Goal: Task Accomplishment & Management: Use online tool/utility

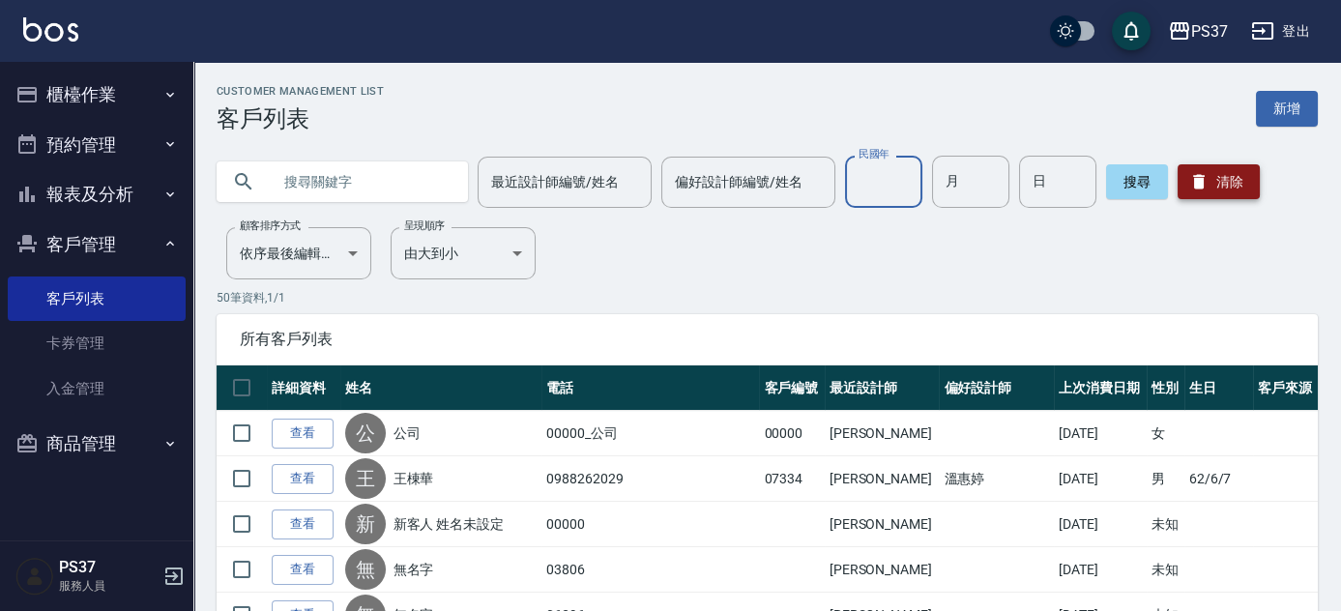
click at [1214, 181] on button "清除" at bounding box center [1218, 181] width 82 height 35
click at [44, 89] on button "櫃檯作業" at bounding box center [97, 95] width 178 height 50
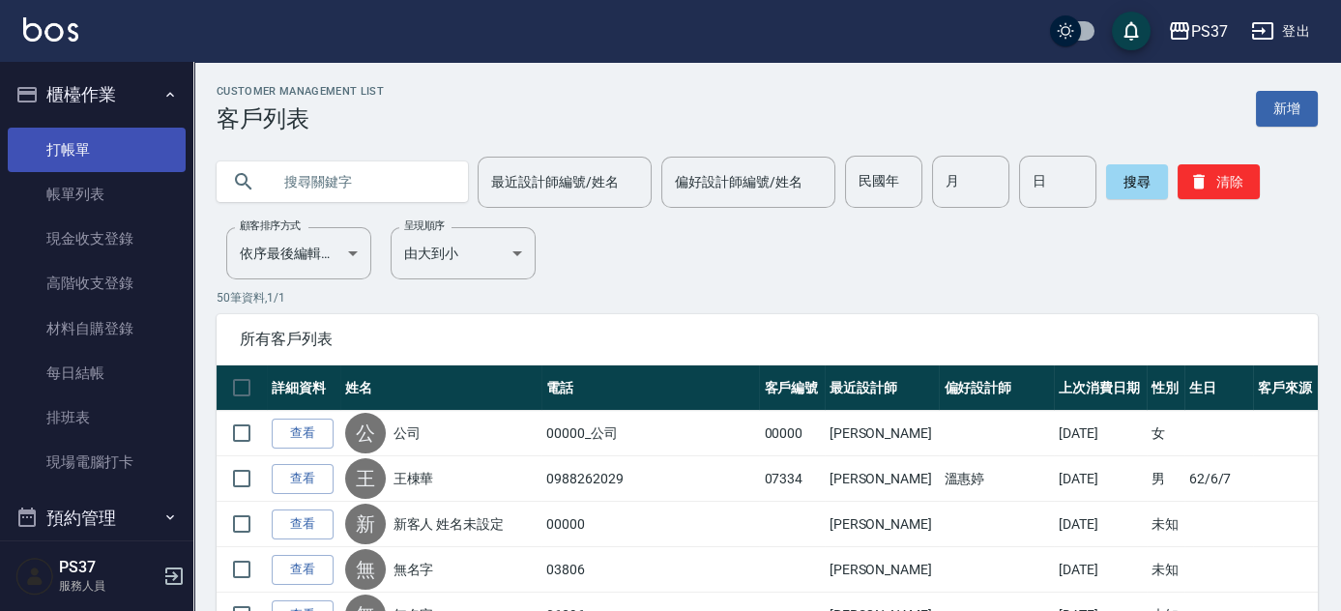
click at [60, 138] on link "打帳單" at bounding box center [97, 150] width 178 height 44
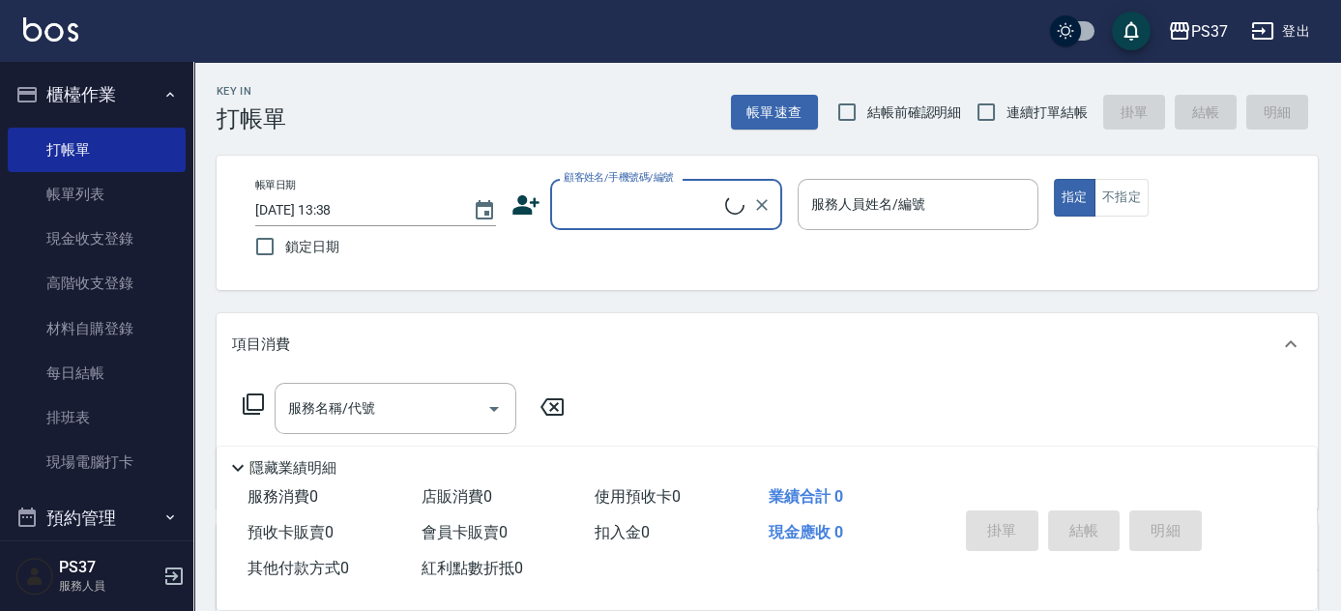
click at [657, 187] on div "顧客姓名/手機號碼/編號" at bounding box center [666, 204] width 232 height 51
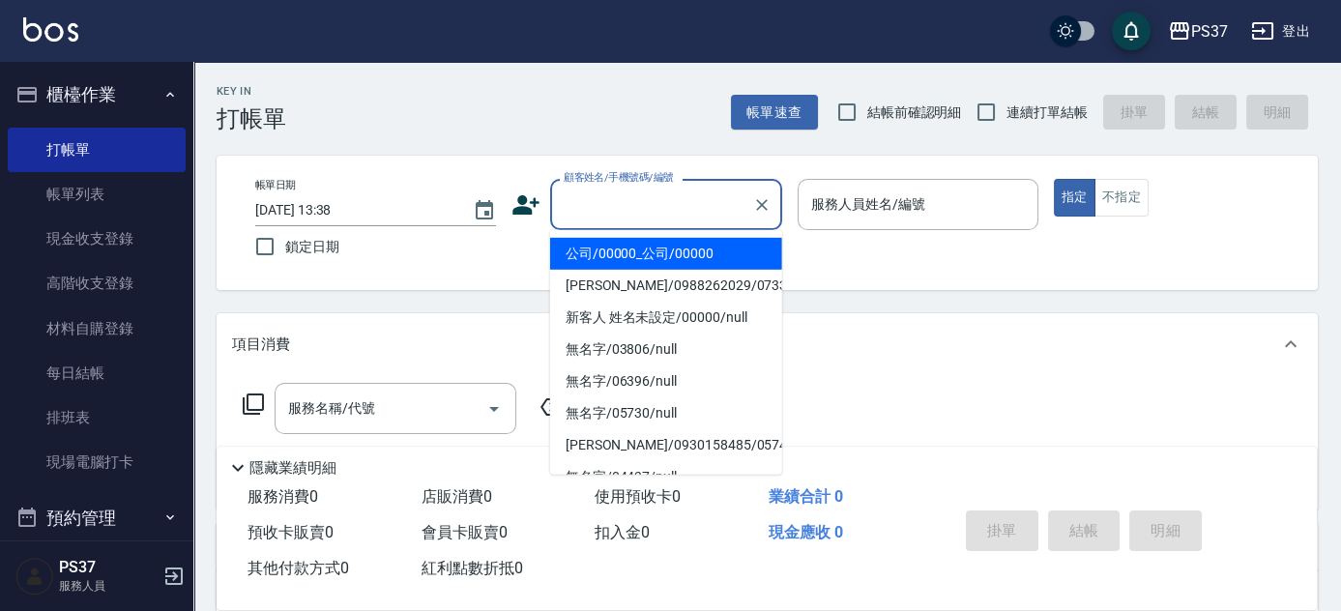
click at [622, 256] on li "公司/00000_公司/00000" at bounding box center [666, 254] width 232 height 32
type input "公司/00000_公司/00000"
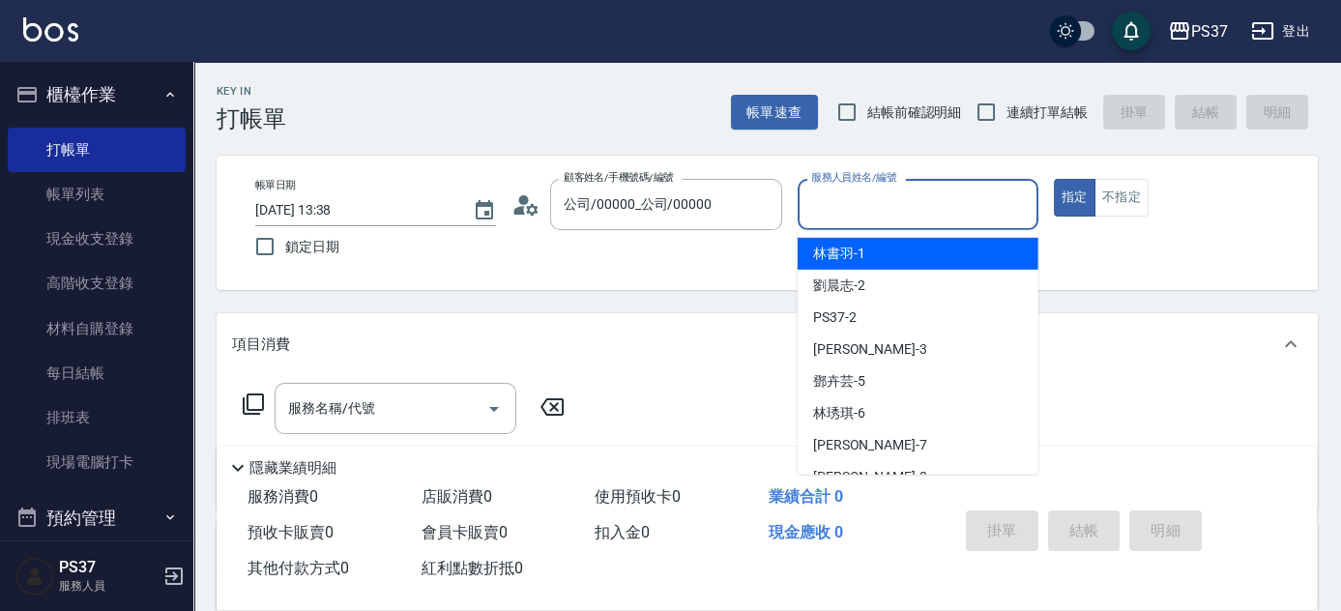
click at [885, 191] on input "服務人員姓名/編號" at bounding box center [917, 205] width 223 height 34
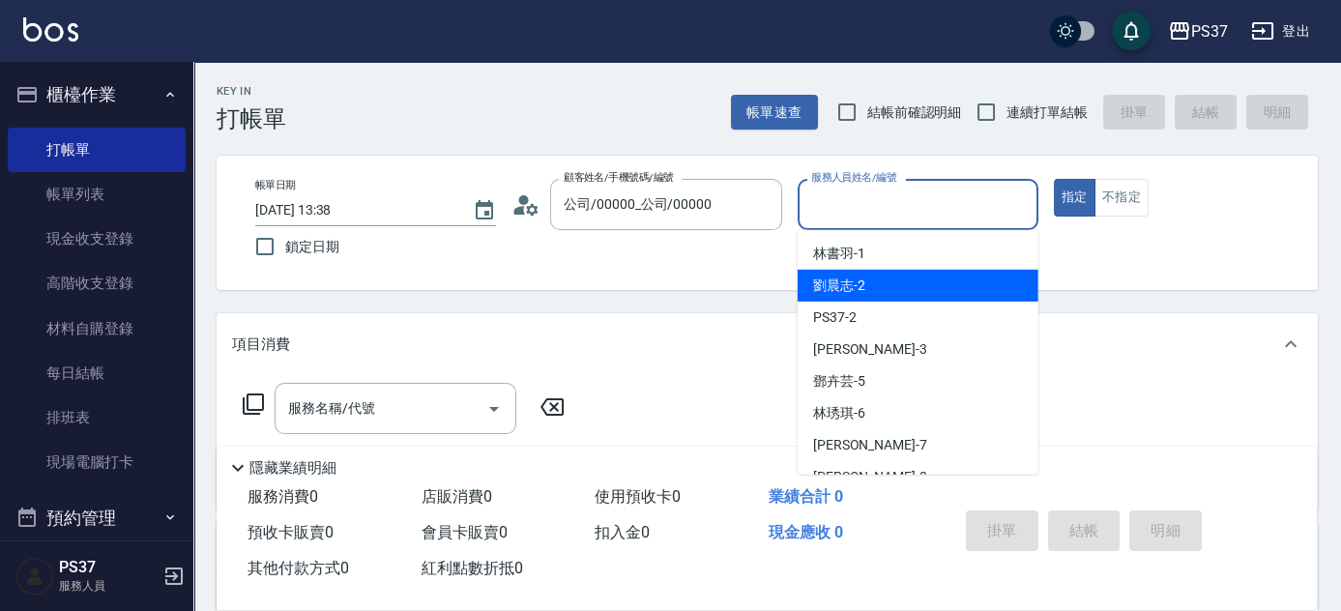
click at [901, 275] on div "[PERSON_NAME]-2" at bounding box center [917, 286] width 241 height 32
type input "劉晨志-2"
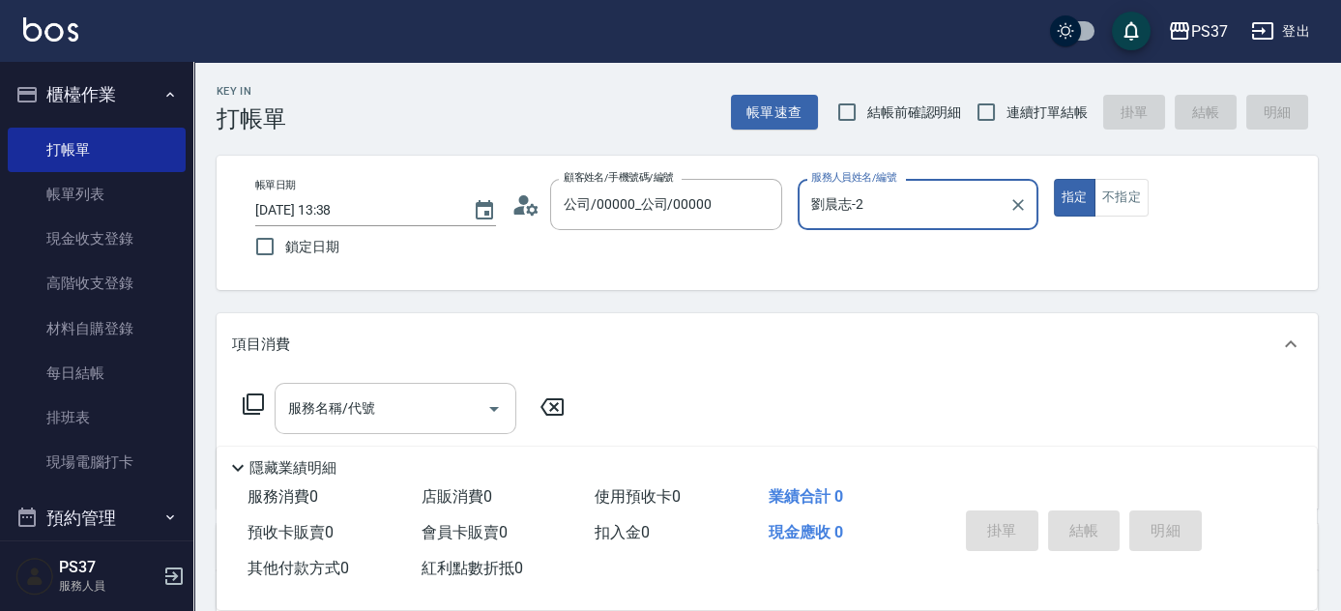
click at [365, 416] on input "服務名稱/代號" at bounding box center [380, 408] width 195 height 34
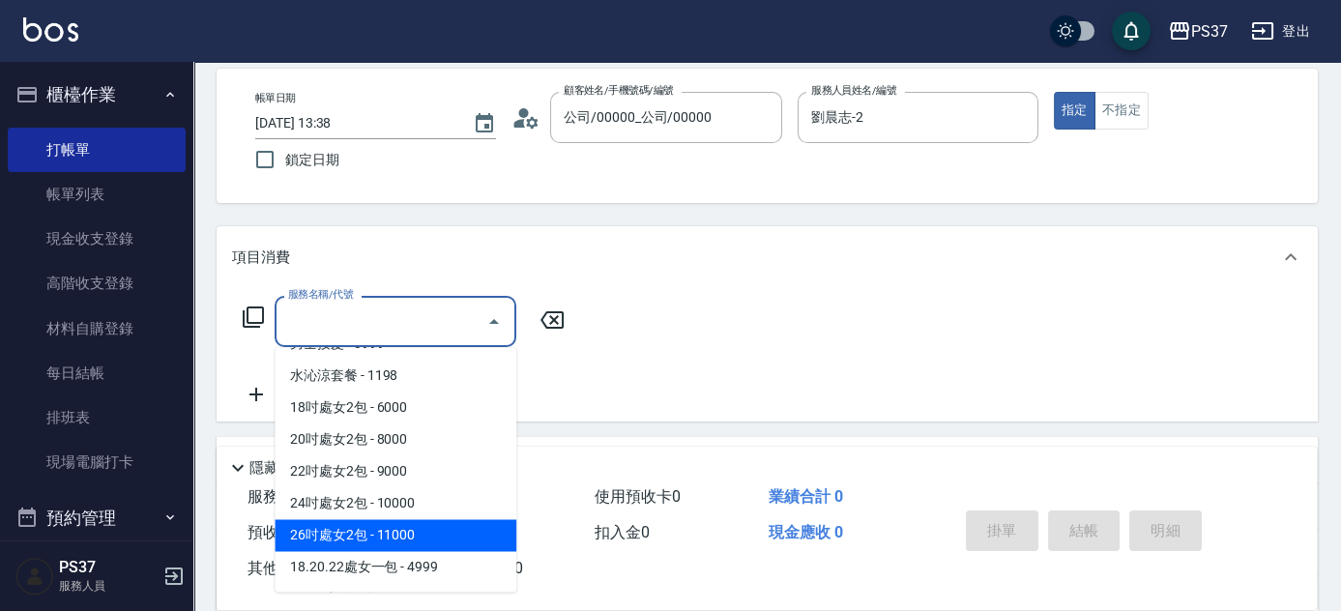
scroll to position [2322, 0]
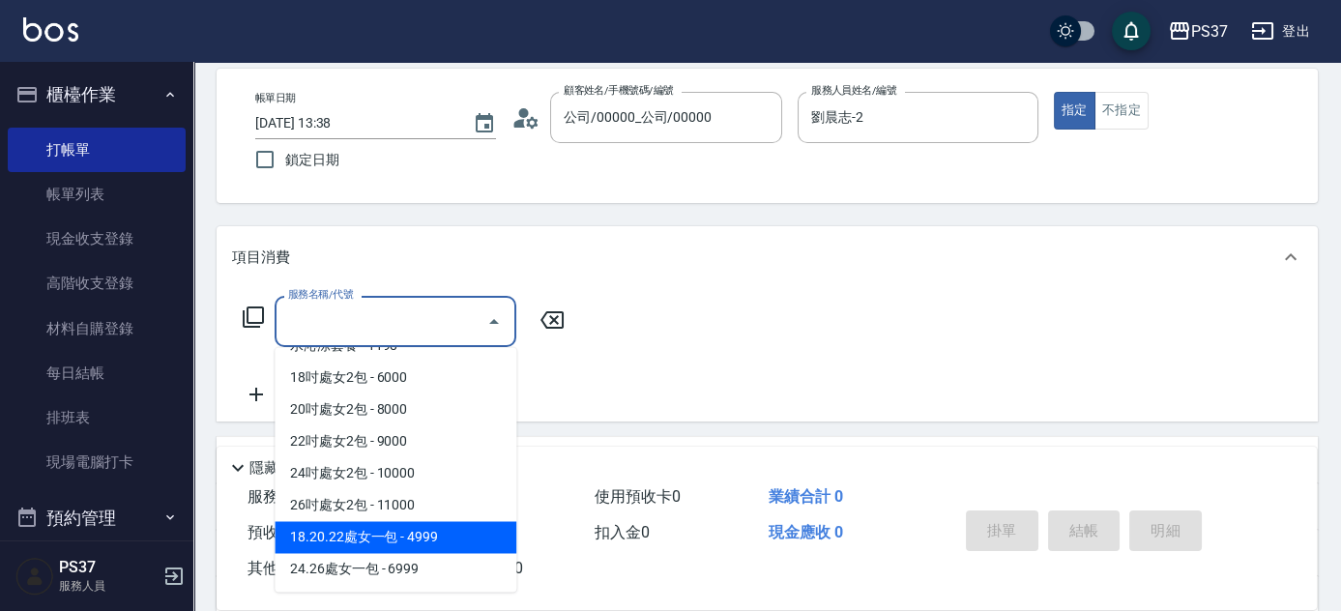
click at [453, 543] on span "18.20.22處女一包 - 4999" at bounding box center [396, 537] width 242 height 32
type input "18.20.22處女一包(7006)"
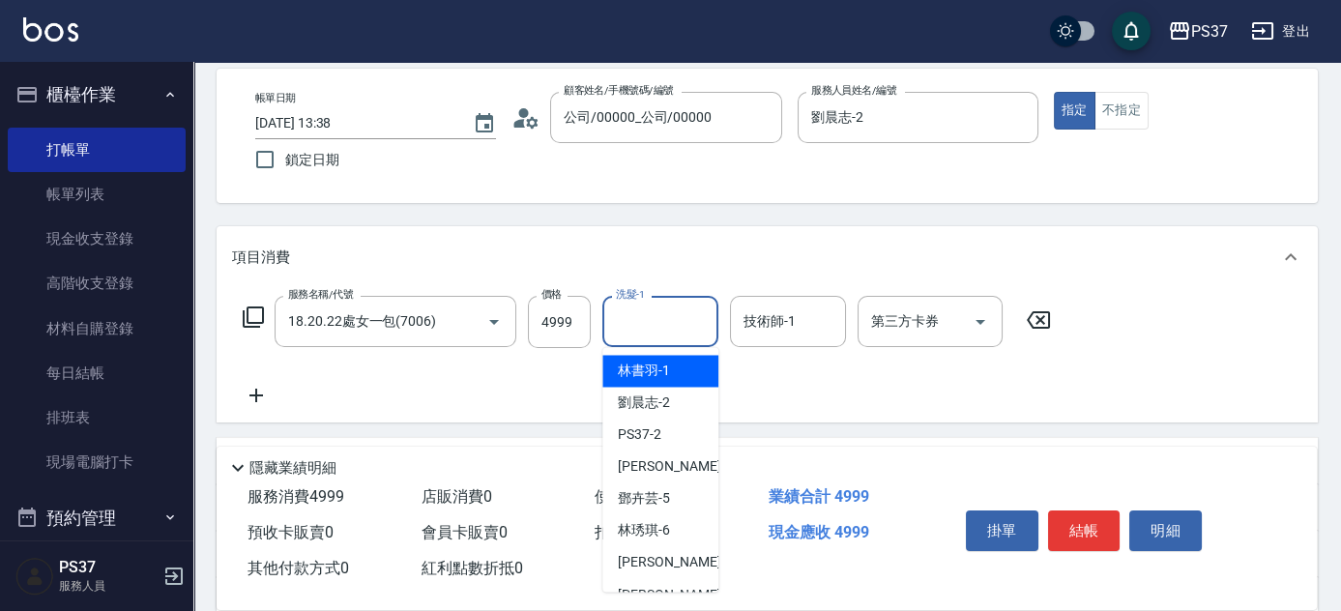
click at [650, 332] on input "洗髮-1" at bounding box center [660, 321] width 99 height 34
click at [666, 393] on span "[PERSON_NAME]-2" at bounding box center [644, 402] width 52 height 20
type input "劉晨志-2"
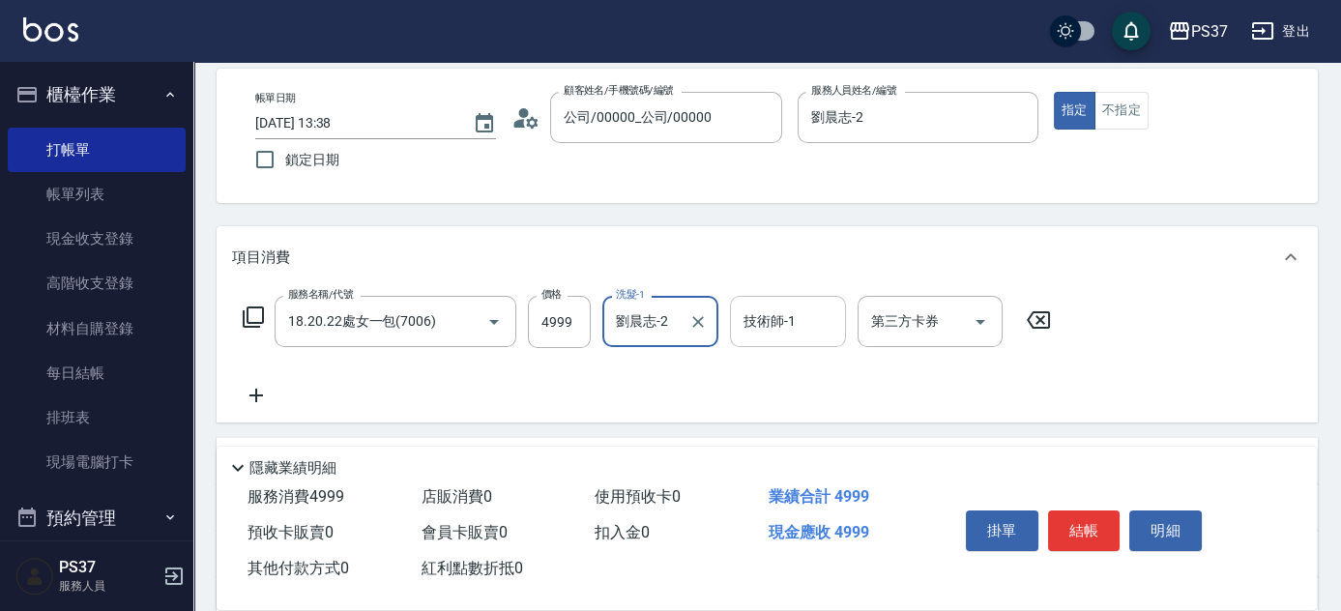
click at [785, 328] on input "技術師-1" at bounding box center [787, 321] width 99 height 34
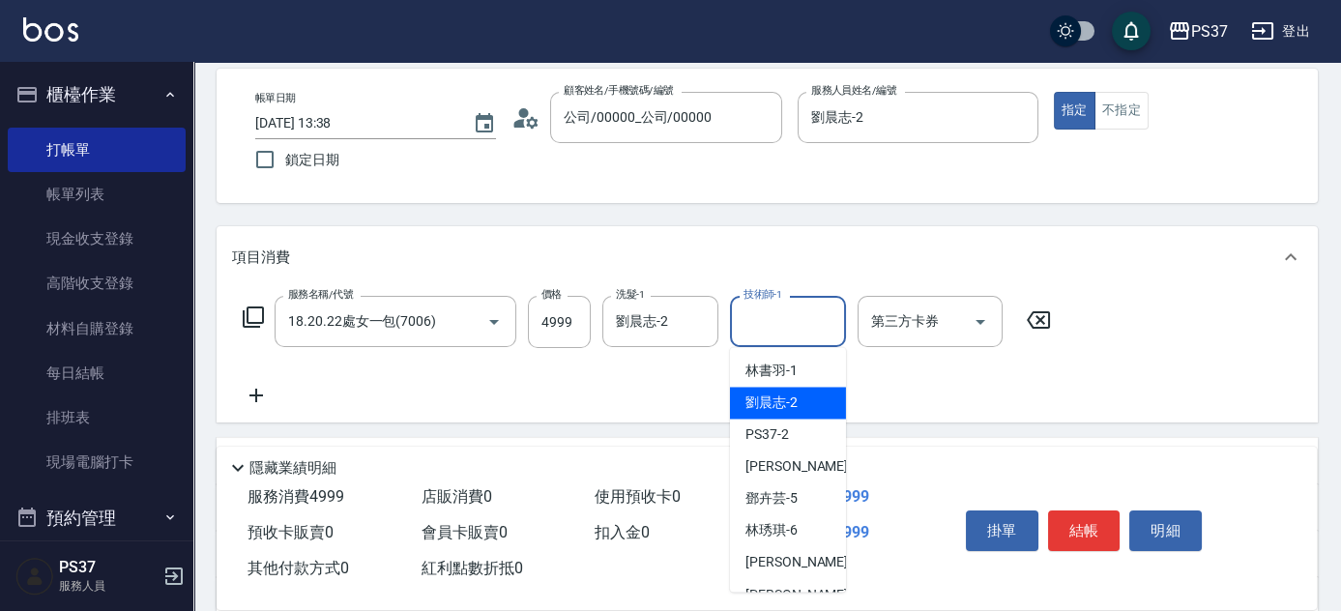
click at [819, 409] on div "[PERSON_NAME]-2" at bounding box center [788, 403] width 116 height 32
type input "劉晨志-2"
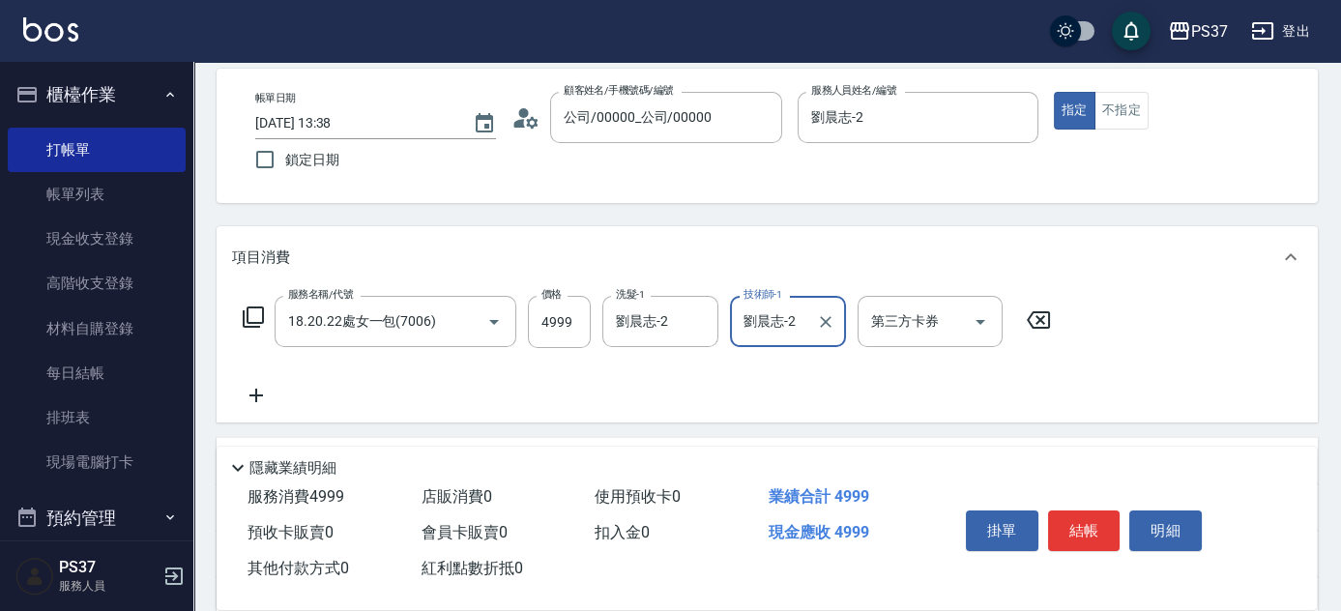
click at [252, 386] on icon at bounding box center [256, 395] width 48 height 23
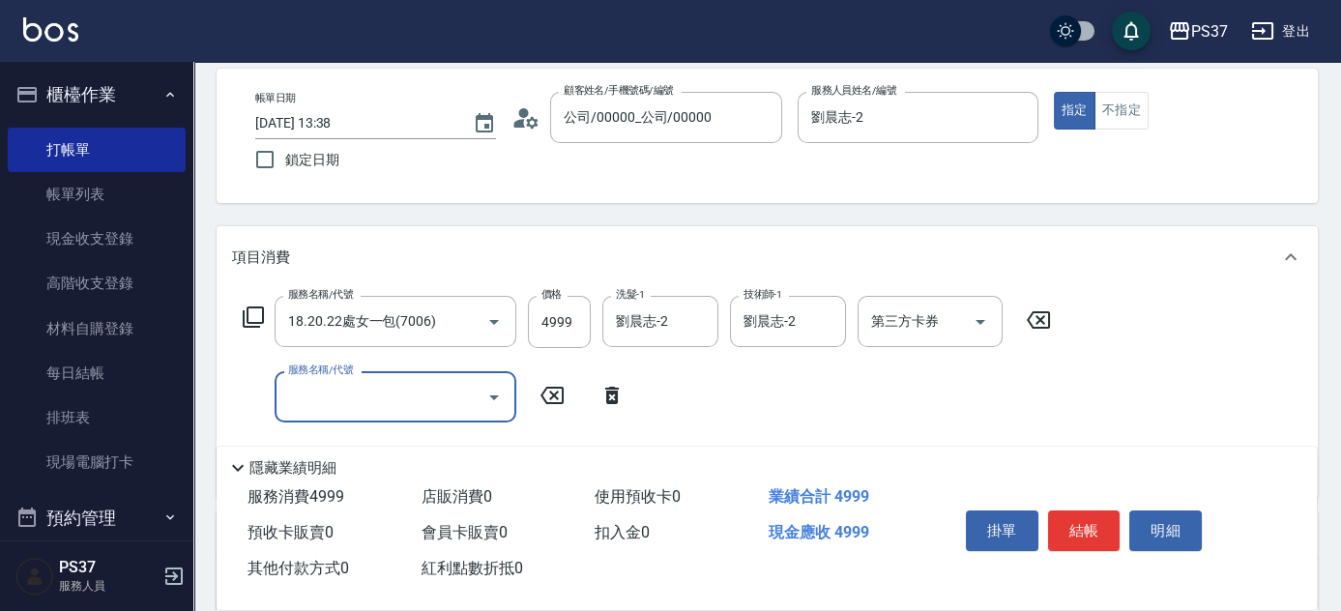
click at [321, 396] on input "服務名稱/代號" at bounding box center [380, 397] width 195 height 34
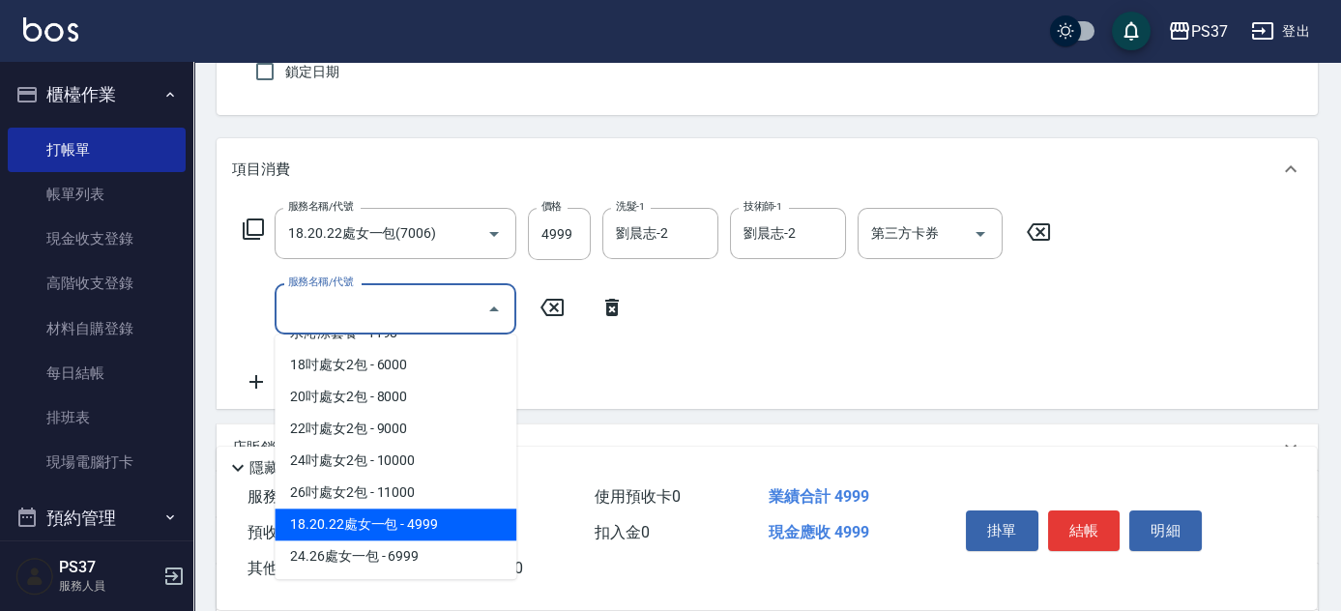
click at [443, 522] on span "18.20.22處女一包 - 4999" at bounding box center [396, 524] width 242 height 32
type input "18.20.22處女一包(7006)"
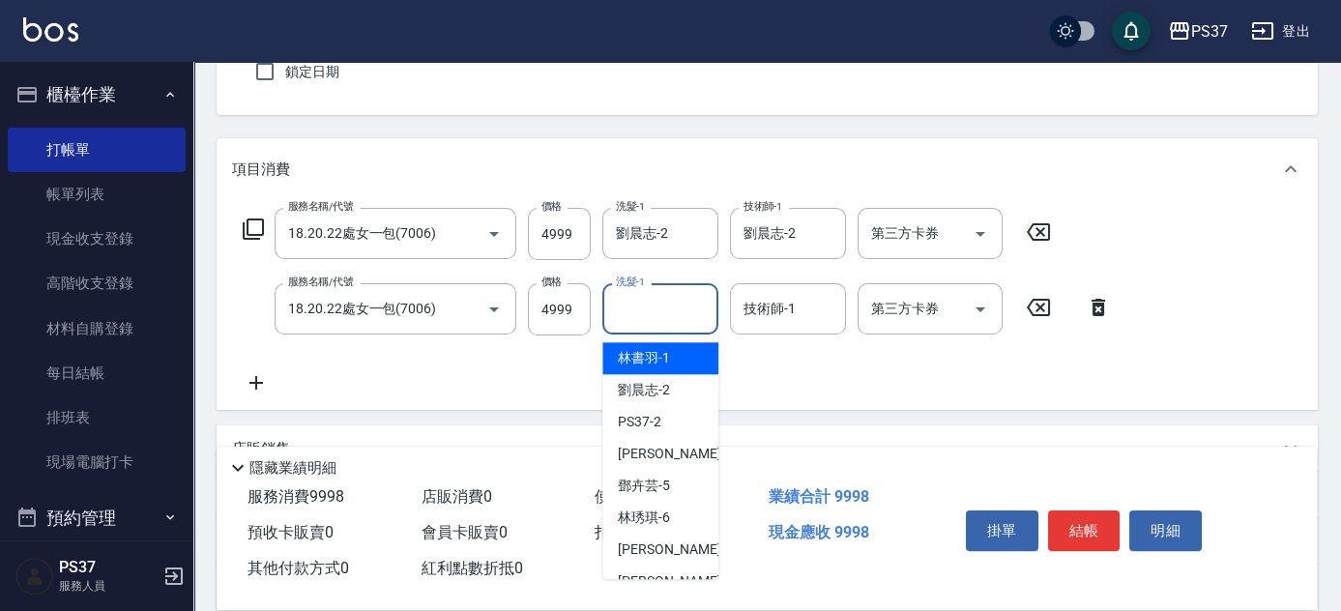
click at [648, 308] on div "洗髮-1 洗髮-1" at bounding box center [660, 308] width 116 height 51
click at [661, 383] on span "[PERSON_NAME]-2" at bounding box center [644, 390] width 52 height 20
type input "劉晨志-2"
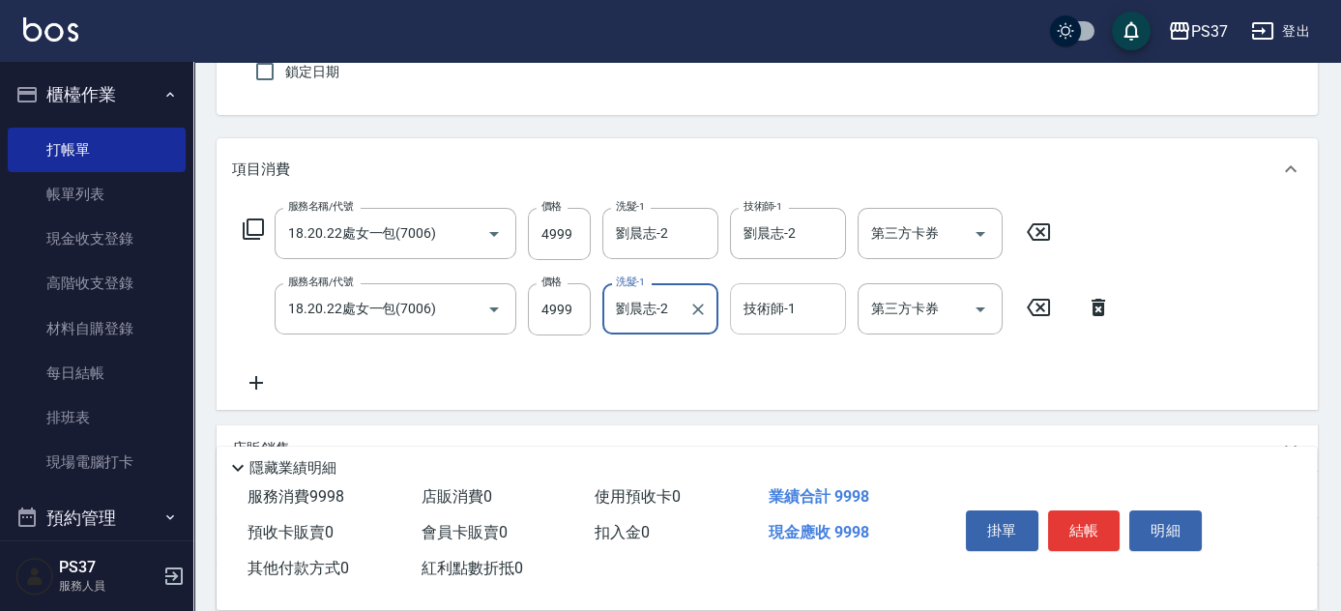
click at [778, 308] on div "技術師-1 技術師-1" at bounding box center [788, 308] width 116 height 51
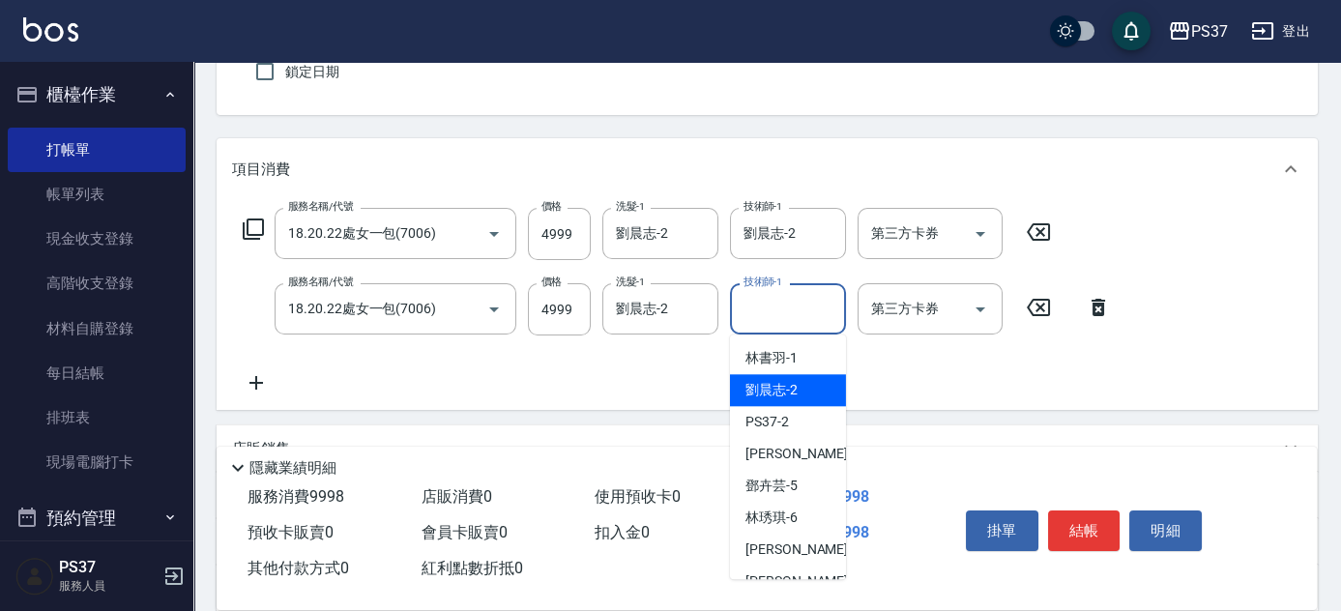
click at [786, 381] on span "[PERSON_NAME]-2" at bounding box center [771, 390] width 52 height 20
type input "劉晨志-2"
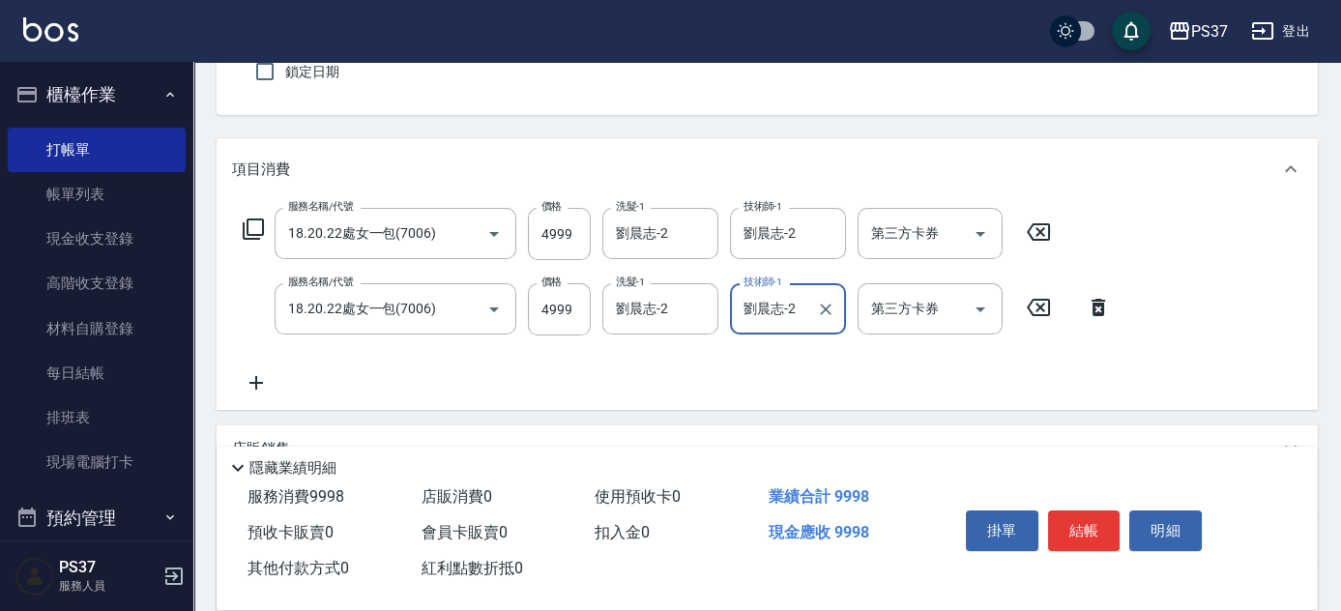
click at [256, 381] on icon at bounding box center [256, 383] width 14 height 14
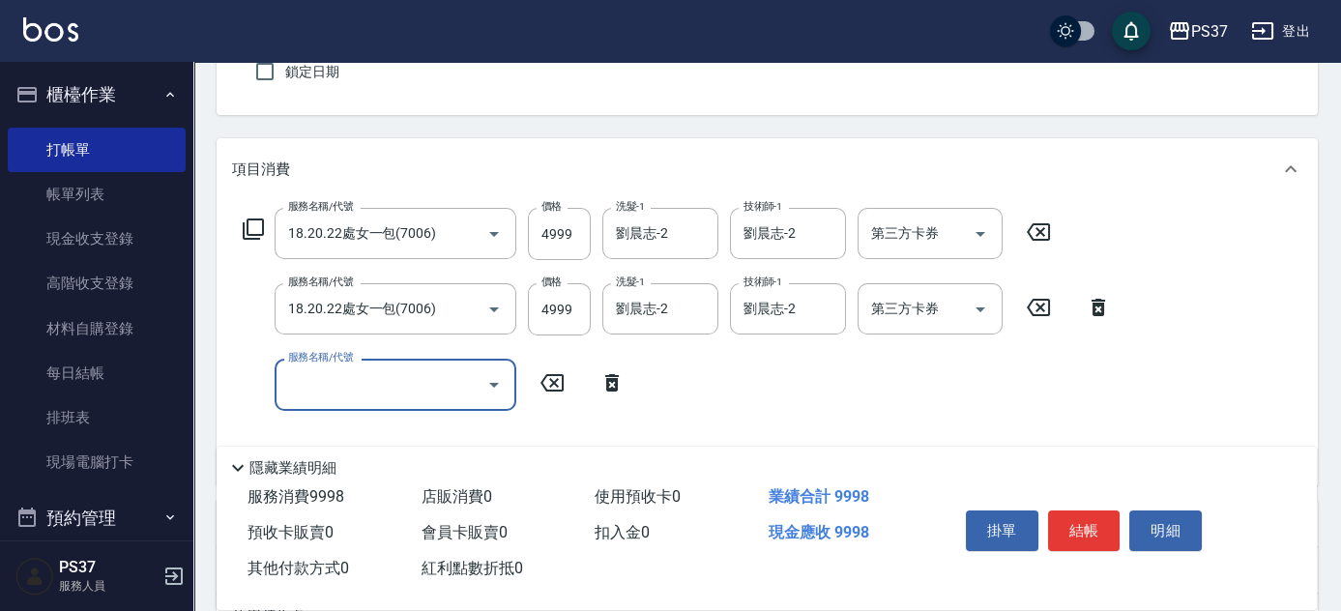
click at [316, 375] on input "服務名稱/代號" at bounding box center [380, 384] width 195 height 34
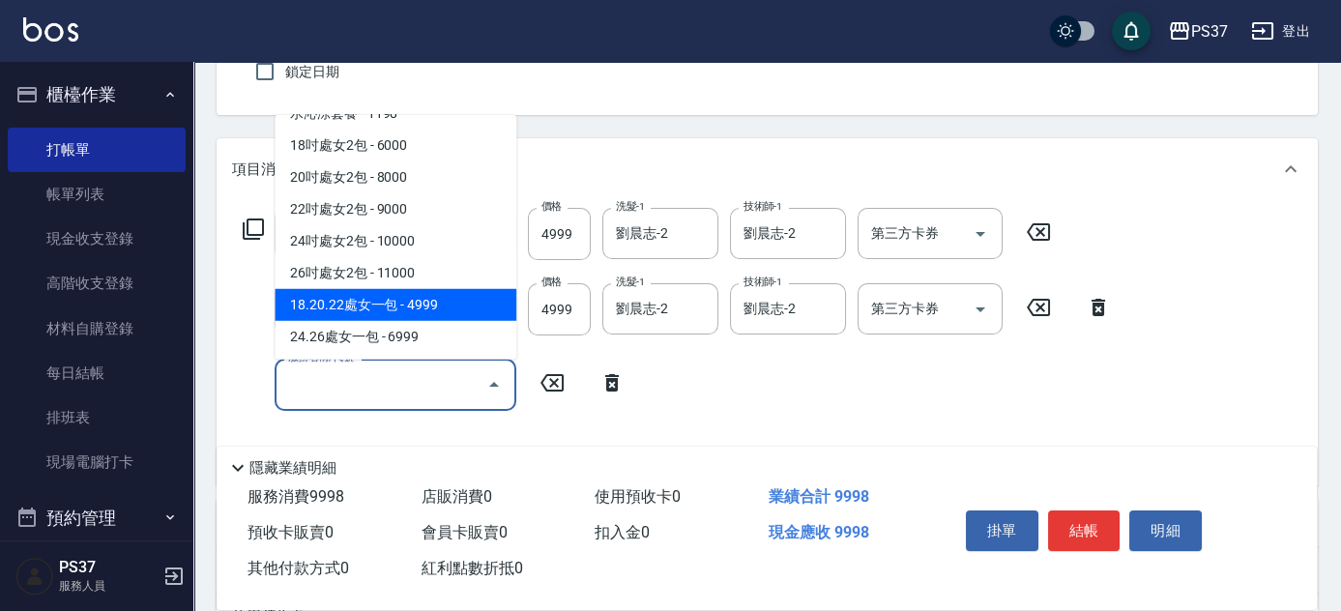
click at [423, 296] on span "18.20.22處女一包 - 4999" at bounding box center [396, 305] width 242 height 32
type input "18.20.22處女一包(7006)"
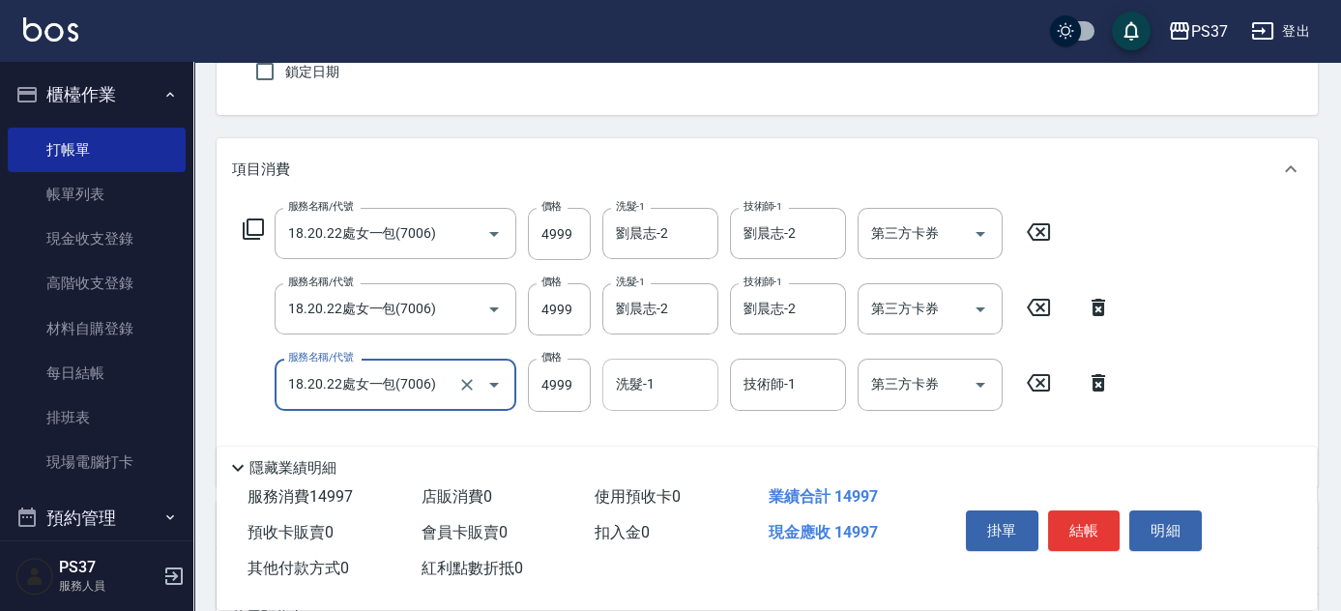
click at [638, 376] on div "洗髮-1 洗髮-1" at bounding box center [660, 384] width 116 height 51
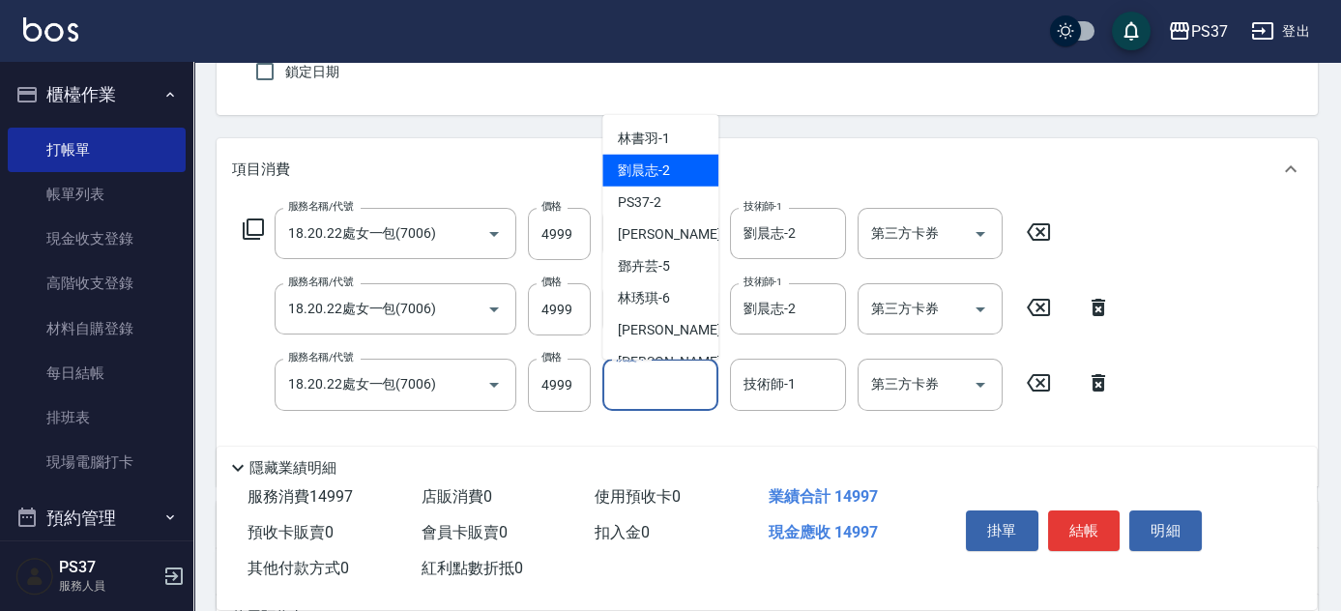
click at [626, 166] on span "[PERSON_NAME]-2" at bounding box center [644, 170] width 52 height 20
type input "劉晨志-2"
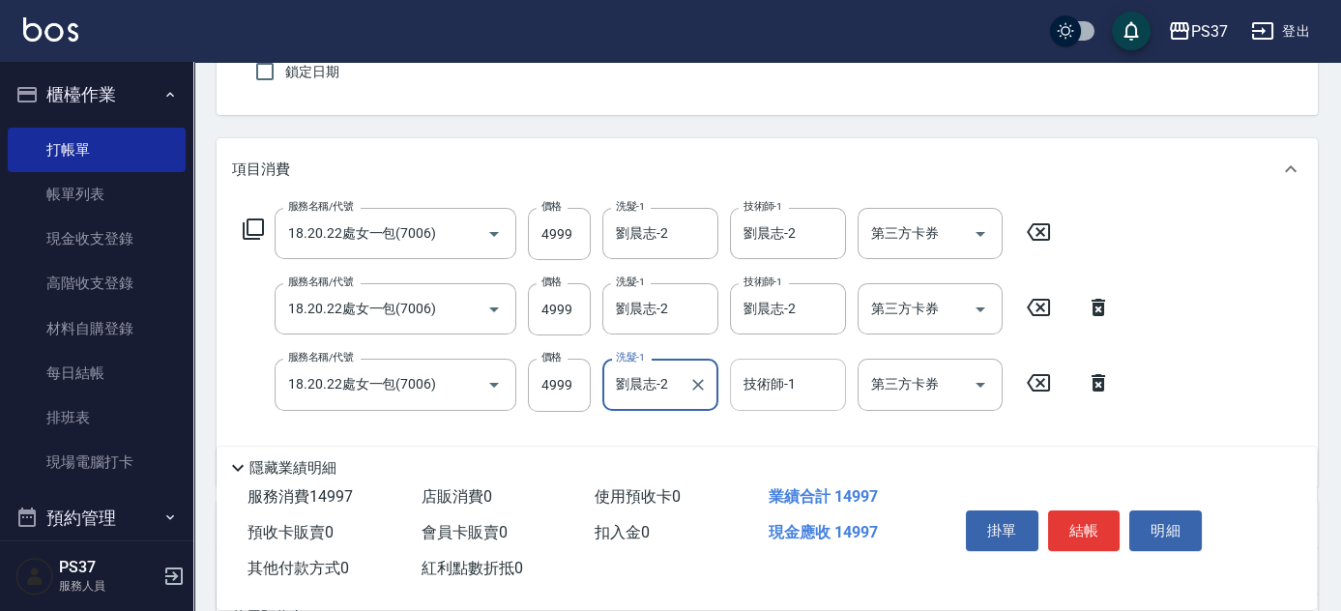
click at [795, 397] on input "技術師-1" at bounding box center [787, 384] width 99 height 34
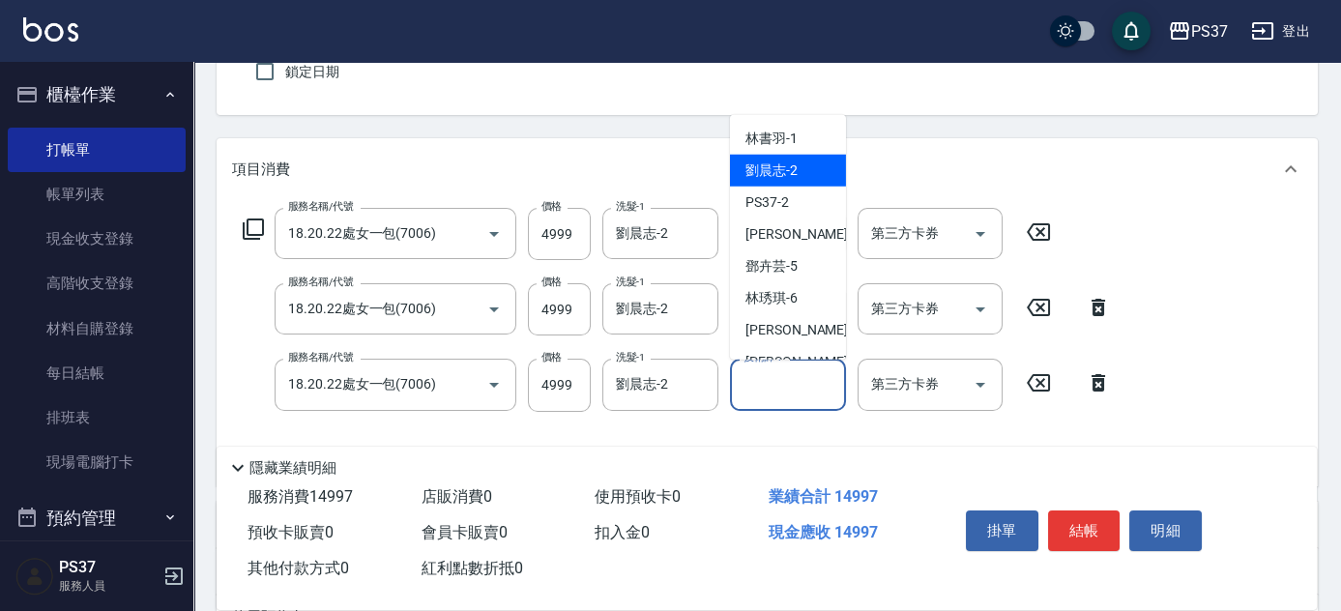
click at [775, 174] on span "[PERSON_NAME]-2" at bounding box center [771, 170] width 52 height 20
type input "劉晨志-2"
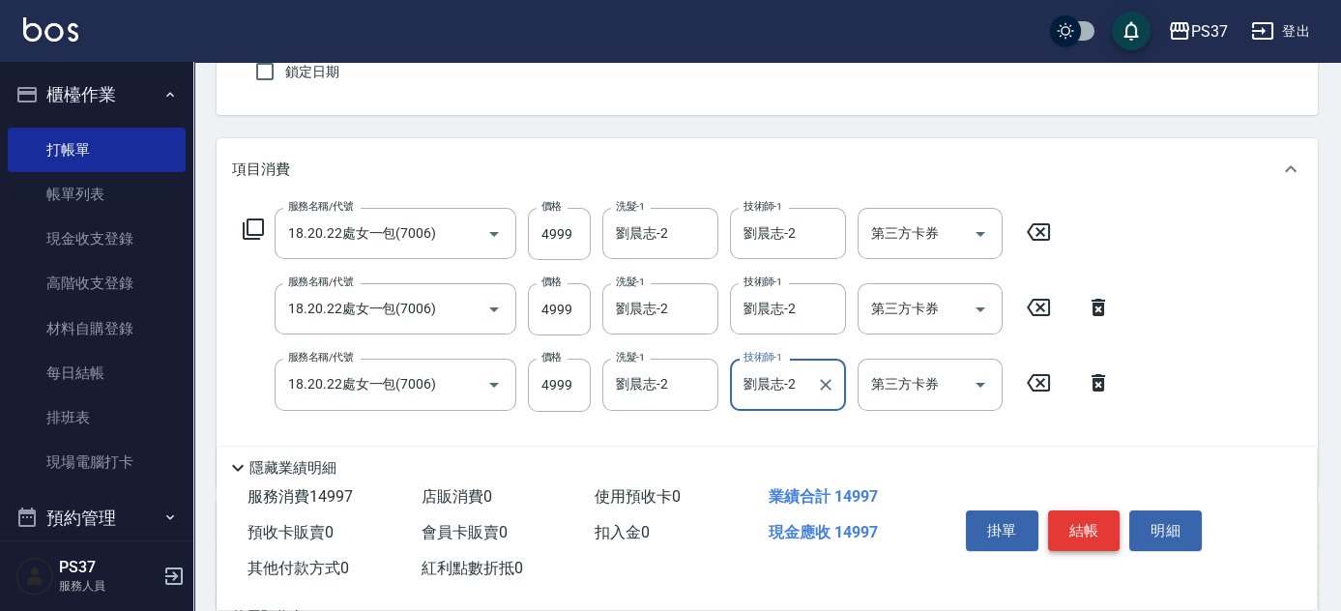
click at [1071, 515] on button "結帳" at bounding box center [1084, 530] width 72 height 41
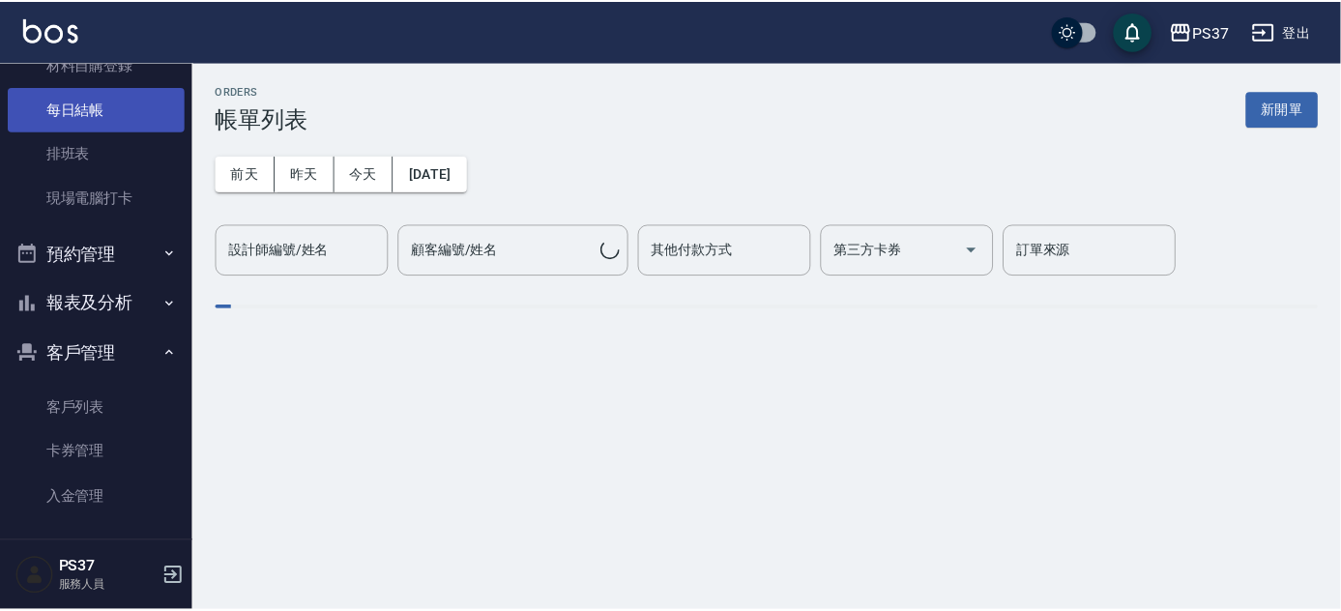
scroll to position [324, 0]
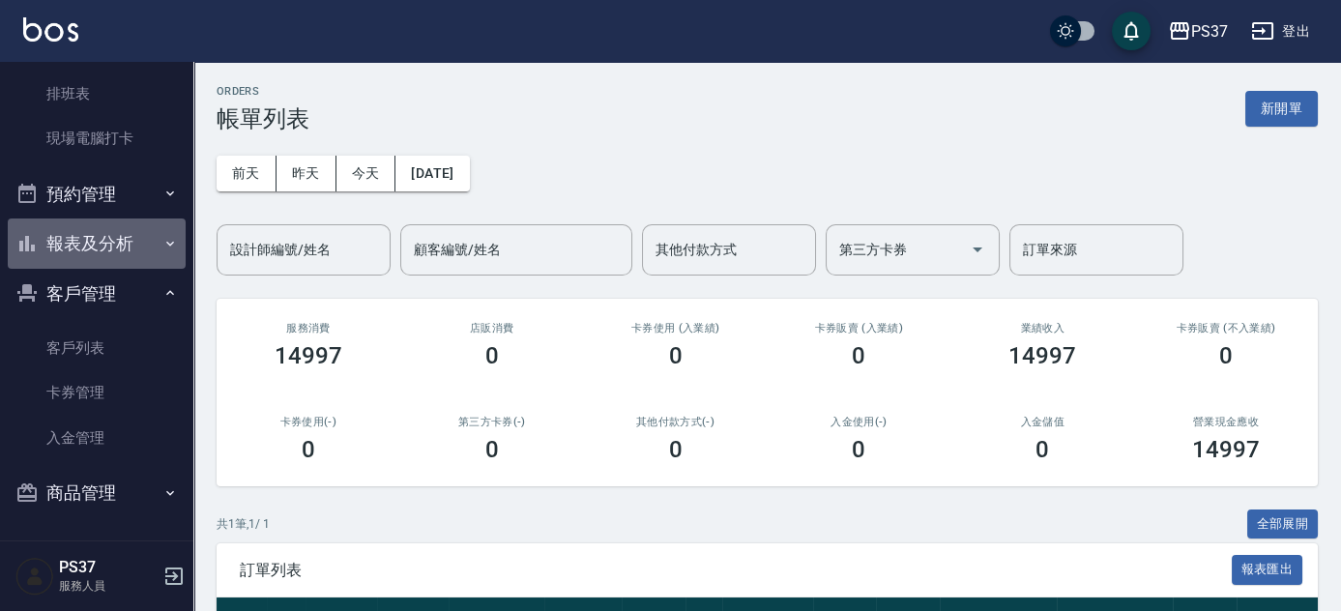
click at [98, 233] on button "報表及分析" at bounding box center [97, 243] width 178 height 50
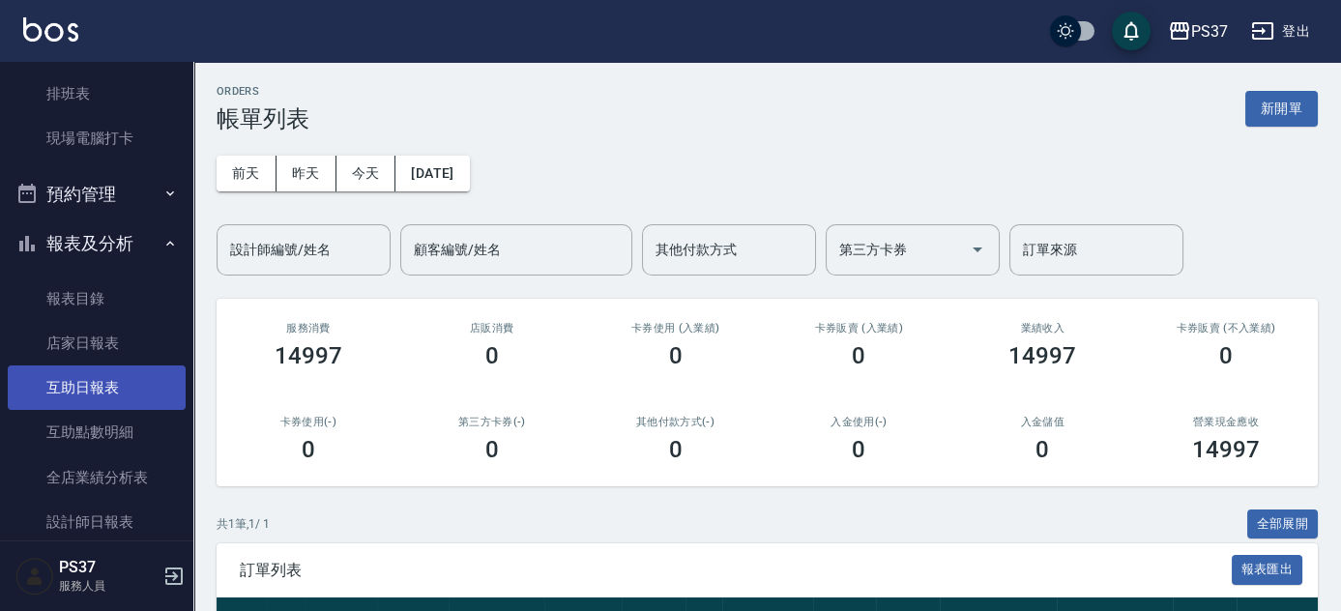
click at [88, 396] on link "互助日報表" at bounding box center [97, 387] width 178 height 44
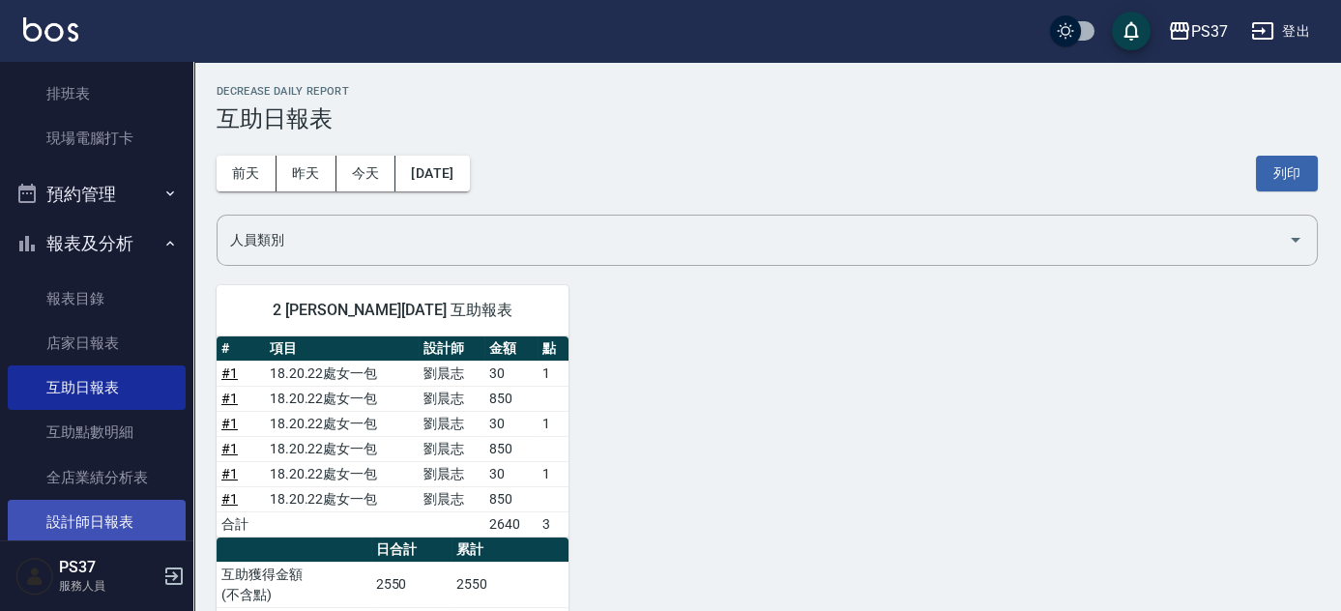
click at [118, 507] on link "設計師日報表" at bounding box center [97, 522] width 178 height 44
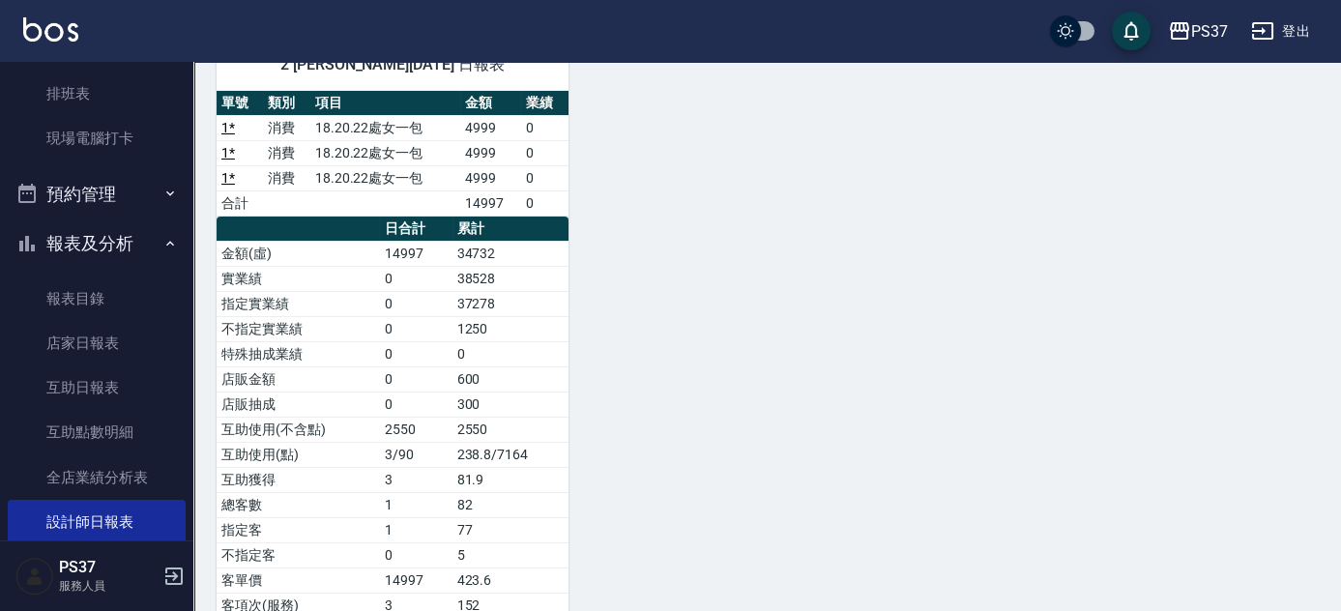
scroll to position [247, 0]
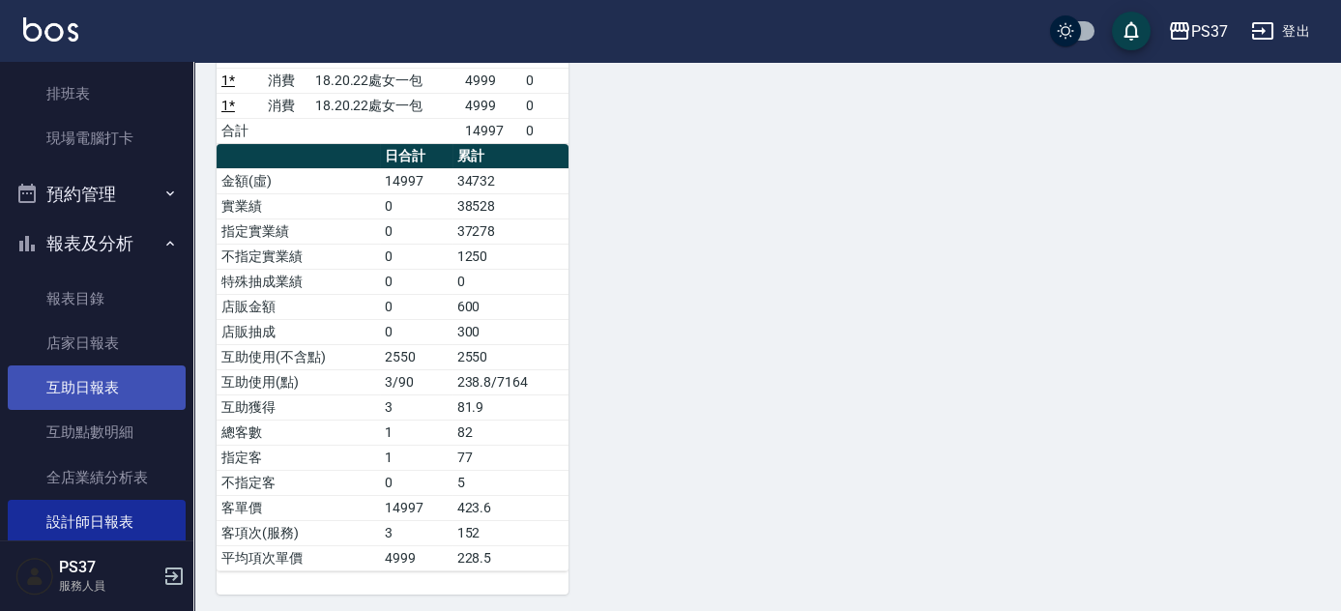
click at [99, 401] on link "互助日報表" at bounding box center [97, 387] width 178 height 44
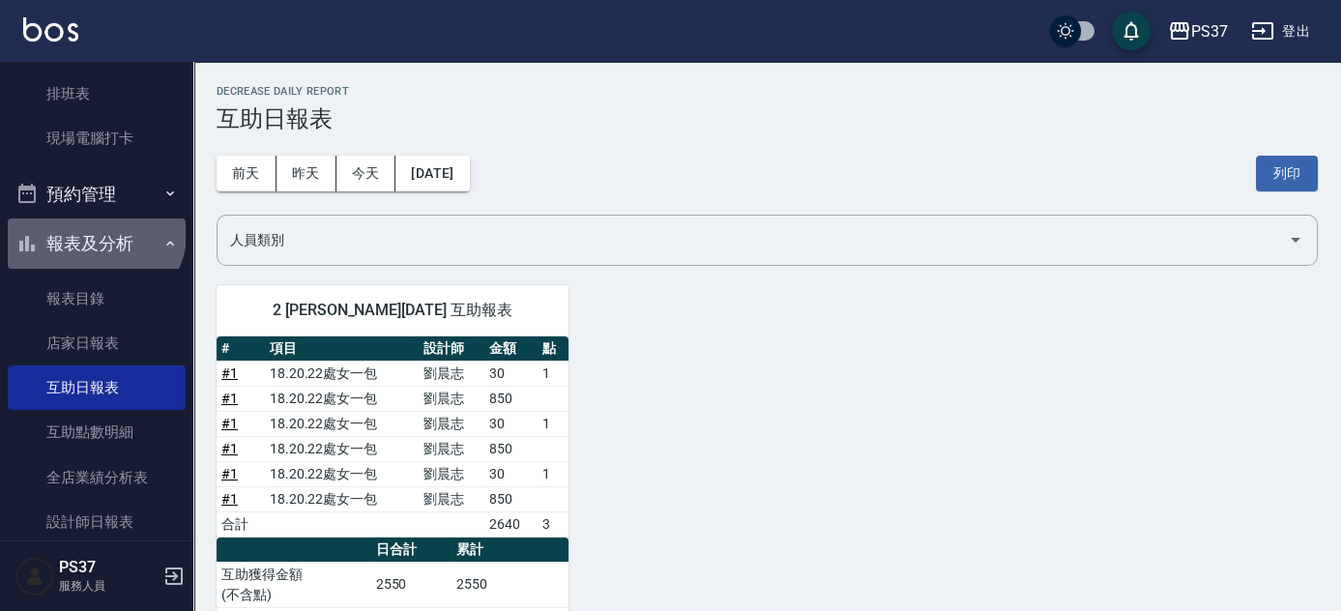
click at [93, 229] on button "報表及分析" at bounding box center [97, 243] width 178 height 50
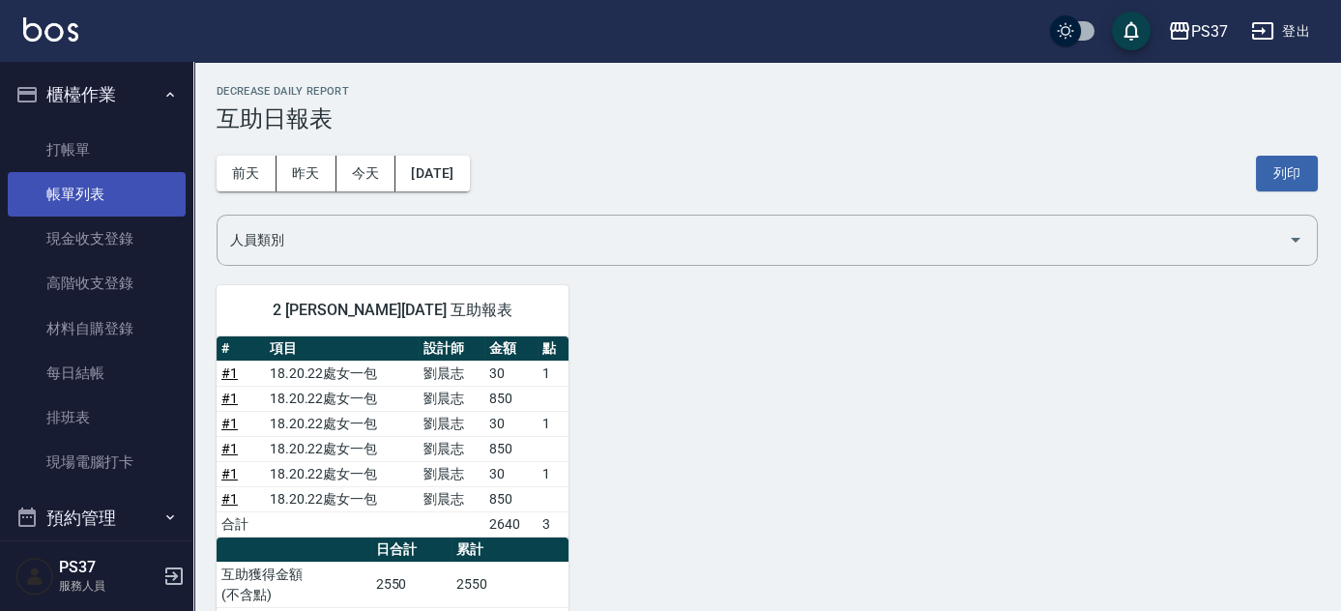
click at [94, 189] on link "帳單列表" at bounding box center [97, 194] width 178 height 44
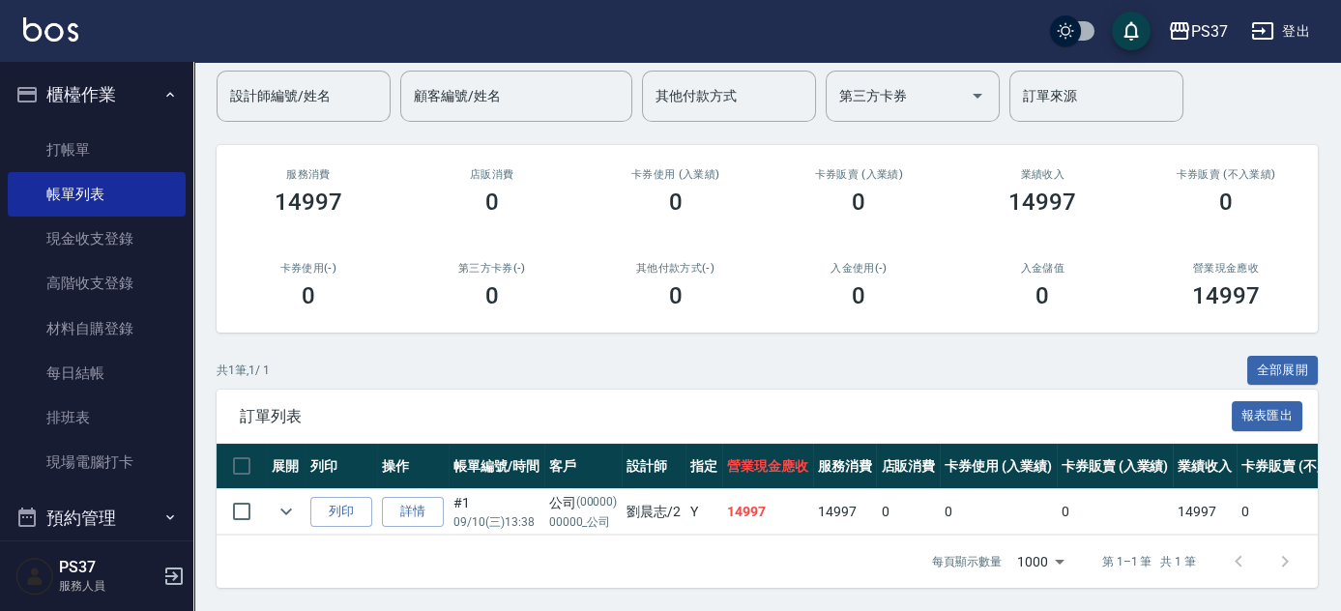
scroll to position [165, 0]
click at [234, 504] on input "checkbox" at bounding box center [241, 511] width 41 height 41
checkbox input "true"
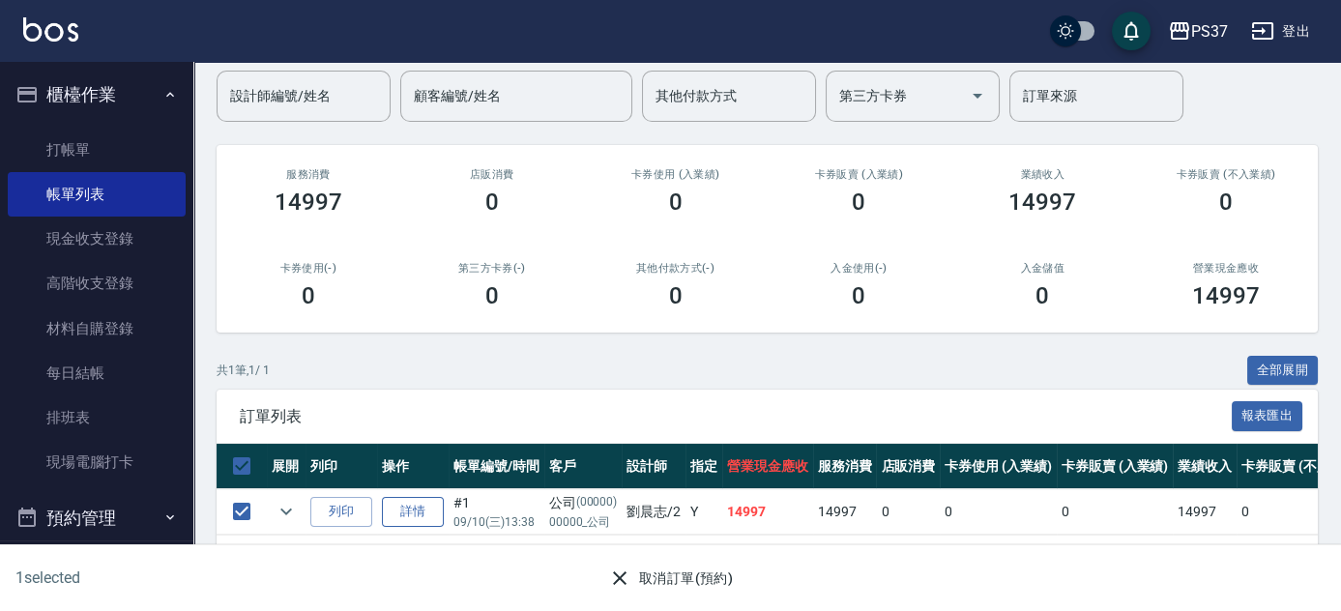
click at [415, 506] on link "詳情" at bounding box center [413, 512] width 62 height 30
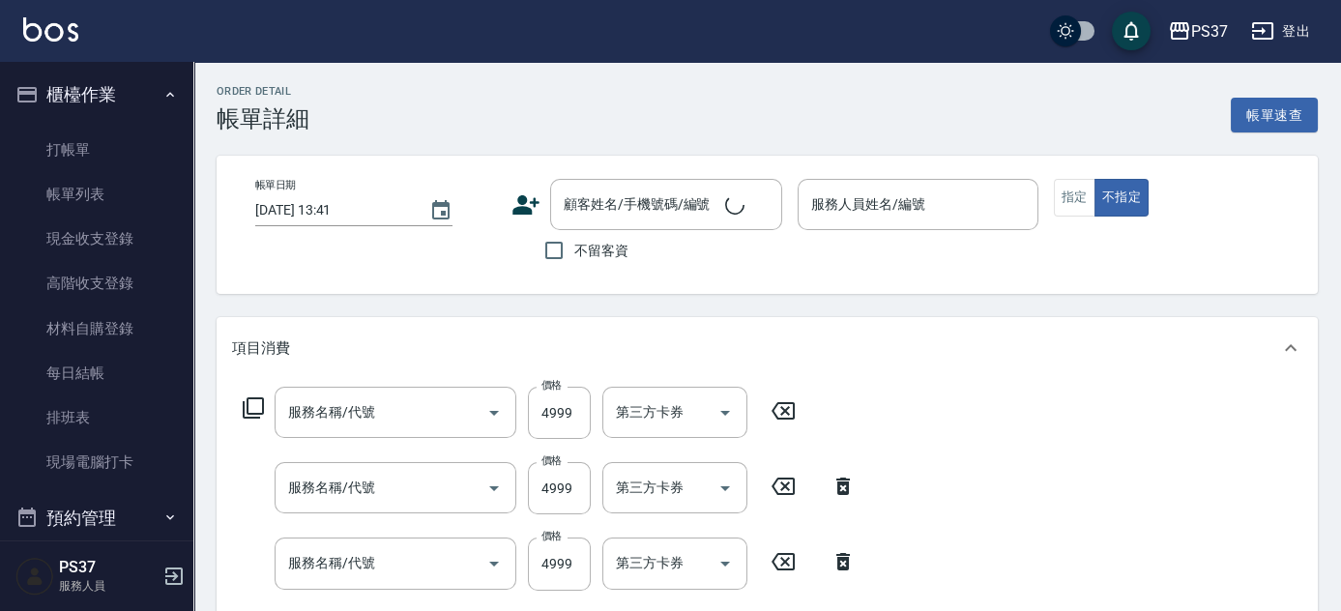
type input "[DATE] 13:38"
type input "劉晨志-2"
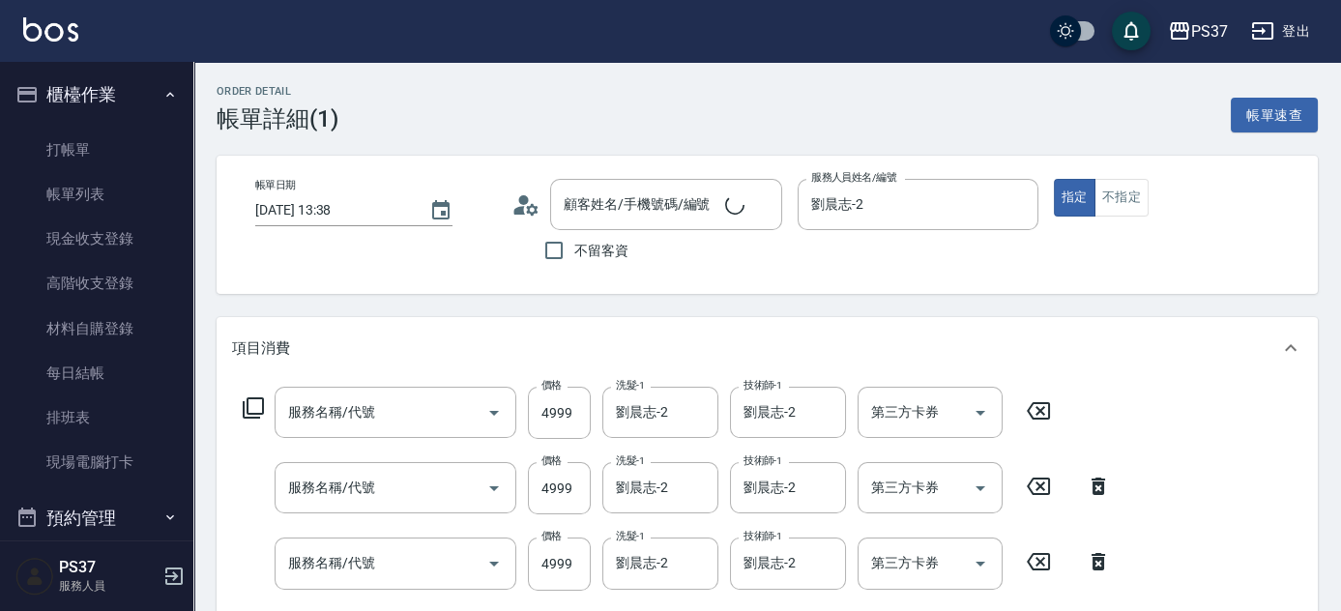
type input "公司/00000_公司/00000"
type input "18.20.22處女一包(7006)"
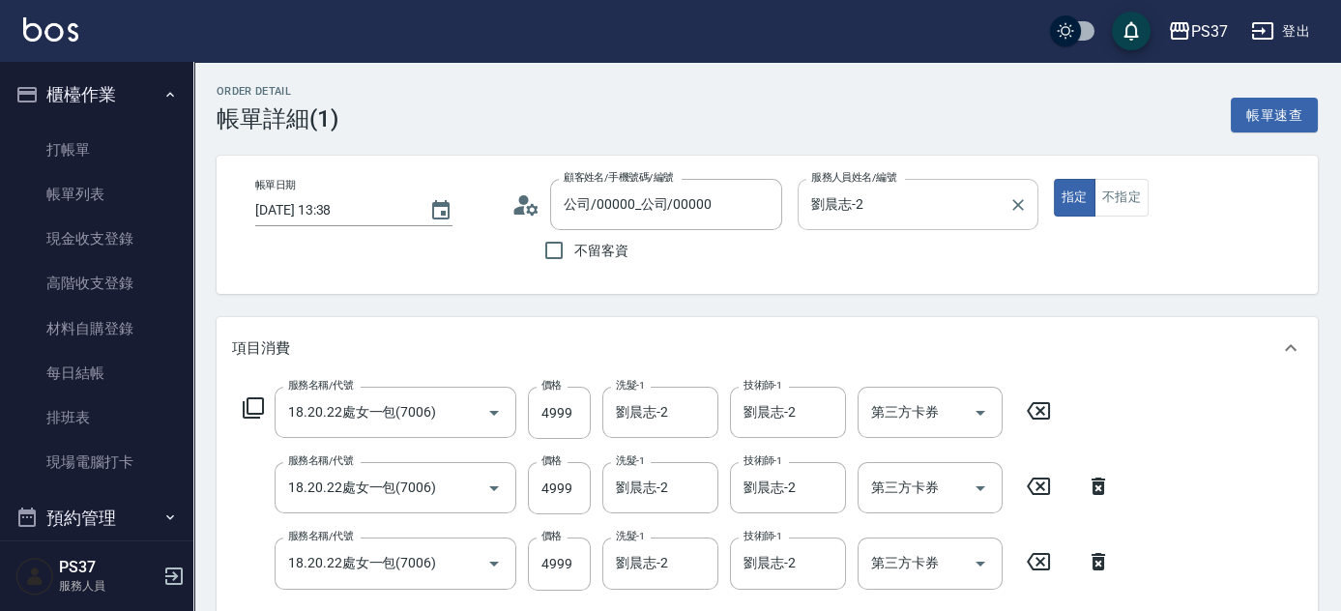
click at [940, 204] on input "劉晨志-2" at bounding box center [903, 205] width 194 height 34
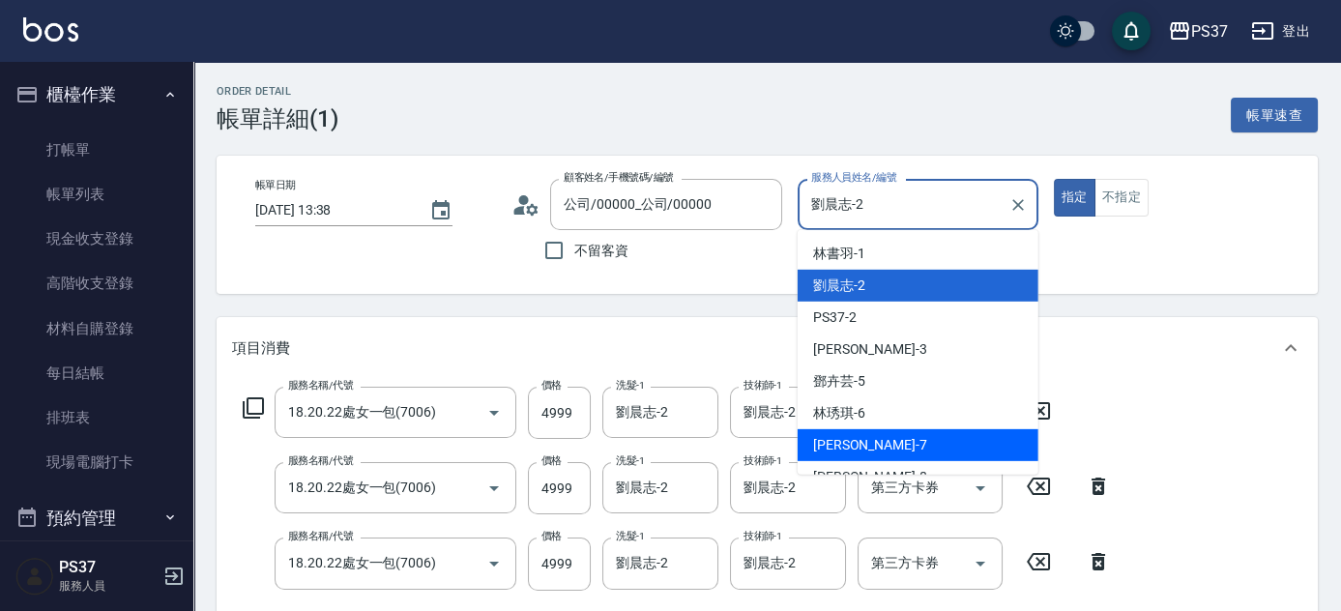
click at [900, 448] on div "[PERSON_NAME] -7" at bounding box center [917, 445] width 241 height 32
type input "[PERSON_NAME]-7"
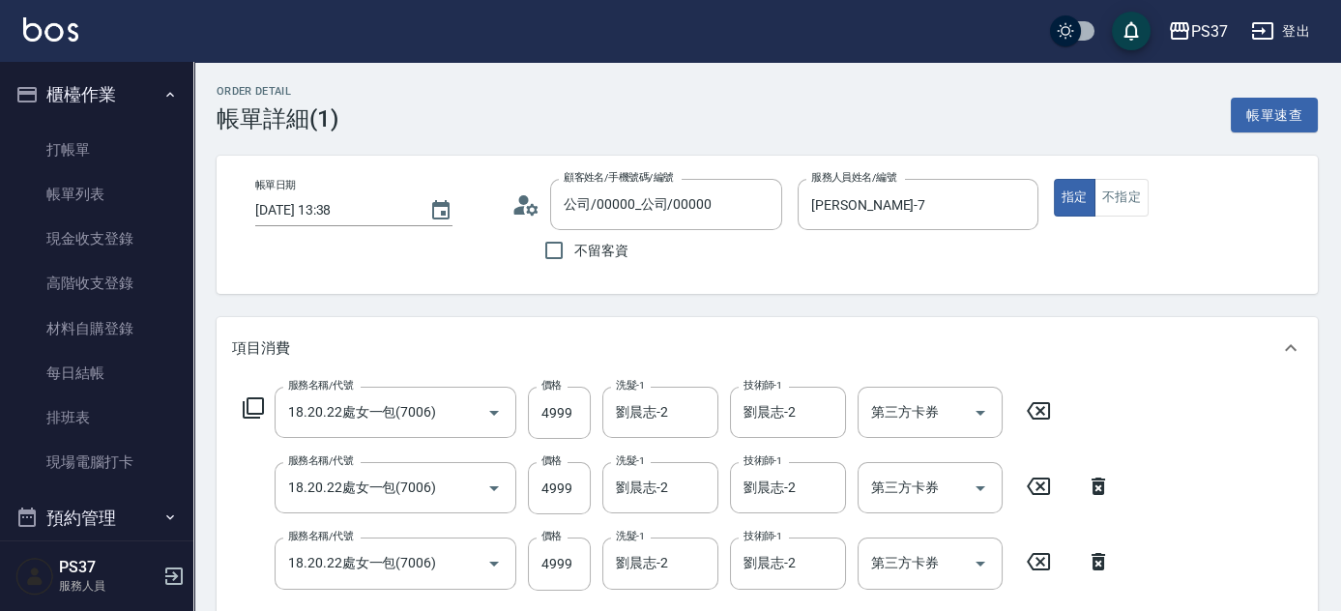
click at [1097, 482] on icon at bounding box center [1098, 485] width 14 height 17
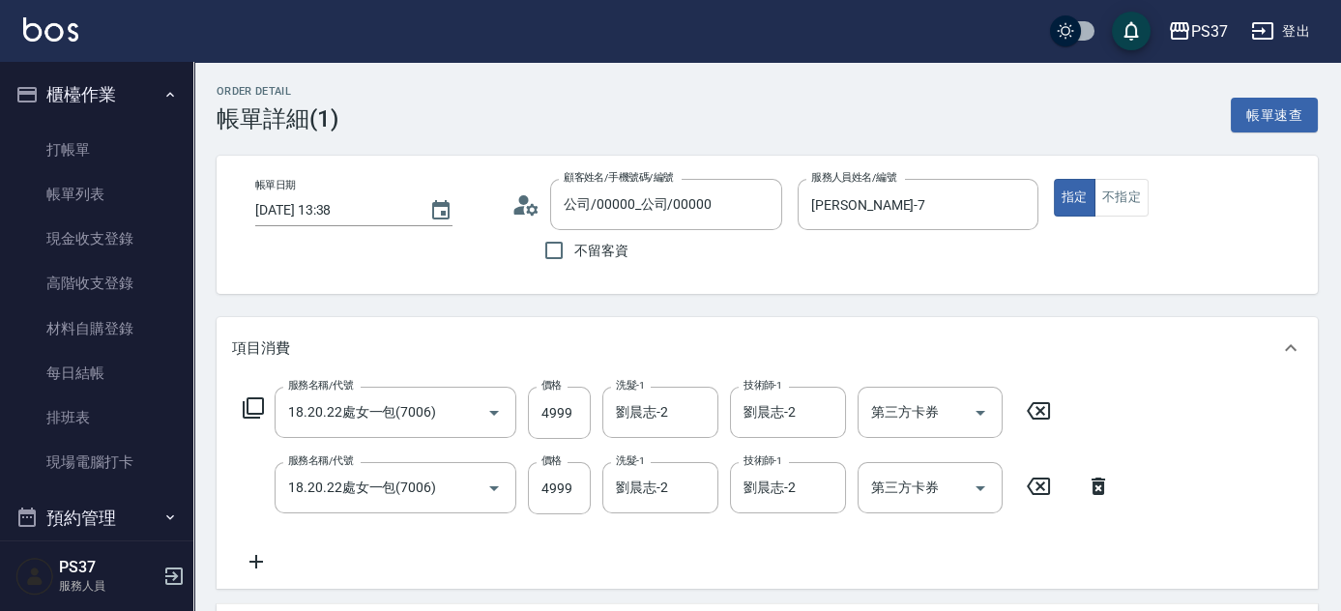
click at [1094, 486] on icon at bounding box center [1098, 485] width 14 height 17
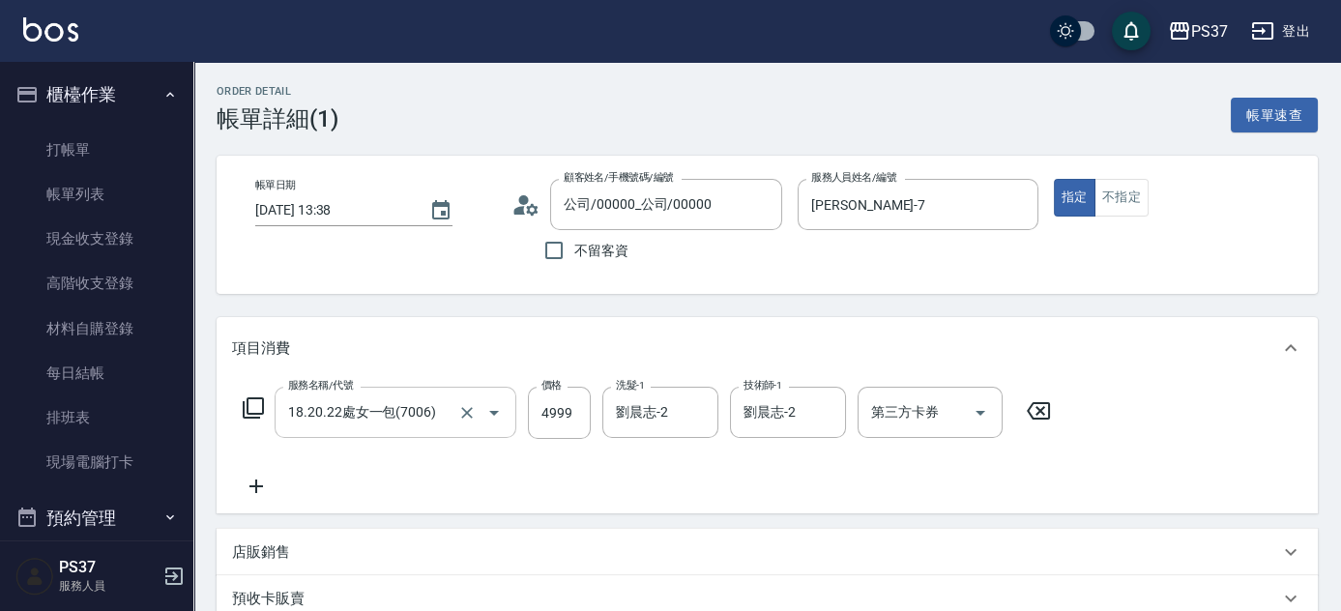
click at [420, 414] on input "18.20.22處女一包(7006)" at bounding box center [368, 412] width 170 height 34
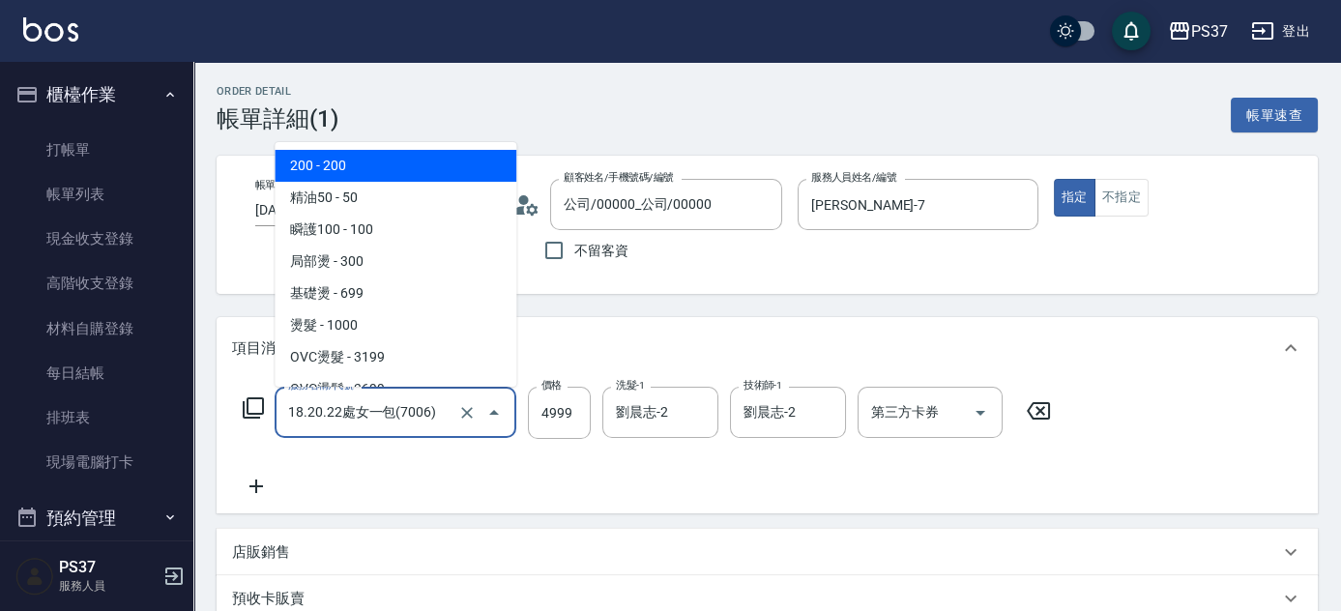
click at [419, 169] on span "200 - 200" at bounding box center [396, 166] width 242 height 32
type input "200(111)"
type input "200"
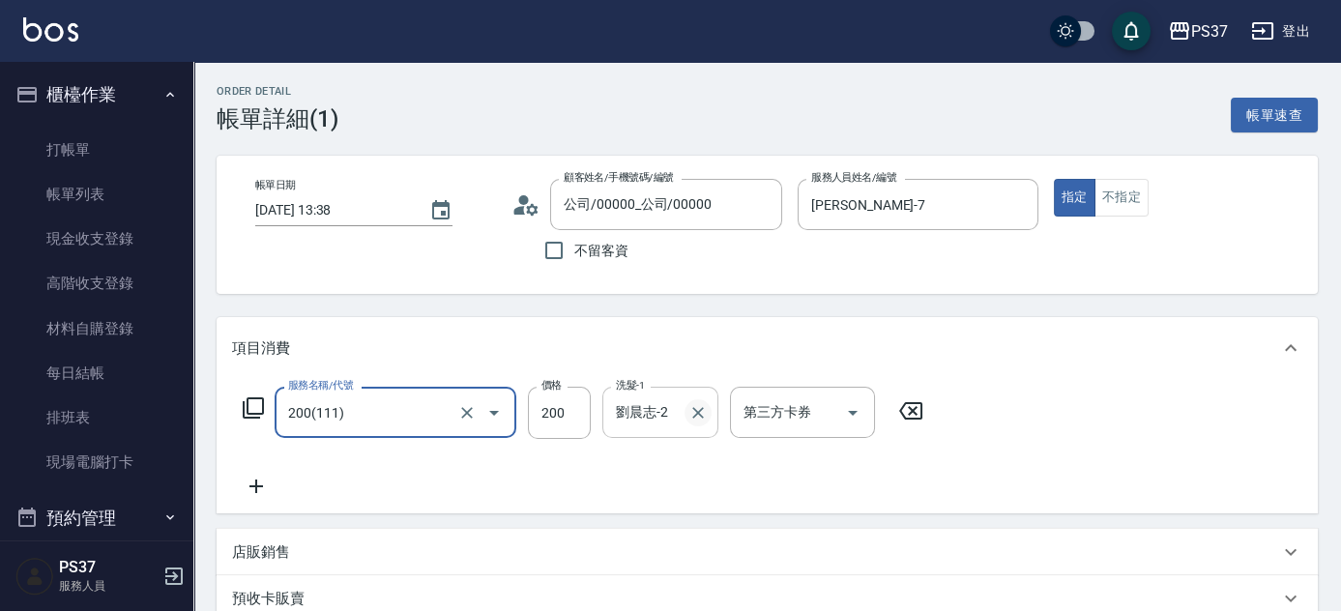
click at [693, 415] on icon "Clear" at bounding box center [697, 412] width 19 height 19
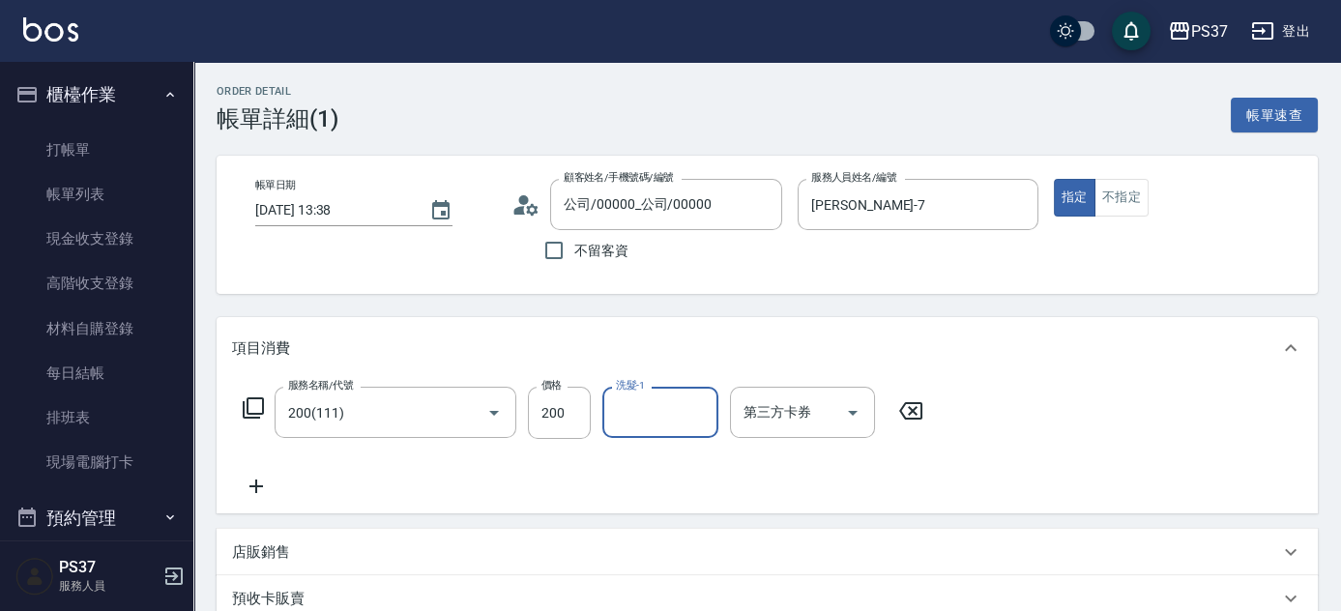
click at [649, 418] on input "洗髮-1" at bounding box center [660, 412] width 99 height 34
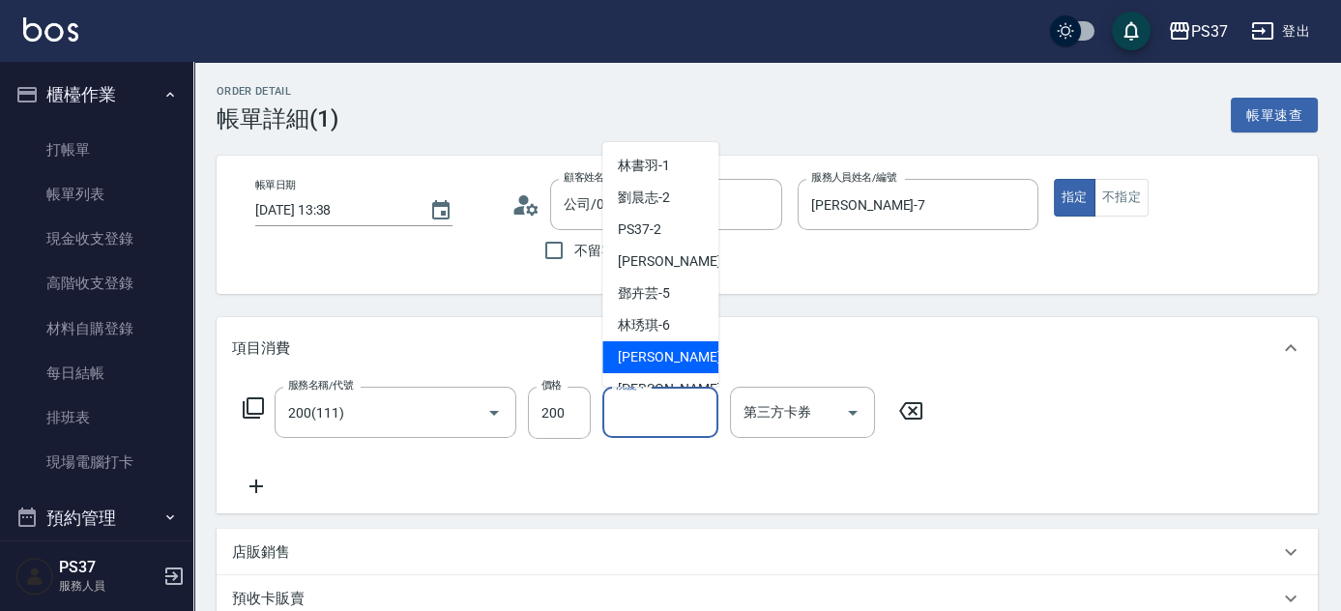
click at [652, 362] on span "[PERSON_NAME] -7" at bounding box center [675, 357] width 114 height 20
type input "[PERSON_NAME]-7"
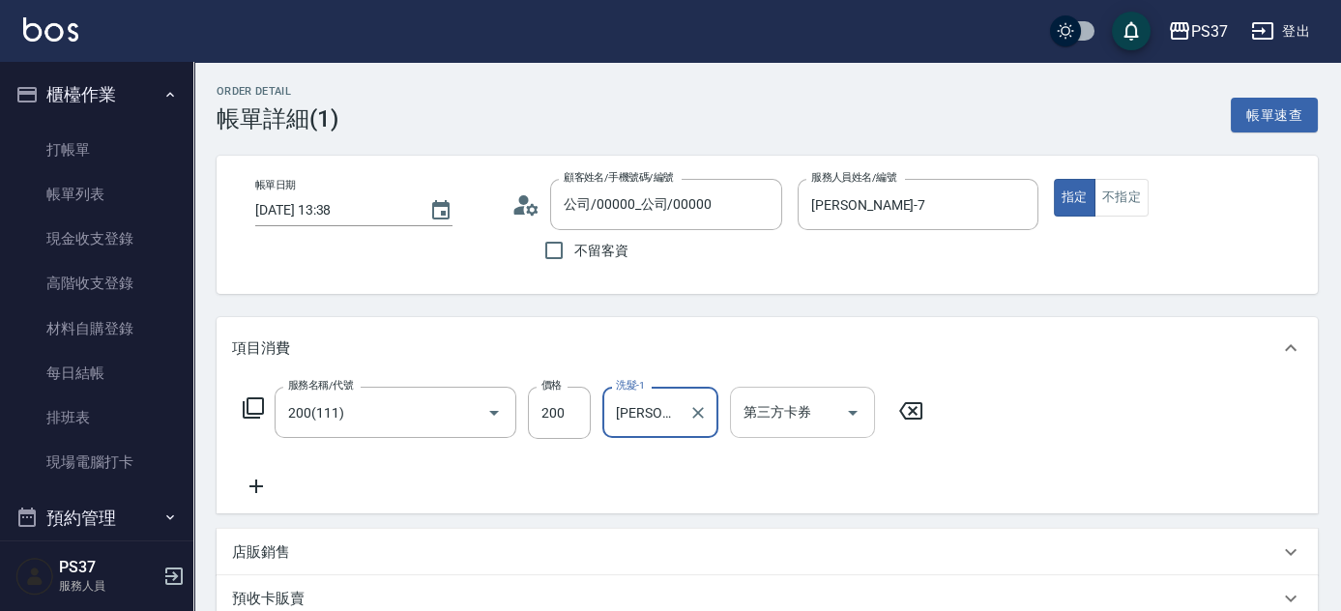
click at [860, 413] on icon "Open" at bounding box center [852, 412] width 23 height 23
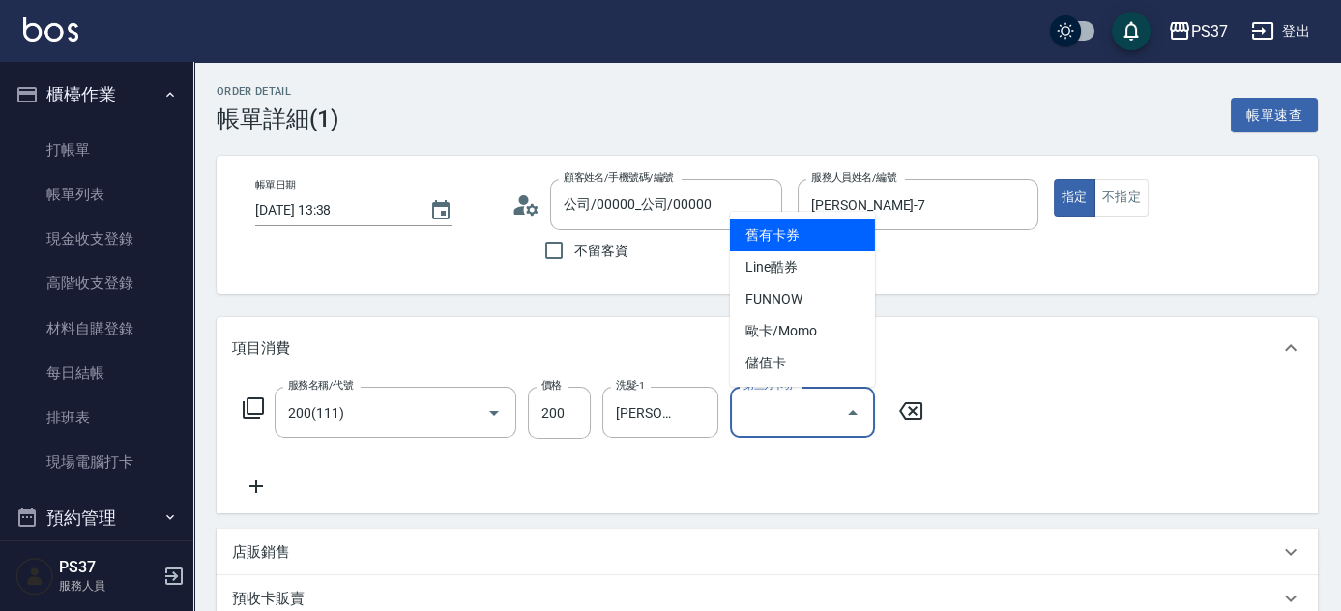
click at [824, 379] on ul "舊有卡券 Line酷券 FUNNOW 歐卡/Momo 儲值卡" at bounding box center [802, 299] width 145 height 175
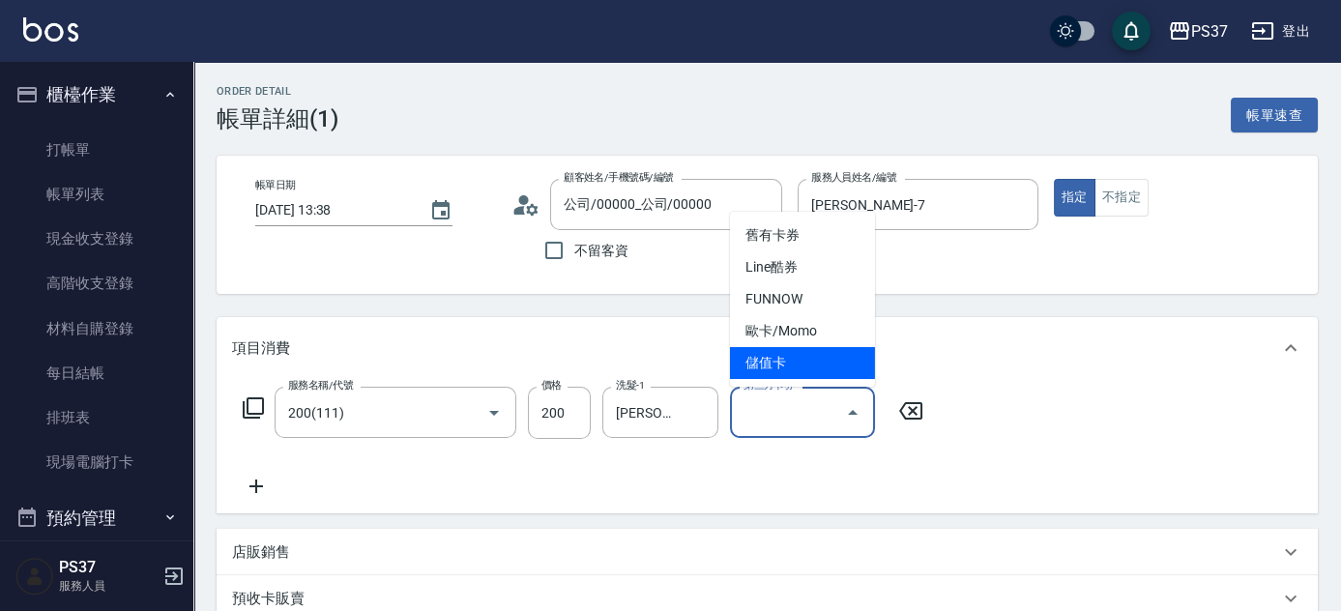
click at [822, 373] on span "儲值卡" at bounding box center [802, 363] width 145 height 32
type input "儲值卡"
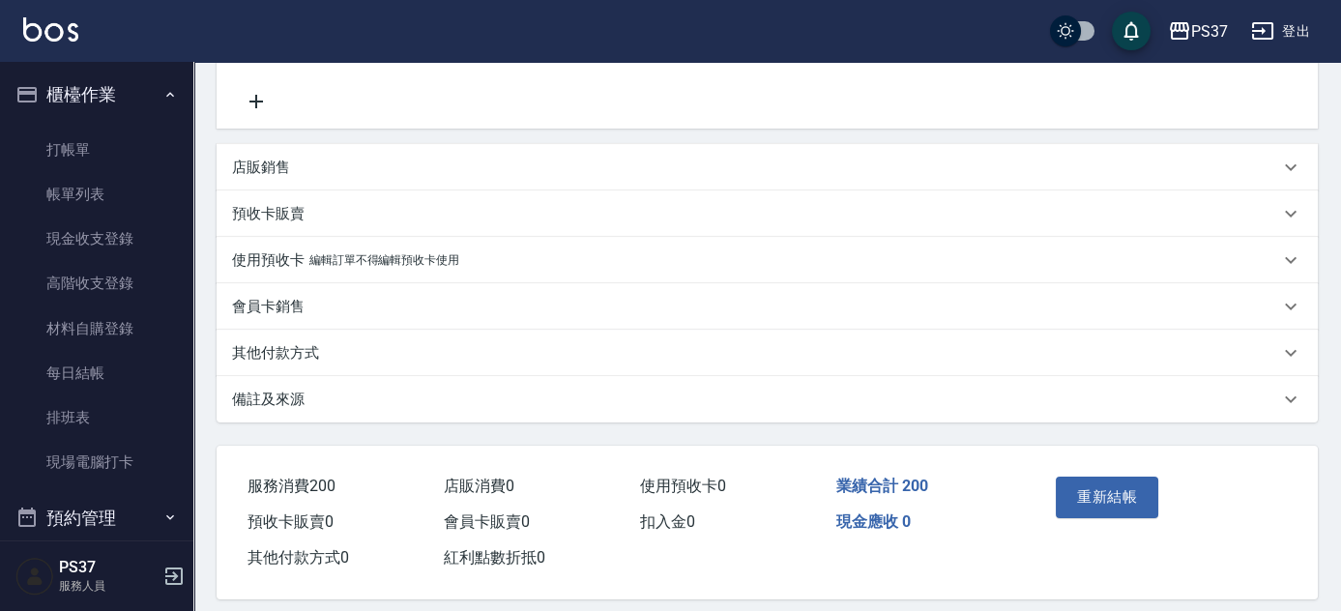
scroll to position [422, 0]
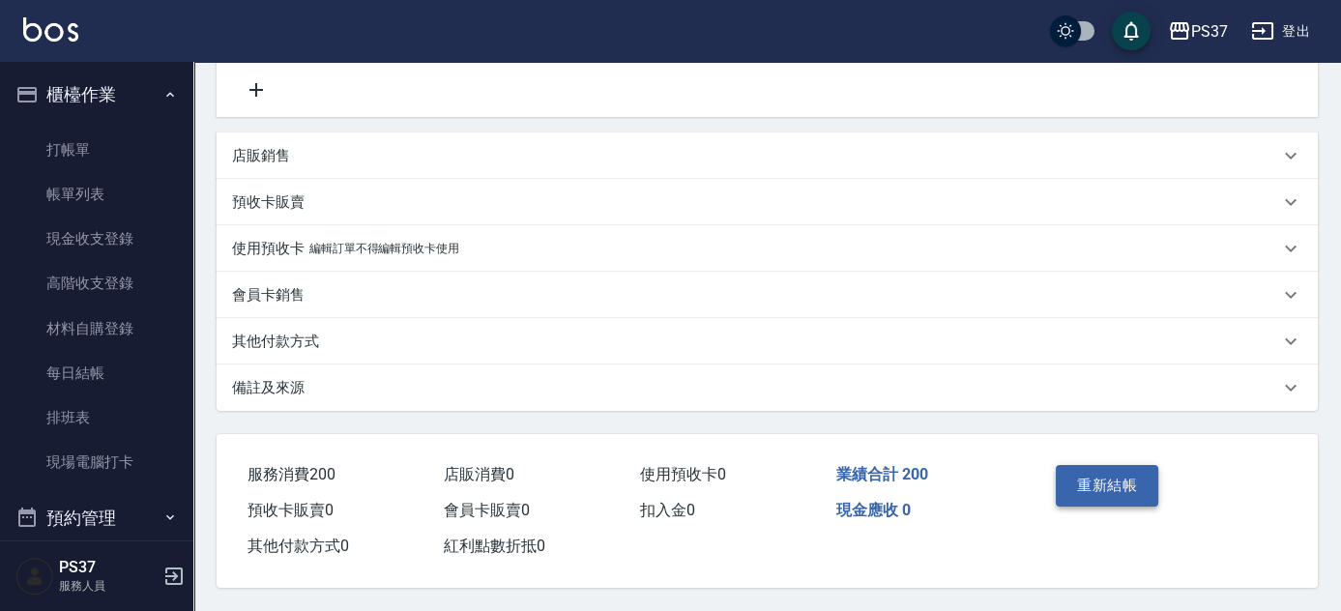
click at [1130, 487] on button "重新結帳" at bounding box center [1107, 485] width 102 height 41
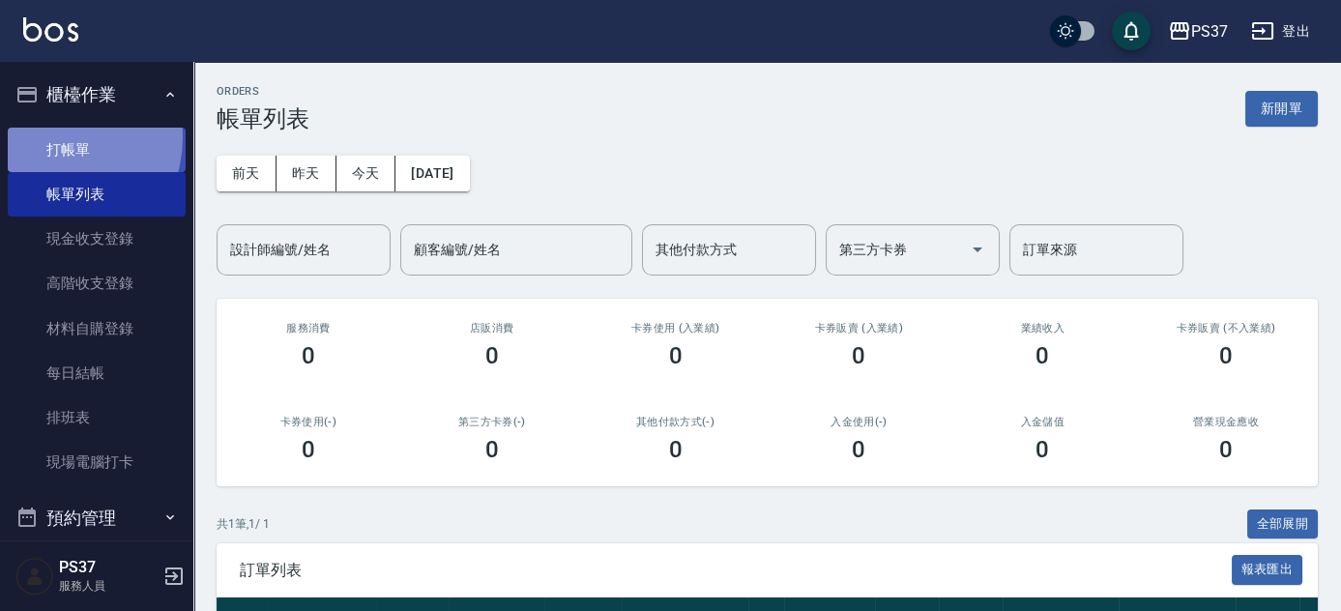
click at [48, 136] on link "打帳單" at bounding box center [97, 150] width 178 height 44
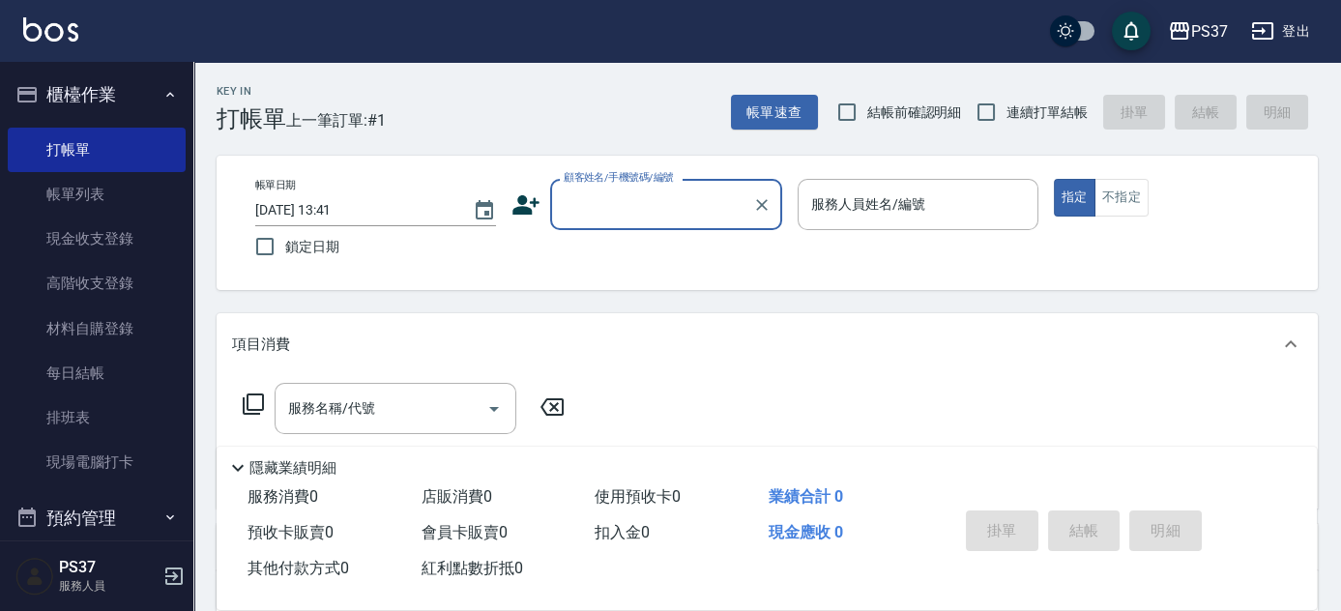
click at [641, 200] on input "顧客姓名/手機號碼/編號" at bounding box center [652, 205] width 186 height 34
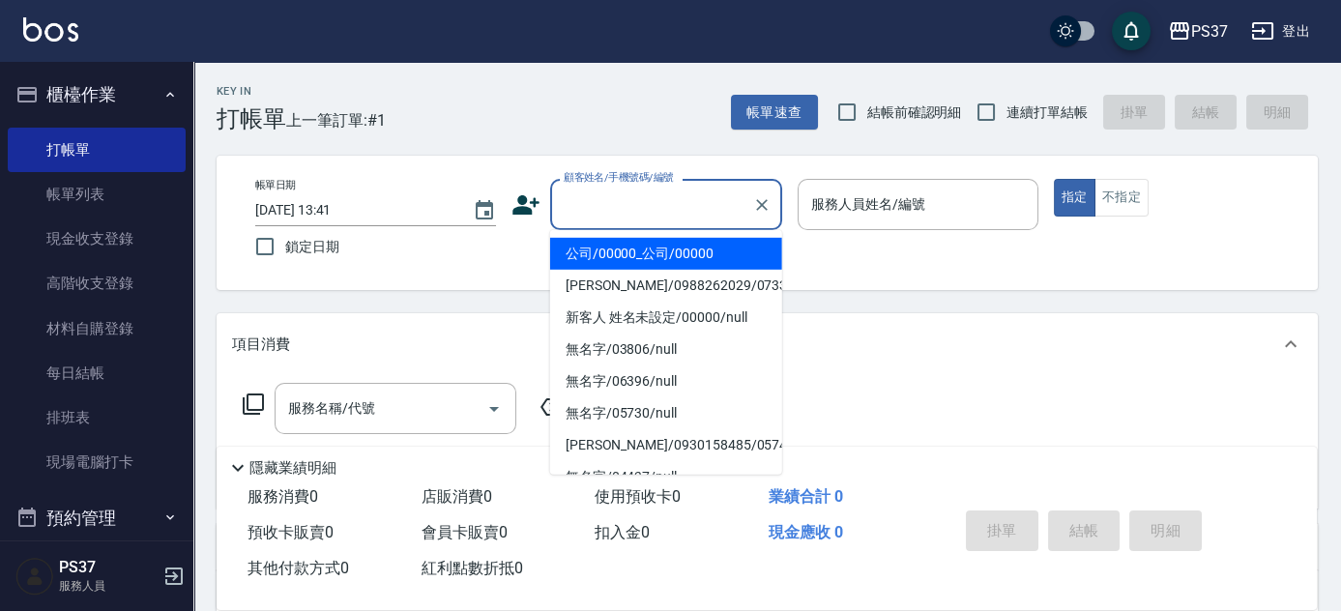
click at [637, 244] on li "公司/00000_公司/00000" at bounding box center [666, 254] width 232 height 32
type input "公司/00000_公司/00000"
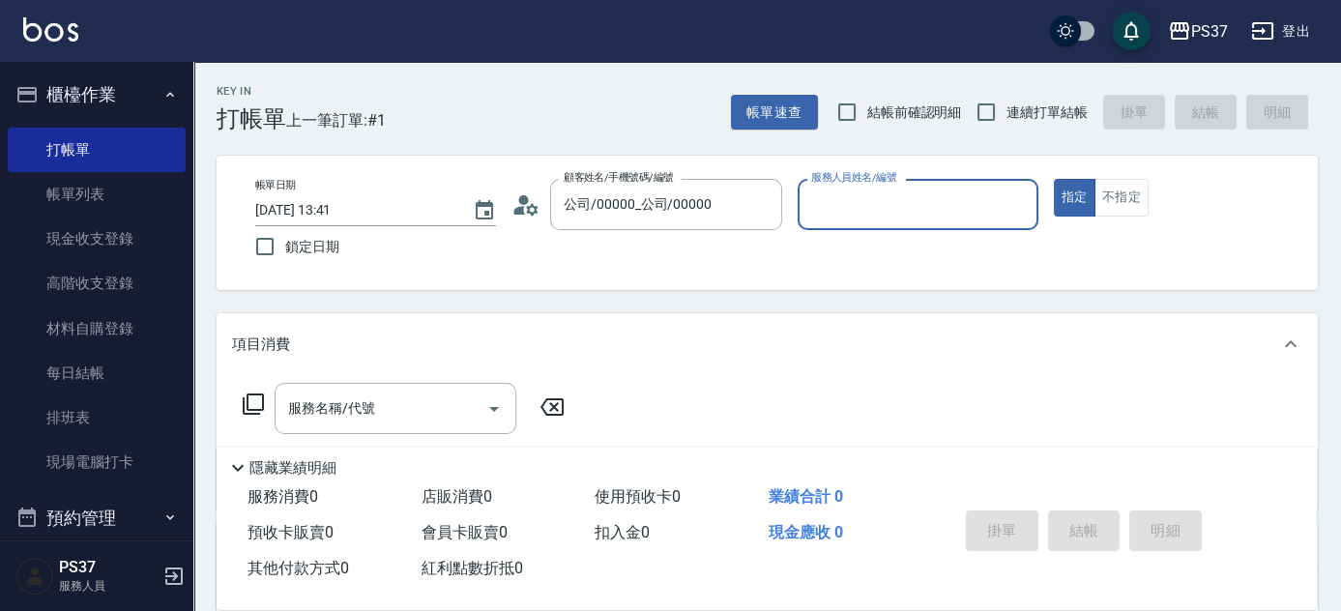
click at [843, 197] on input "服務人員姓名/編號" at bounding box center [917, 205] width 223 height 34
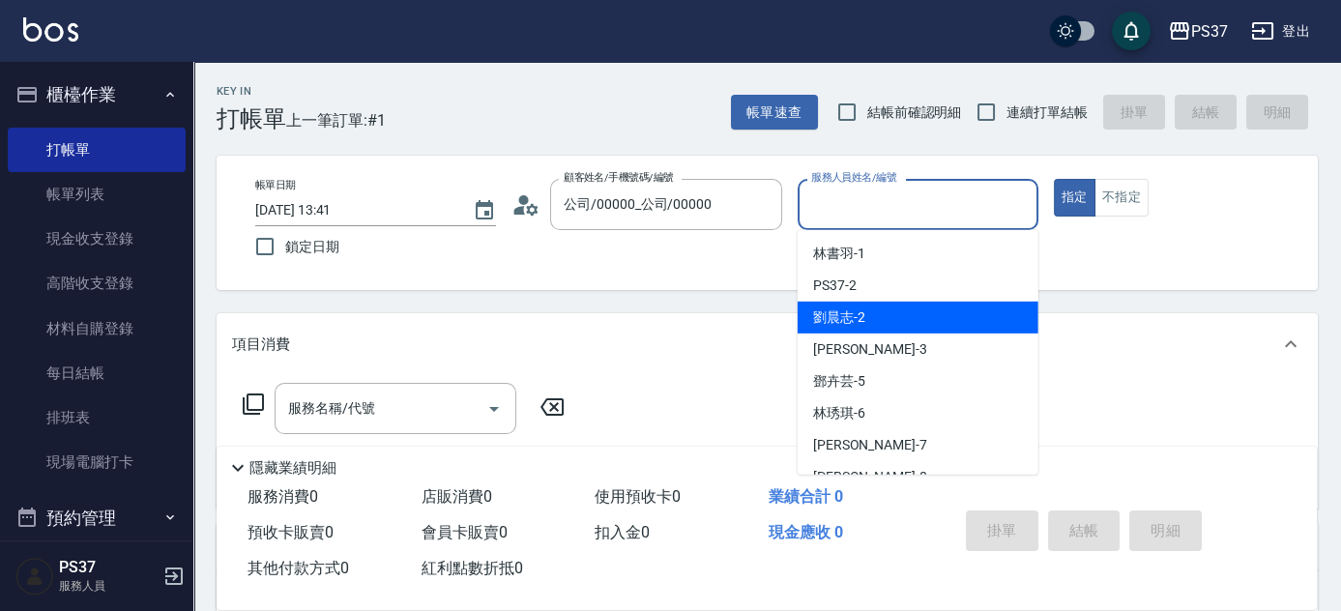
click at [802, 307] on div "[PERSON_NAME]-2" at bounding box center [917, 318] width 241 height 32
type input "劉晨志-2"
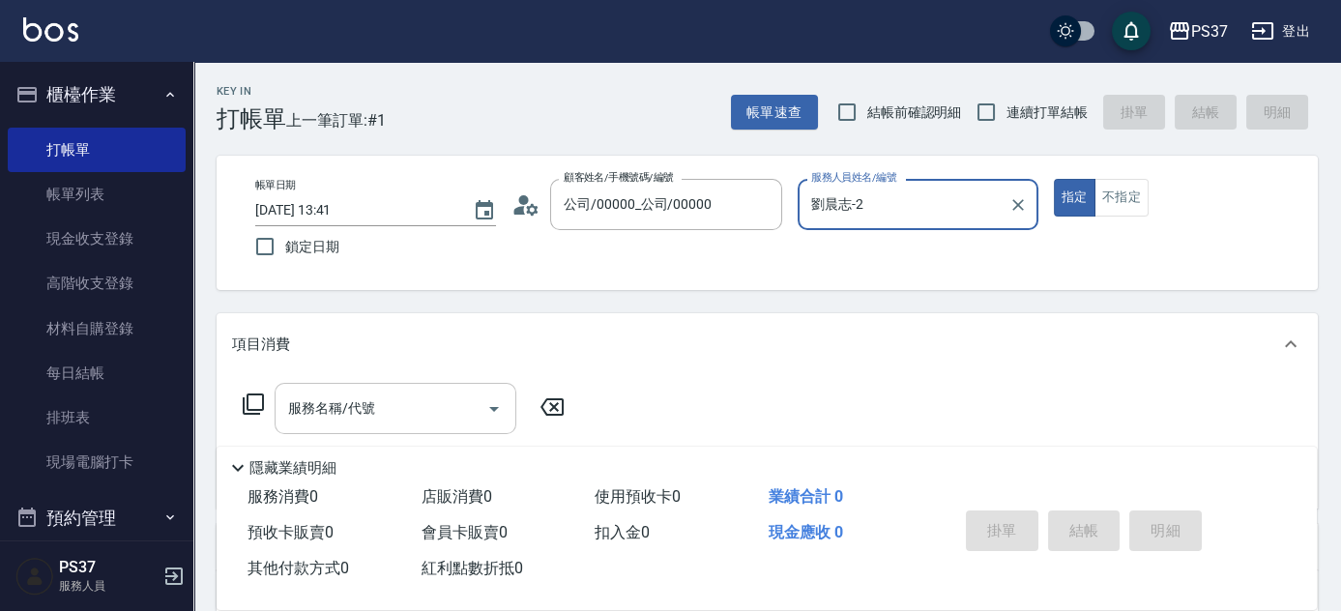
click at [400, 399] on input "服務名稱/代號" at bounding box center [380, 408] width 195 height 34
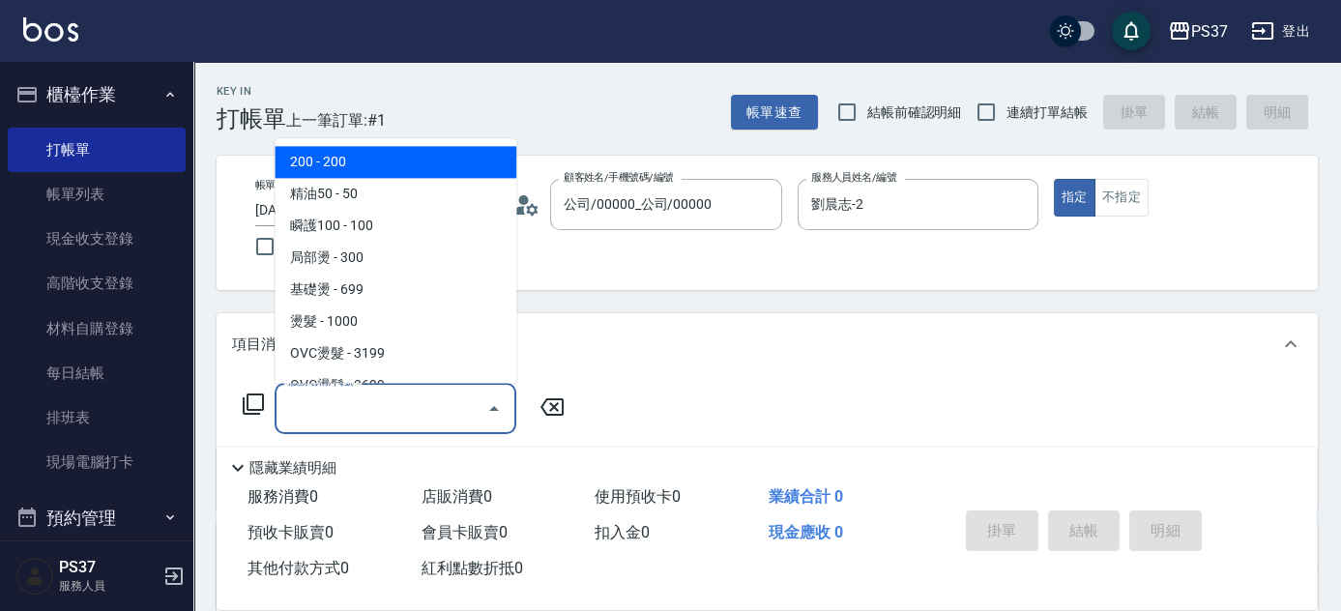
click at [365, 154] on span "200 - 200" at bounding box center [396, 163] width 242 height 32
type input "200(111)"
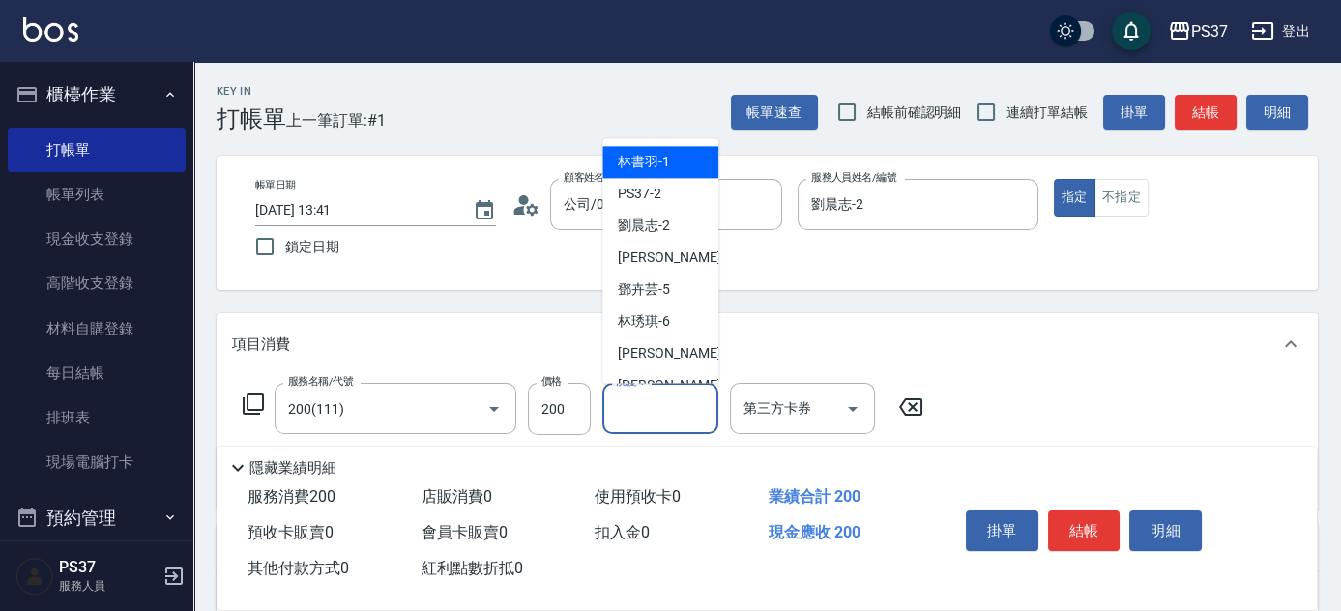
click at [646, 421] on input "洗髮-1" at bounding box center [660, 408] width 99 height 34
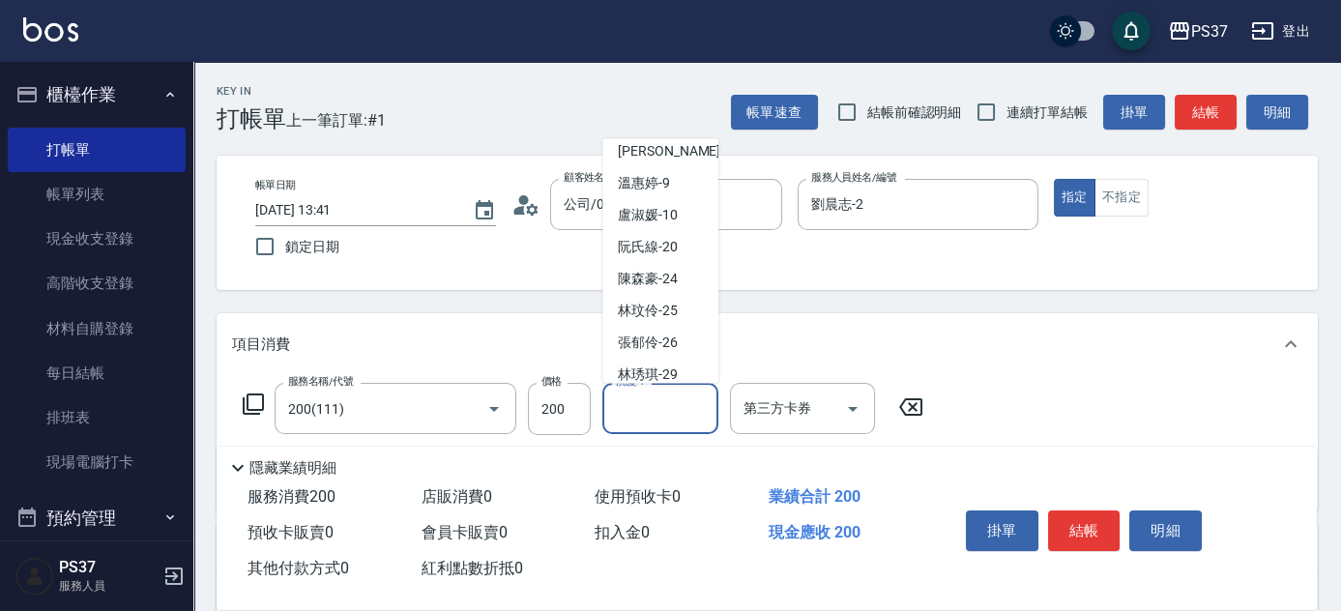
scroll to position [312, 0]
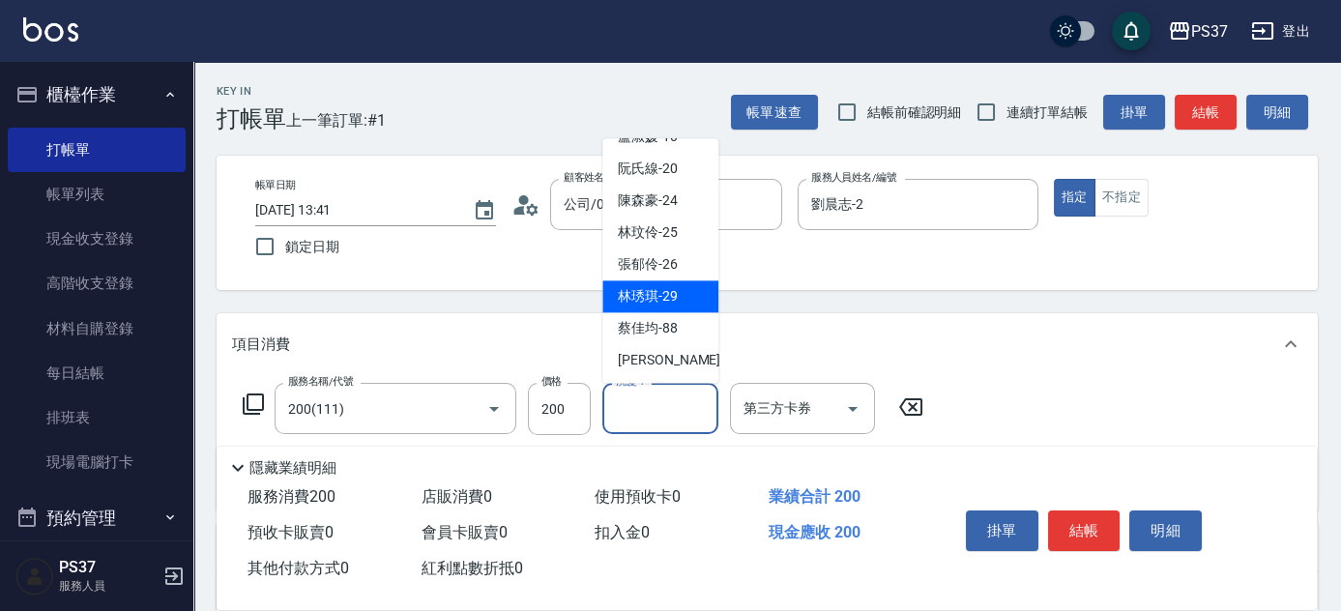
click at [665, 287] on span "[PERSON_NAME]-29" at bounding box center [648, 297] width 60 height 20
type input "林琇琪-29"
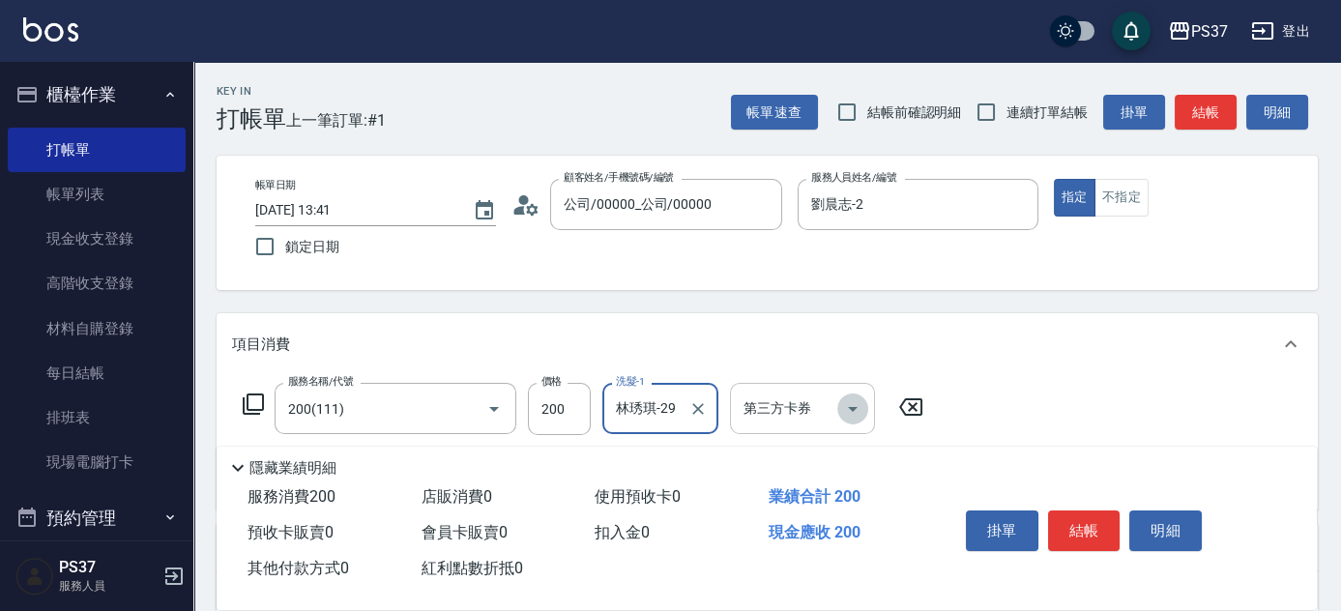
click at [863, 410] on icon "Open" at bounding box center [852, 408] width 23 height 23
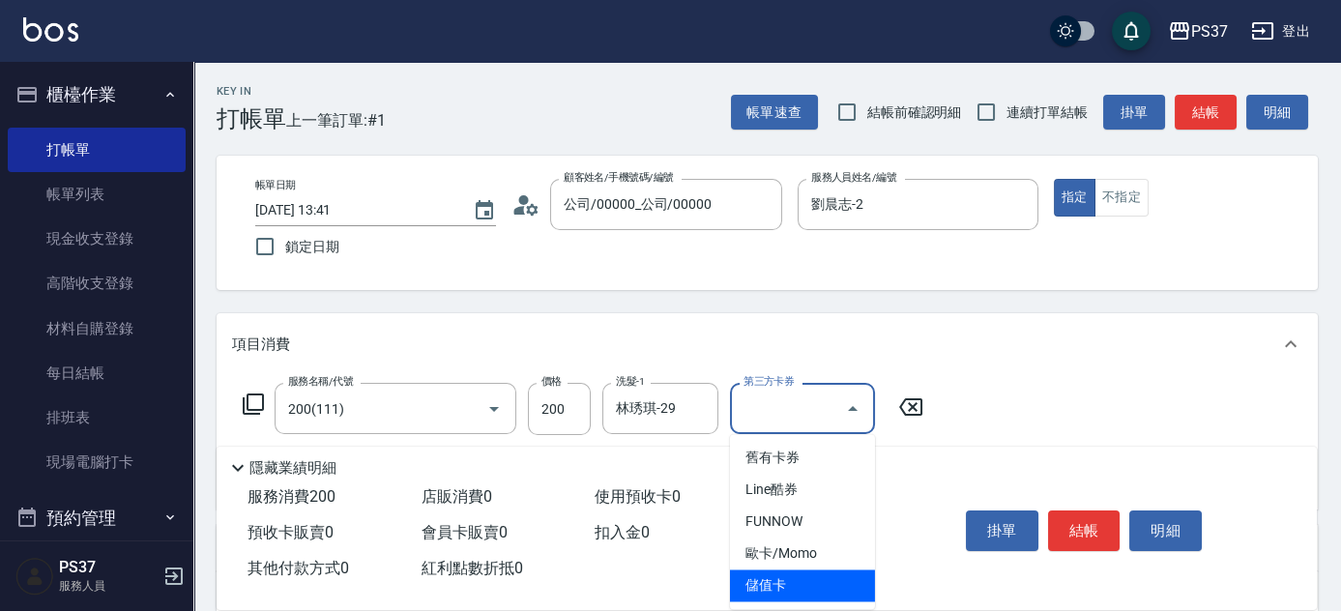
click at [843, 587] on span "儲值卡" at bounding box center [802, 585] width 145 height 32
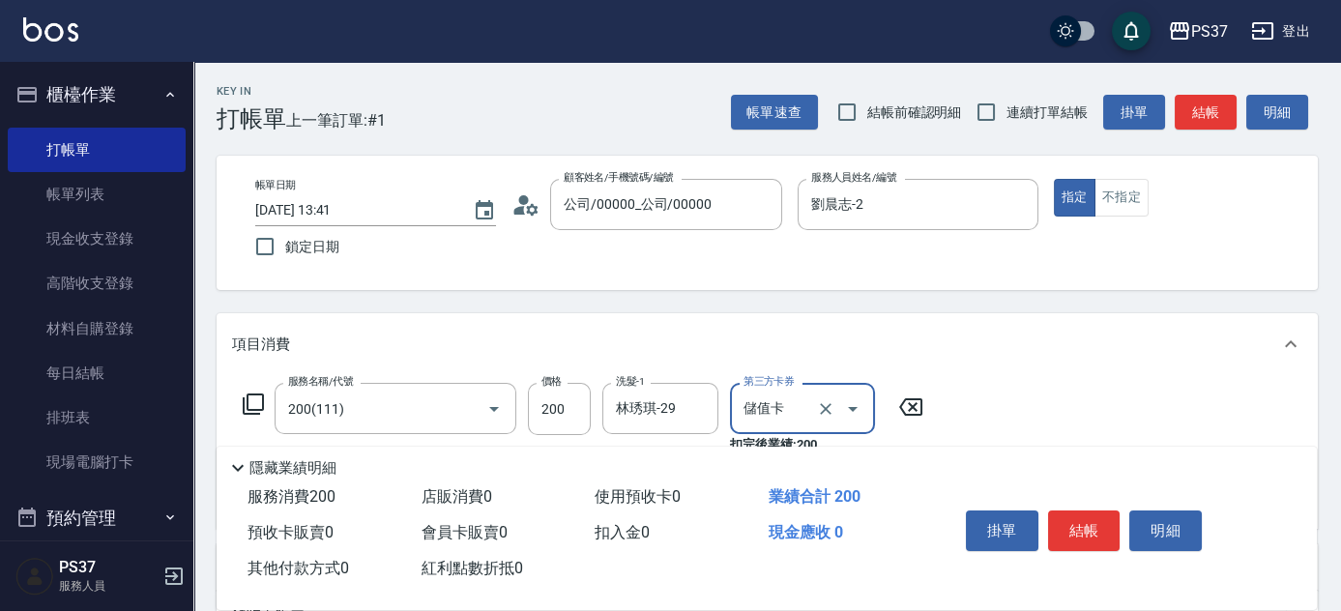
type input "儲值卡"
click at [1080, 524] on button "結帳" at bounding box center [1084, 530] width 72 height 41
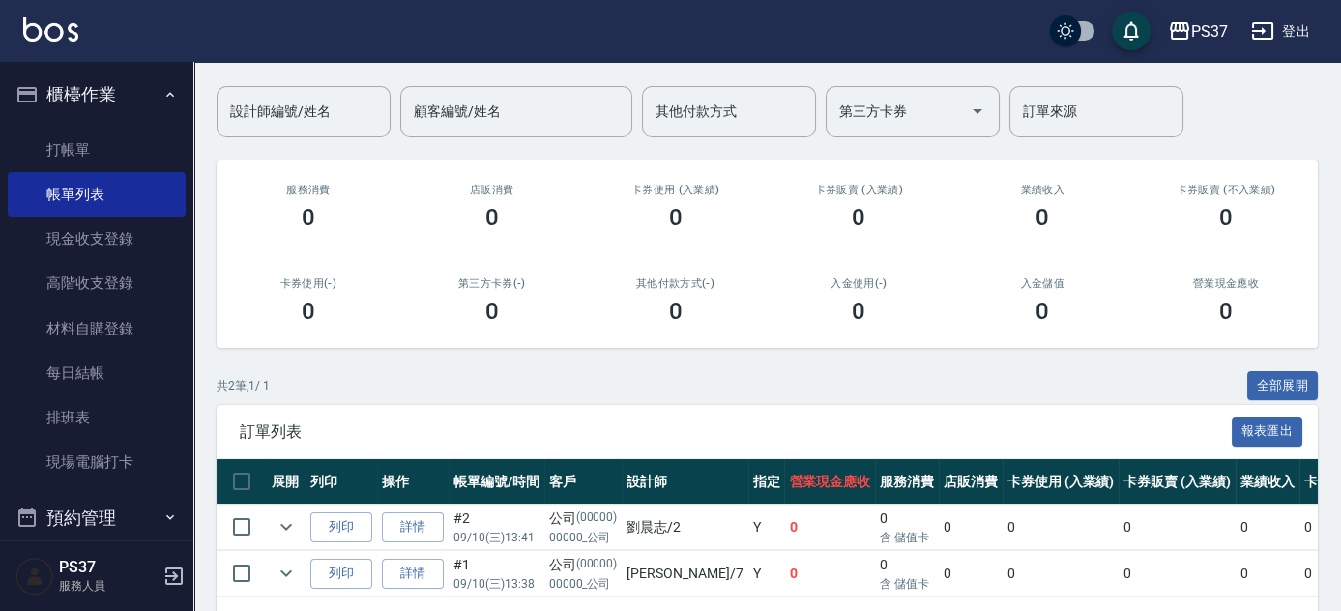
scroll to position [212, 0]
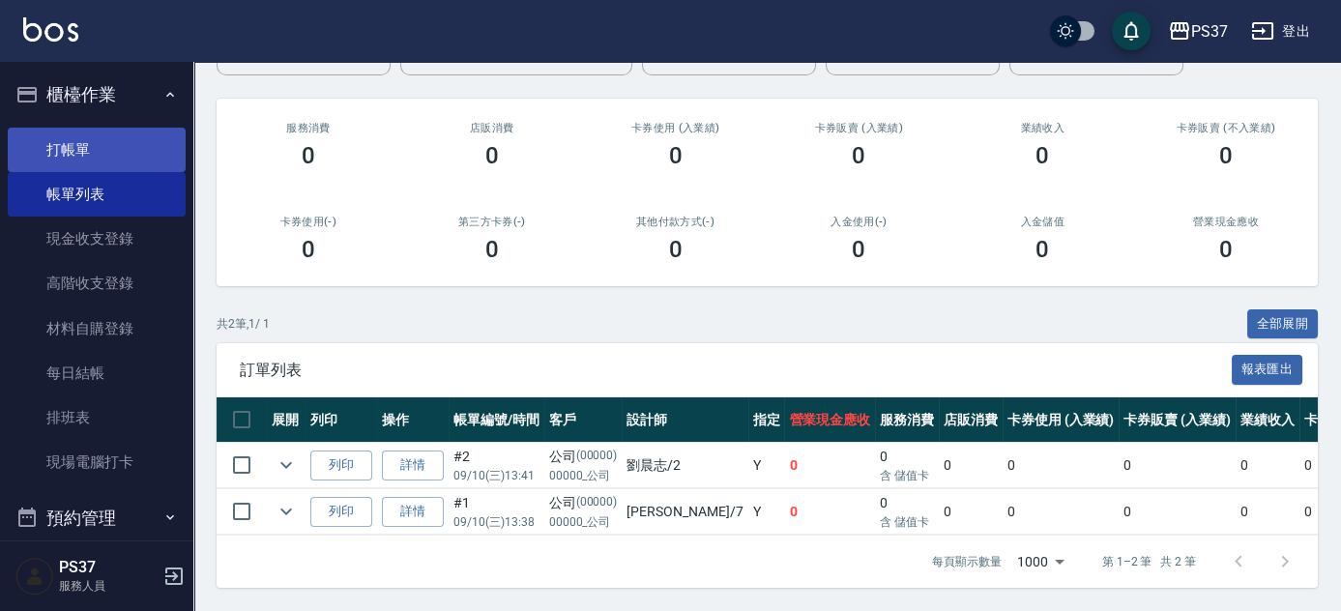
click at [107, 150] on link "打帳單" at bounding box center [97, 150] width 178 height 44
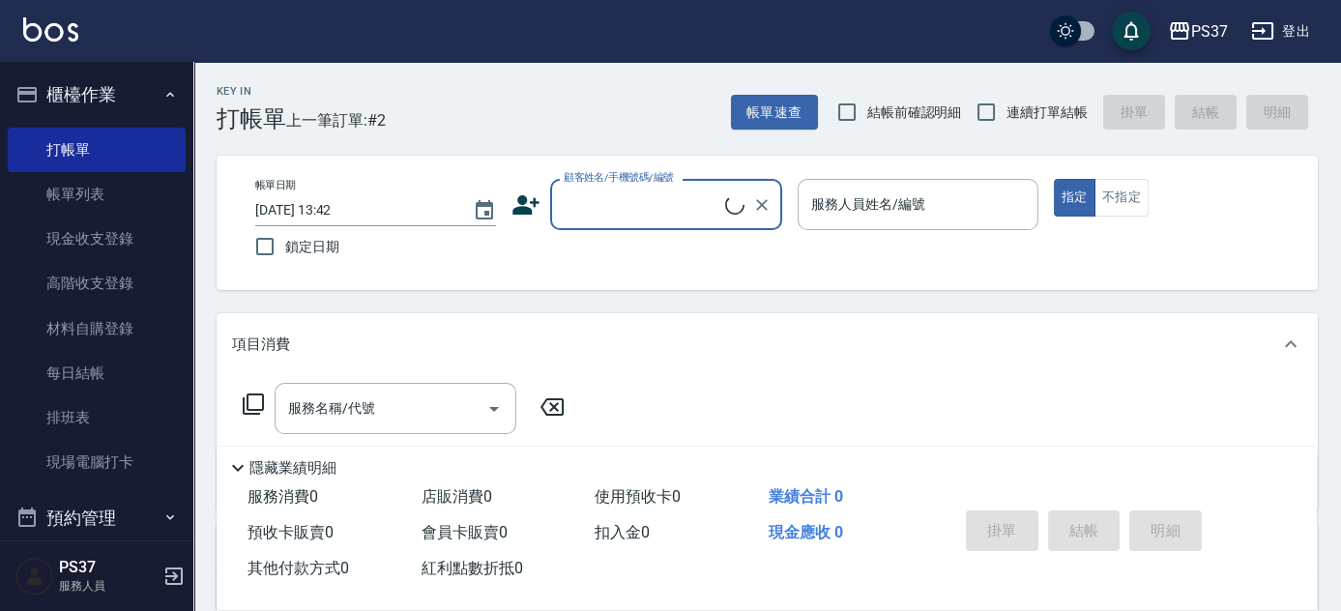
click at [620, 204] on input "顧客姓名/手機號碼/編號" at bounding box center [642, 205] width 166 height 34
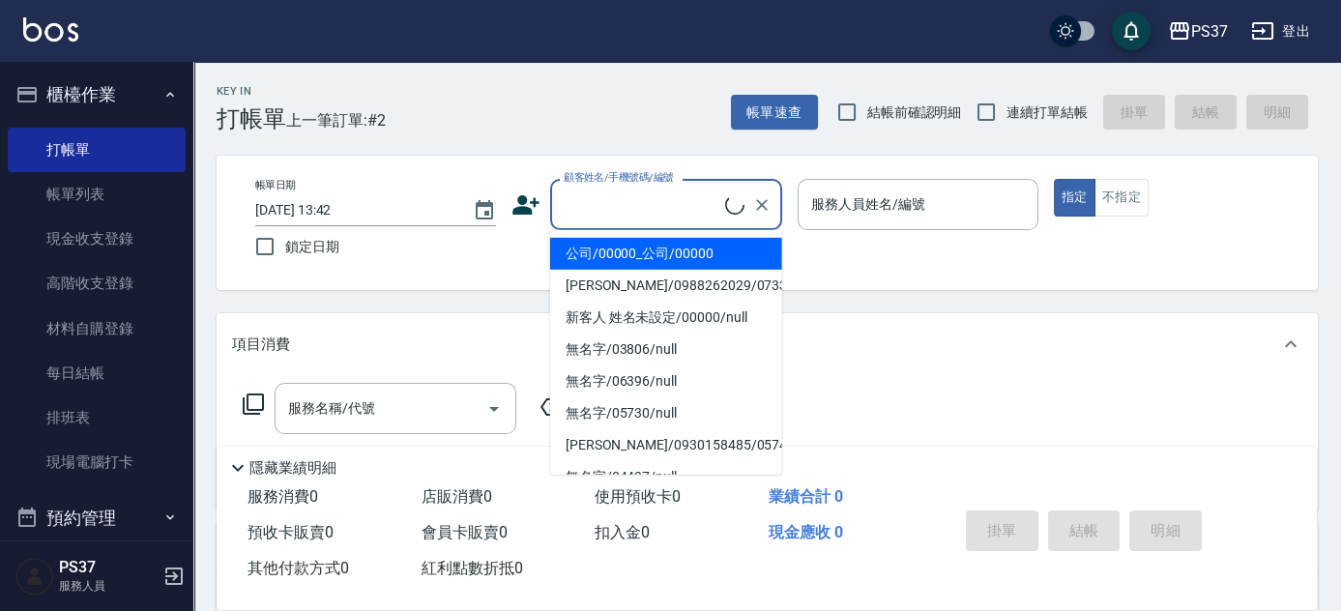
click at [629, 246] on li "公司/00000_公司/00000" at bounding box center [666, 254] width 232 height 32
type input "公司/00000_公司/00000"
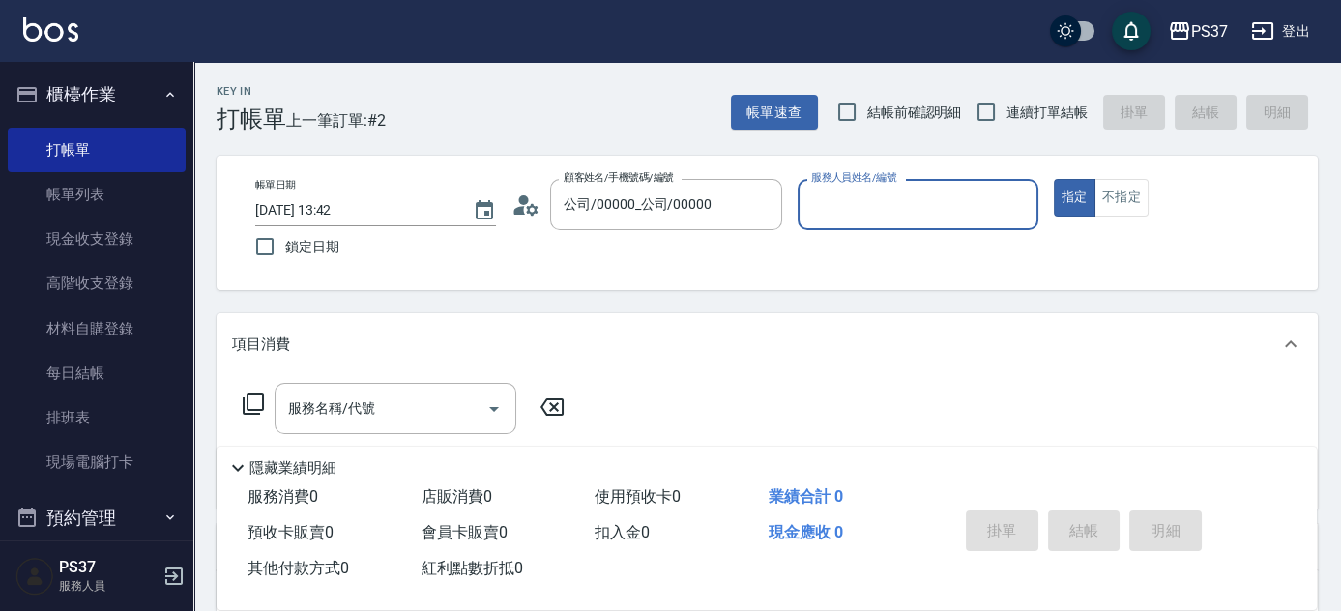
click at [845, 217] on input "服務人員姓名/編號" at bounding box center [917, 205] width 223 height 34
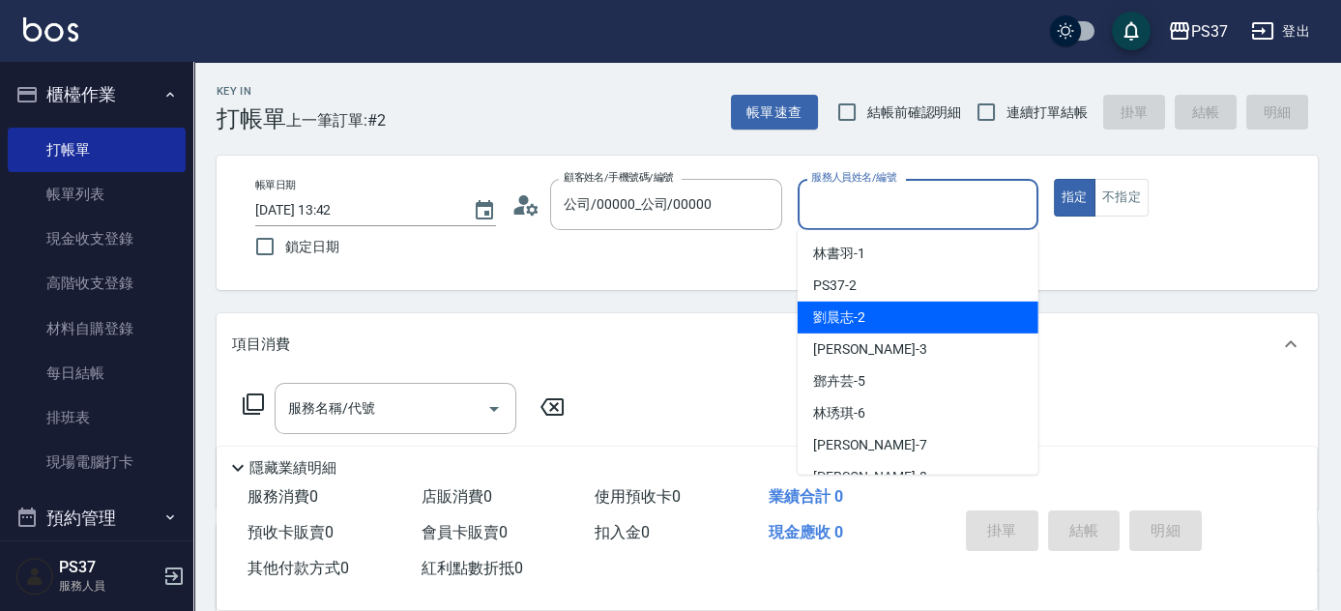
click at [872, 311] on div "[PERSON_NAME]-2" at bounding box center [917, 318] width 241 height 32
type input "劉晨志-2"
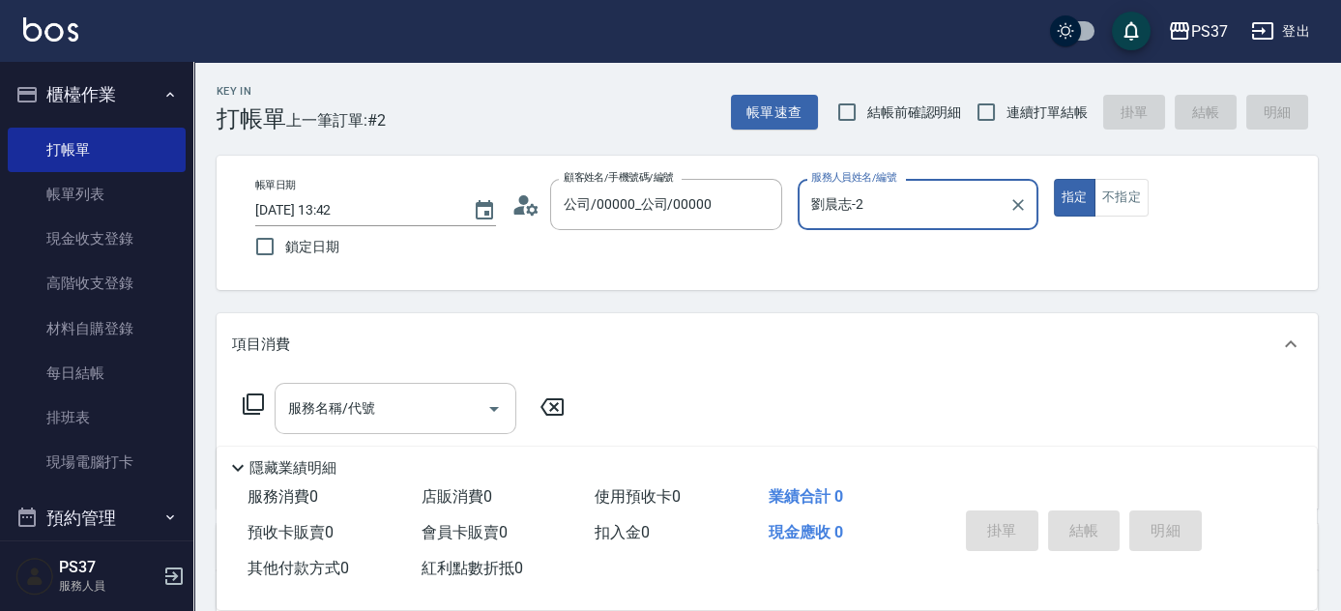
click at [408, 414] on input "服務名稱/代號" at bounding box center [380, 408] width 195 height 34
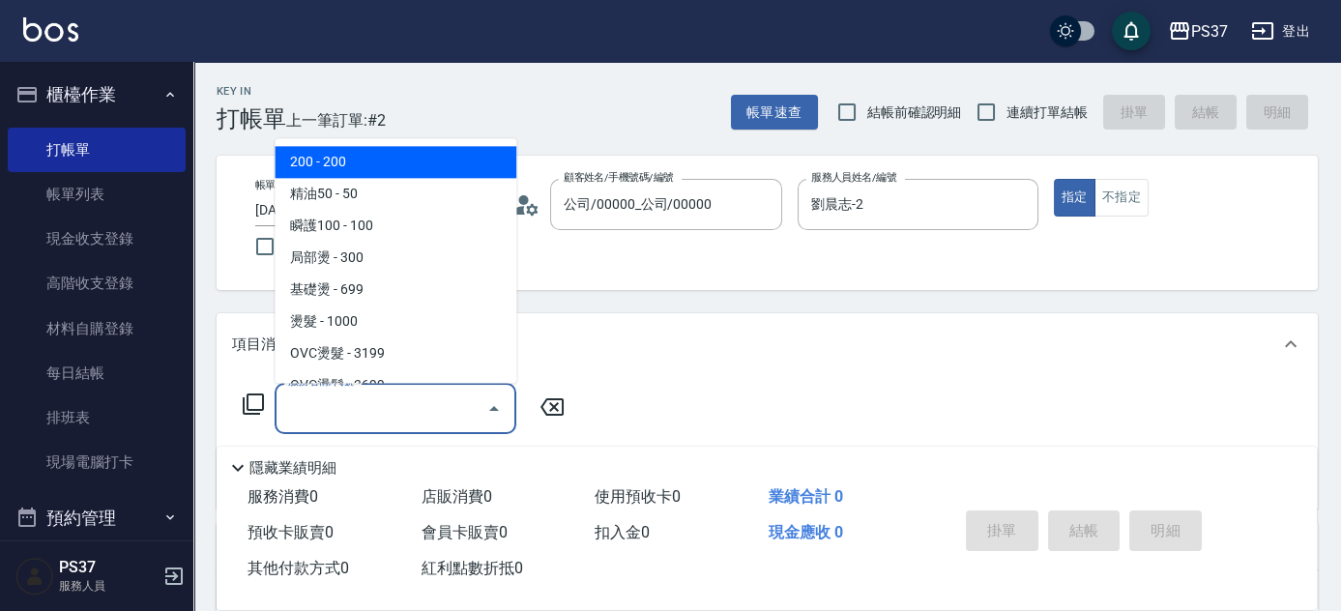
click at [376, 169] on span "200 - 200" at bounding box center [396, 163] width 242 height 32
type input "200(111)"
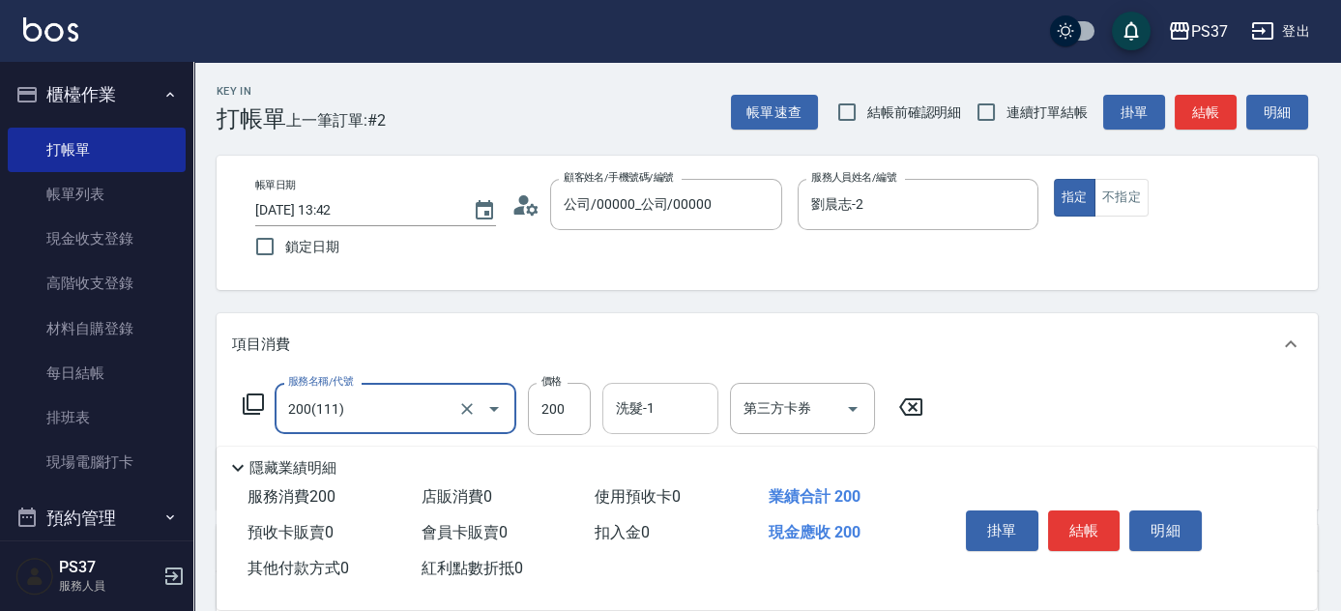
click at [647, 396] on div "洗髮-1 洗髮-1" at bounding box center [660, 408] width 116 height 51
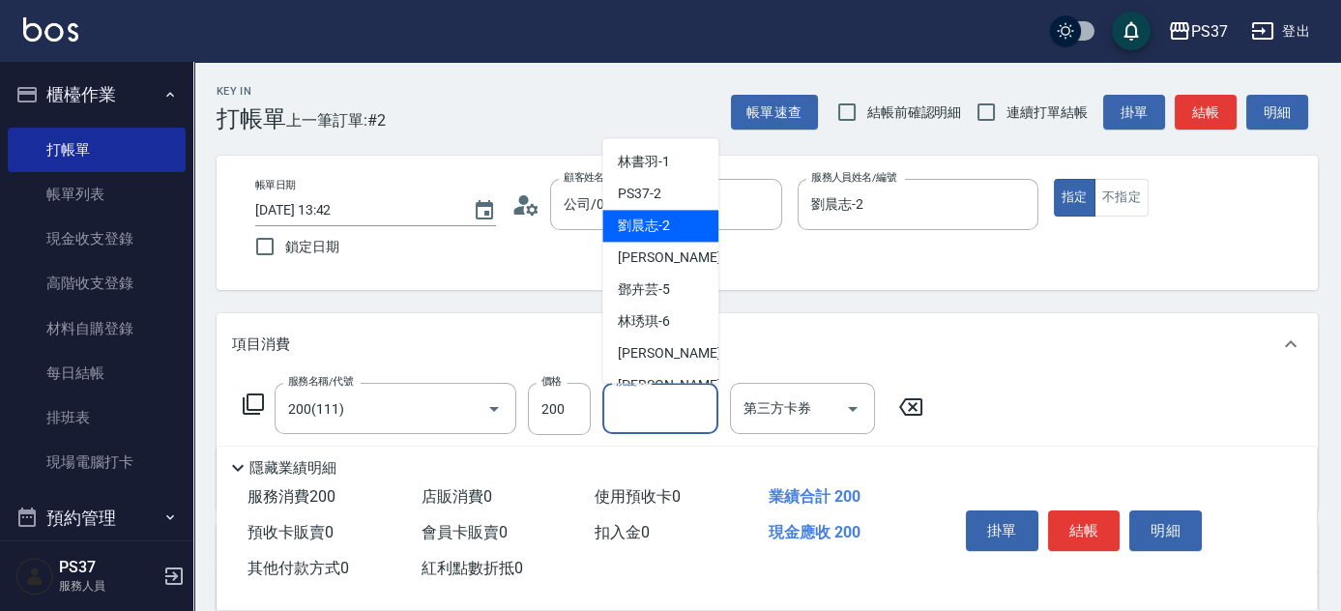
click at [664, 233] on span "[PERSON_NAME]-2" at bounding box center [644, 227] width 52 height 20
type input "劉晨志-2"
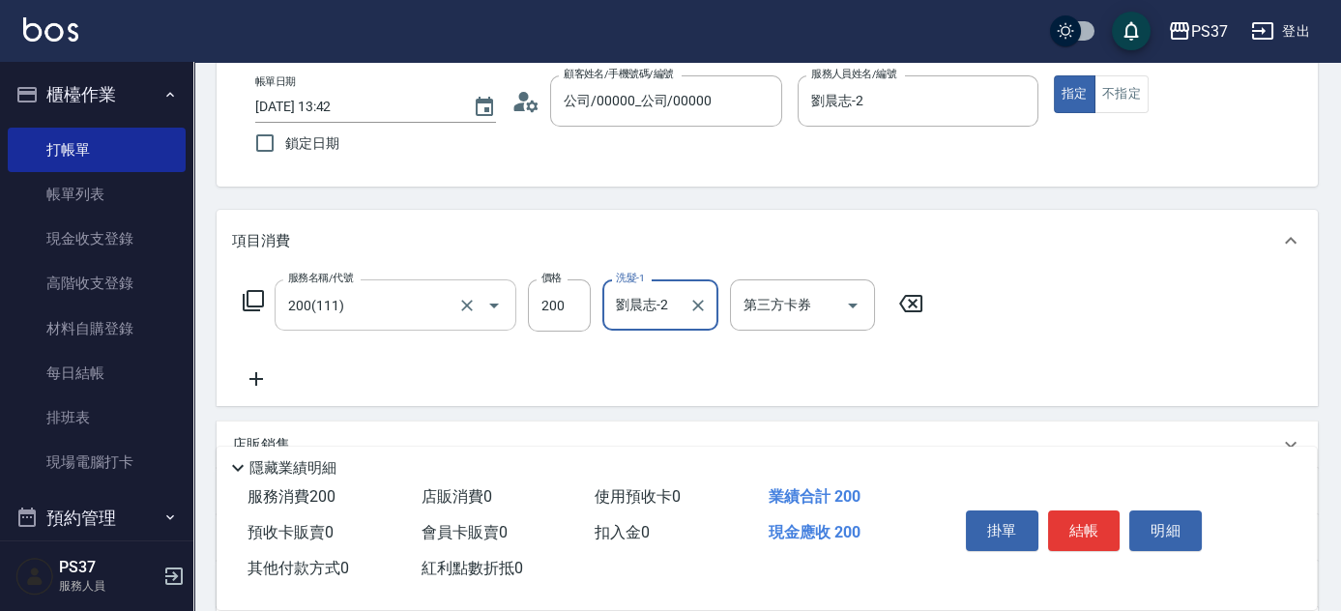
scroll to position [175, 0]
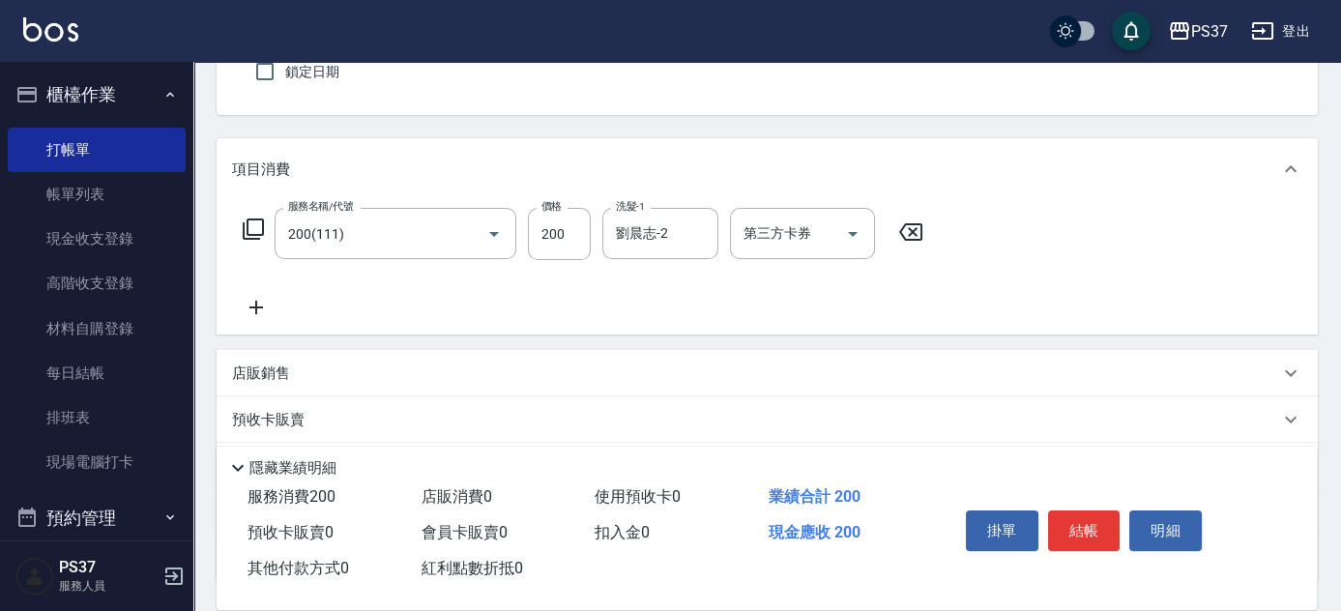
click at [254, 303] on icon at bounding box center [256, 307] width 48 height 23
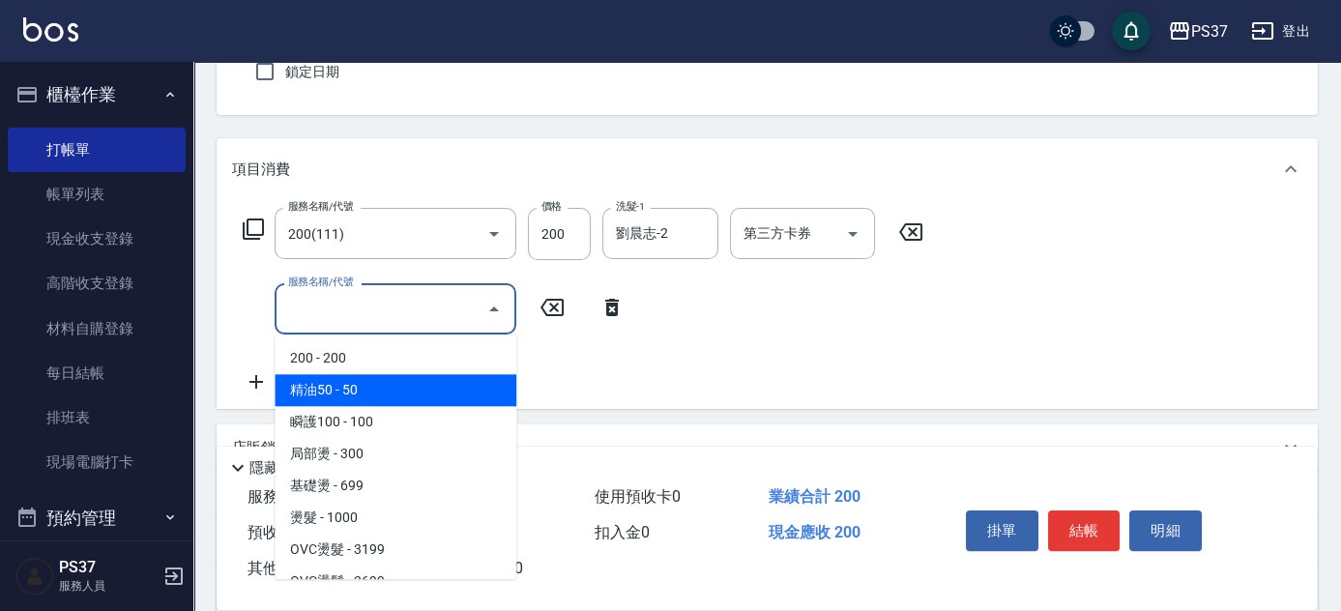
click at [409, 383] on span "精油50 - 50" at bounding box center [396, 390] width 242 height 32
type input "精油50(112)"
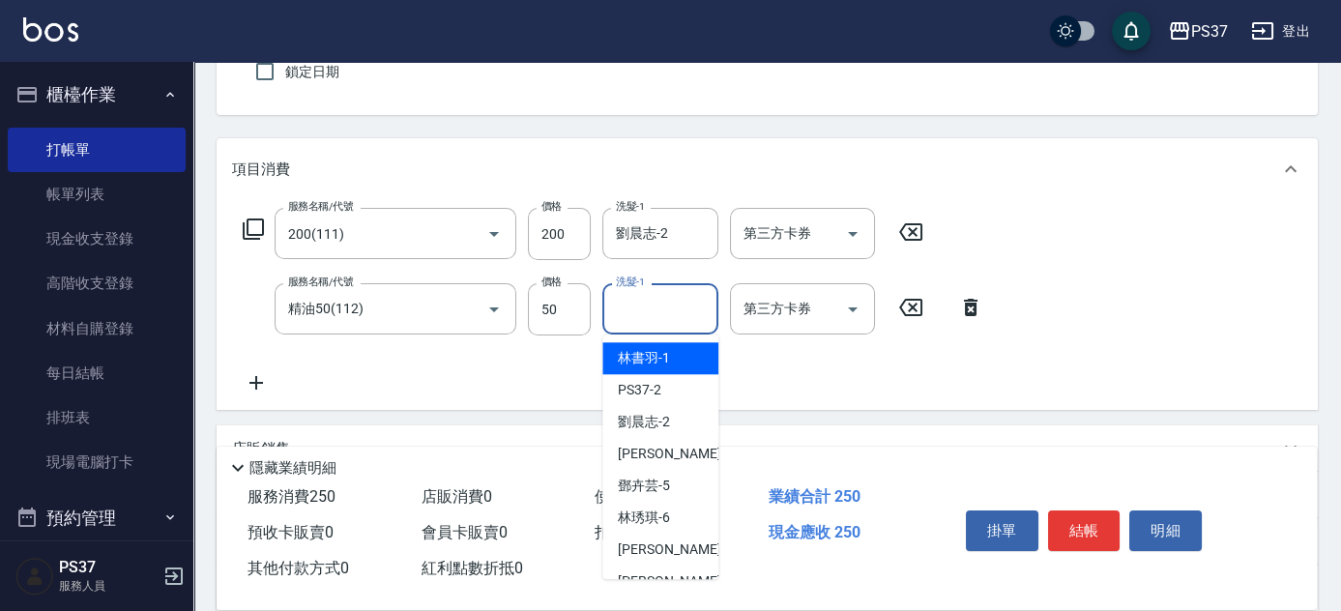
click at [660, 301] on input "洗髮-1" at bounding box center [660, 309] width 99 height 34
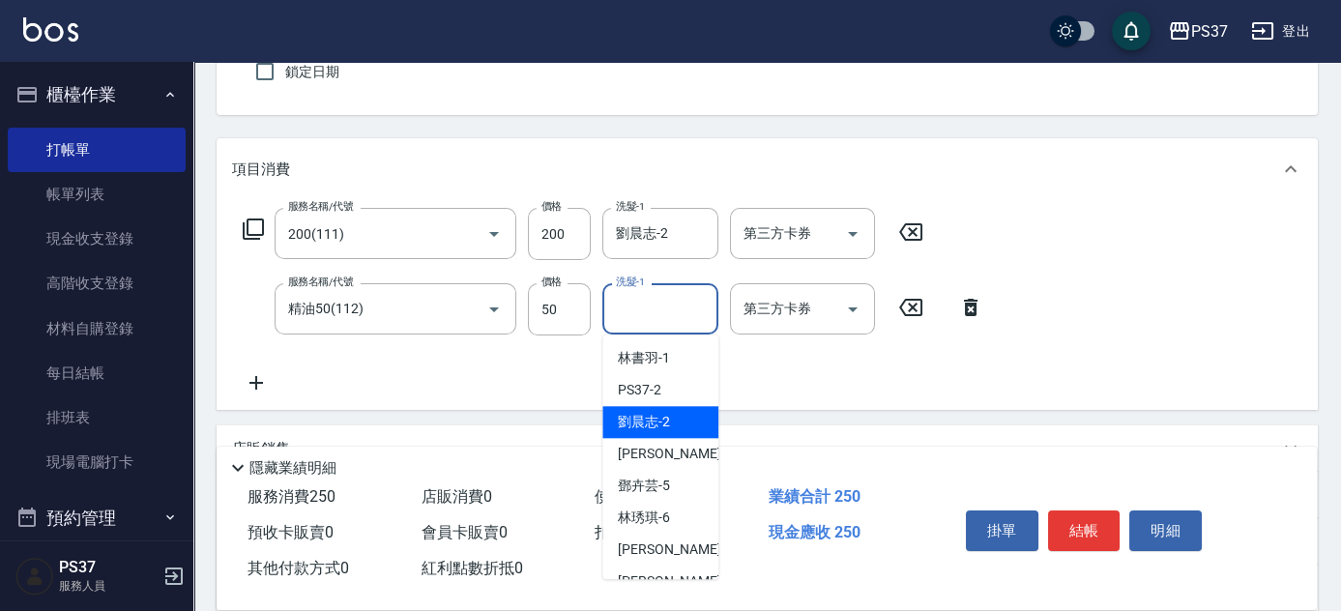
click at [665, 412] on span "[PERSON_NAME]-2" at bounding box center [644, 422] width 52 height 20
type input "劉晨志-2"
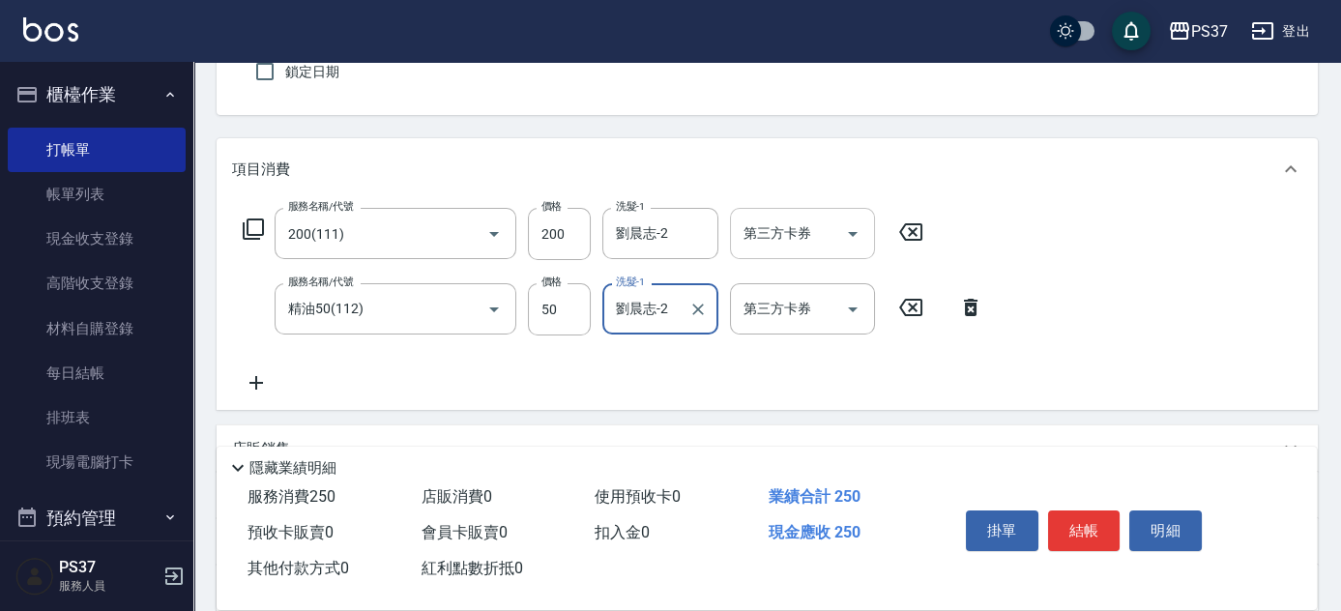
click at [855, 229] on icon "Open" at bounding box center [852, 233] width 23 height 23
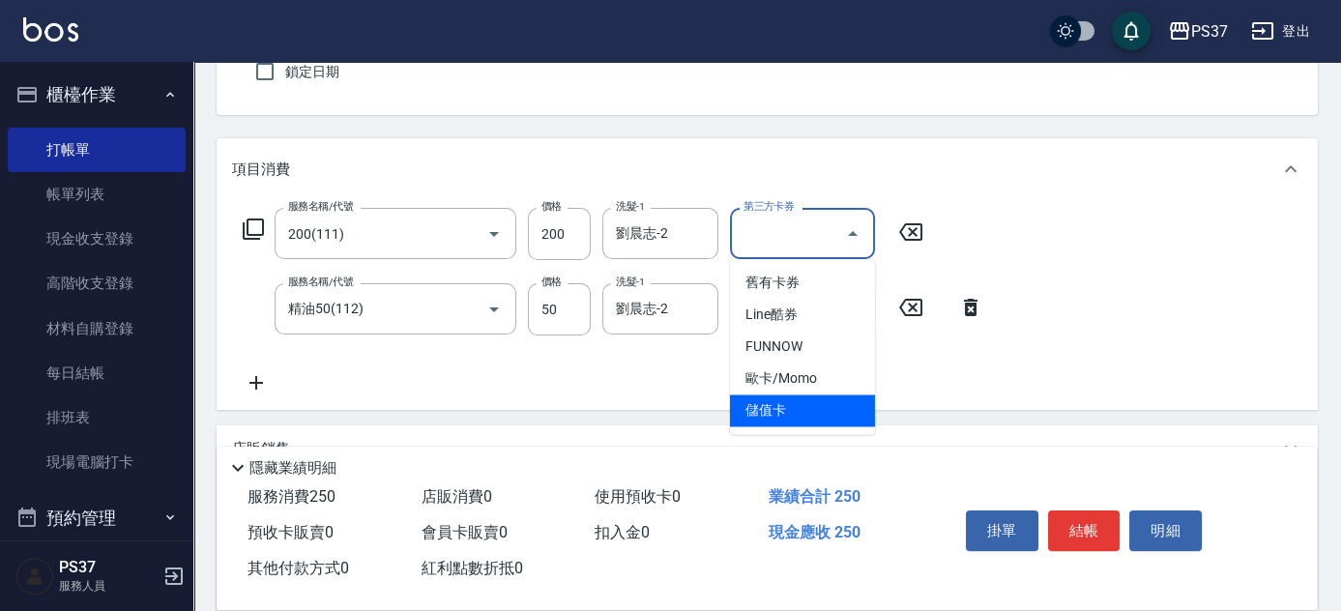
click at [815, 406] on span "儲值卡" at bounding box center [802, 410] width 145 height 32
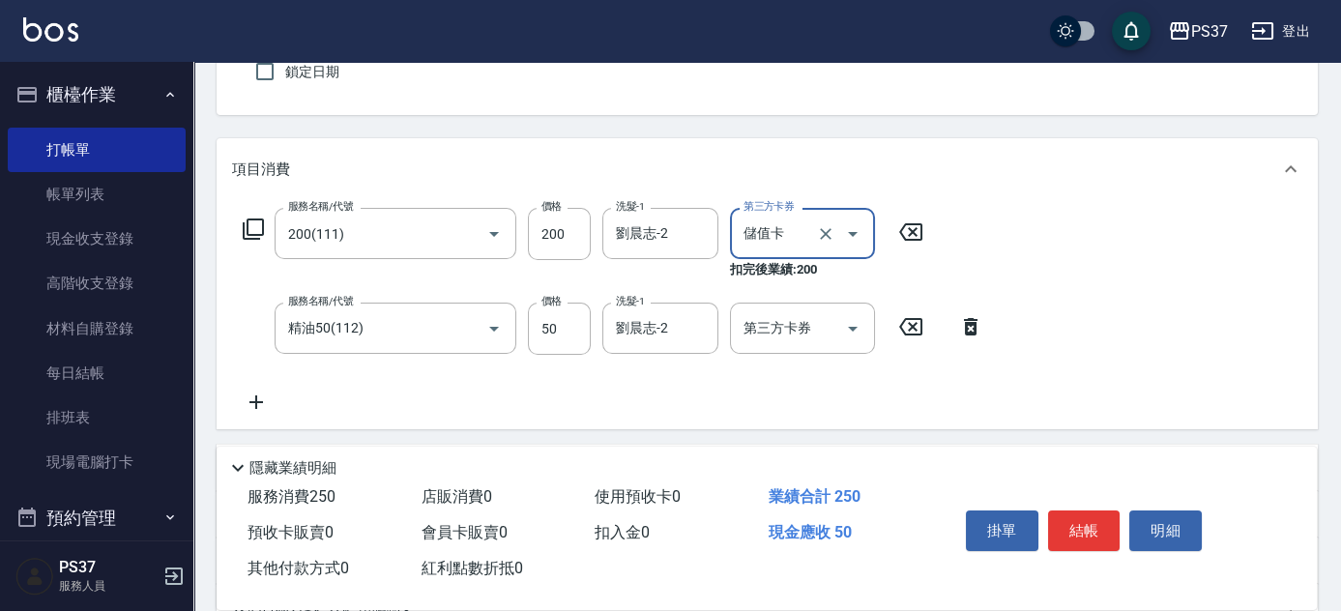
type input "儲值卡"
click at [845, 338] on icon "Open" at bounding box center [852, 328] width 23 height 23
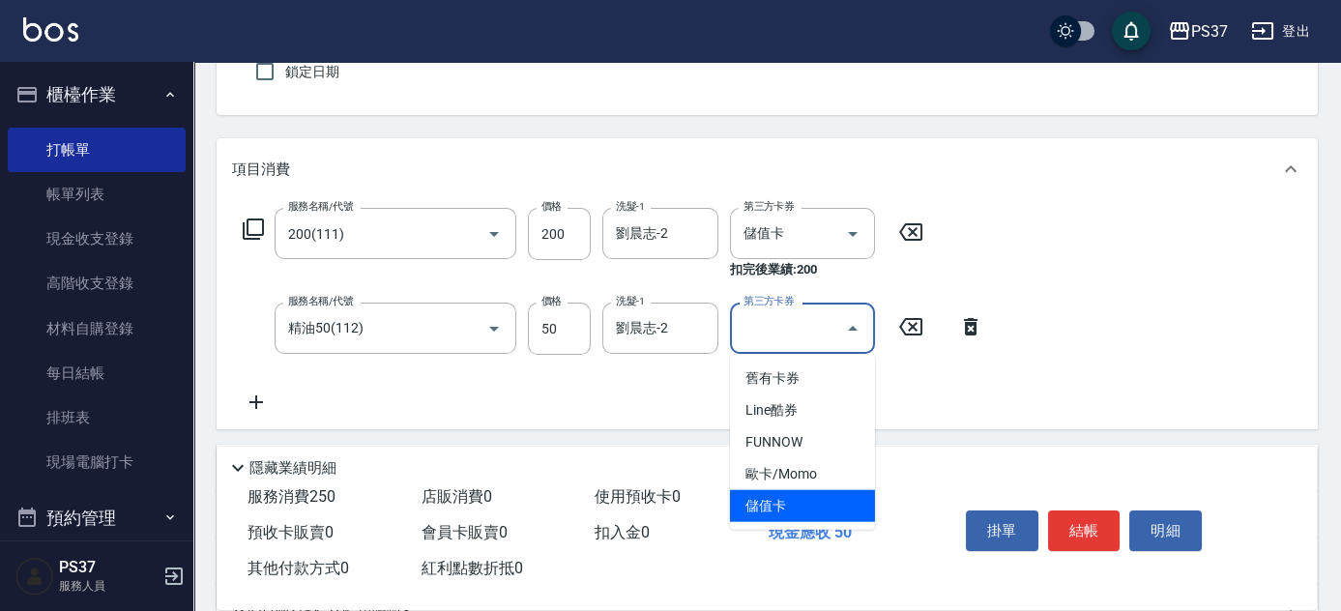
click at [820, 491] on span "儲值卡" at bounding box center [802, 506] width 145 height 32
type input "儲值卡"
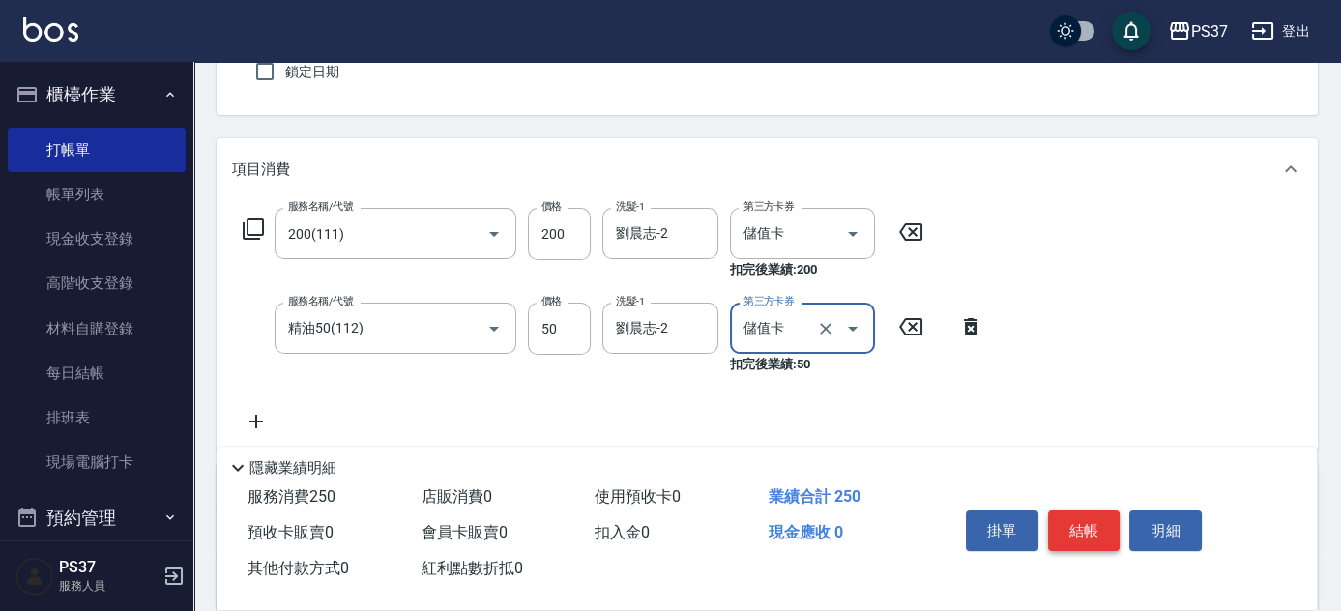
click at [1081, 528] on button "結帳" at bounding box center [1084, 530] width 72 height 41
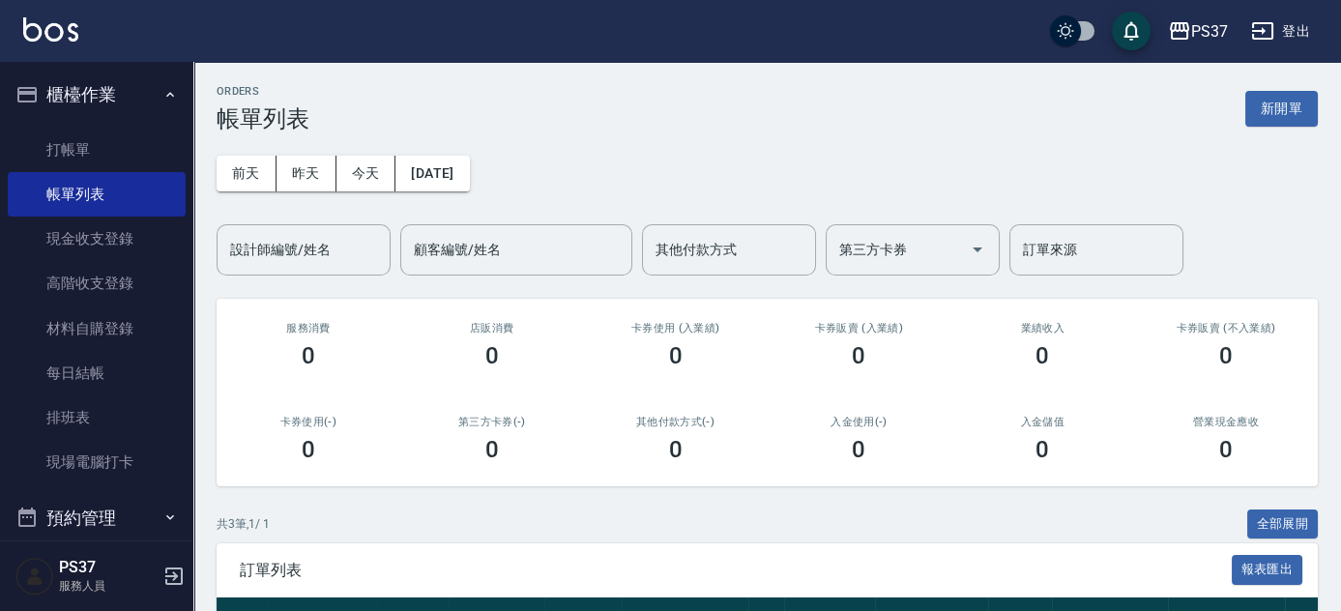
click at [125, 98] on button "櫃檯作業" at bounding box center [97, 95] width 178 height 50
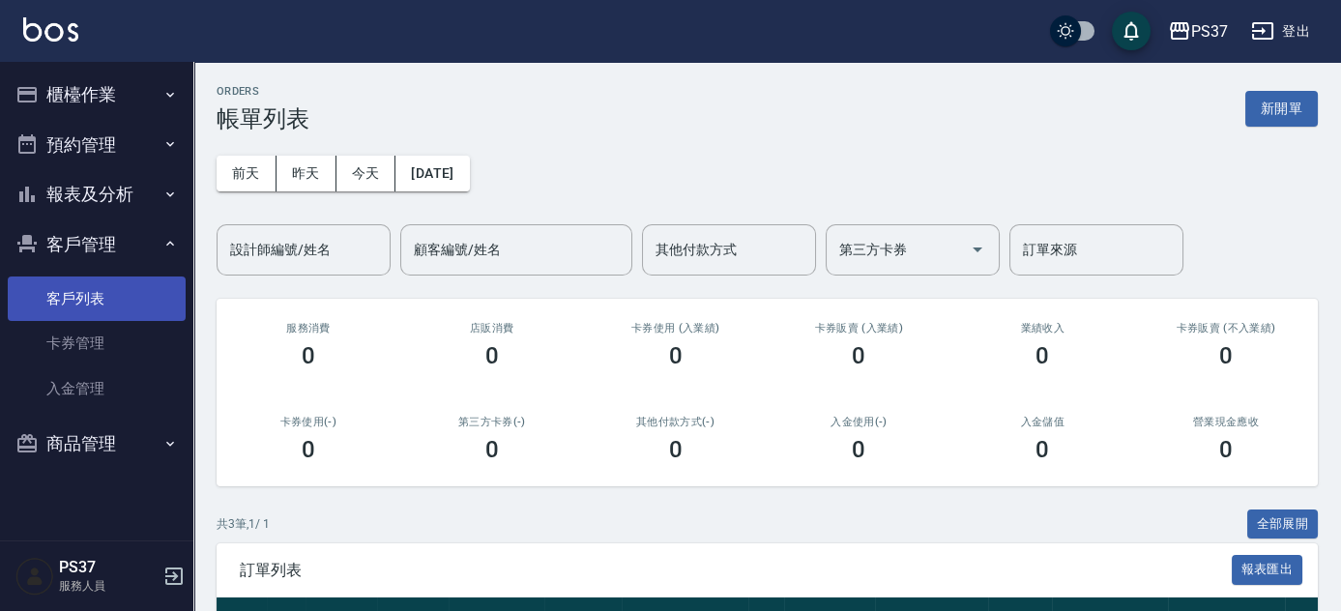
click at [59, 300] on link "客戶列表" at bounding box center [97, 298] width 178 height 44
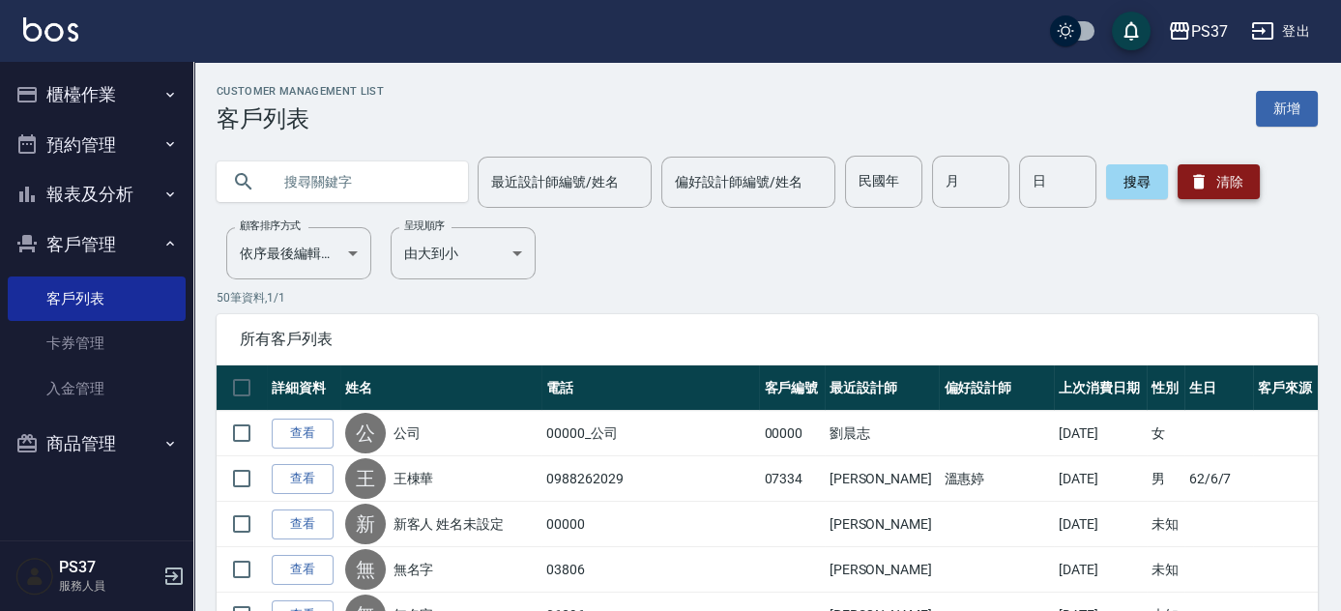
click at [1200, 185] on icon "button" at bounding box center [1199, 182] width 12 height 14
click at [888, 200] on input "民國年" at bounding box center [883, 182] width 77 height 52
type input "86"
type input "05"
type input "02"
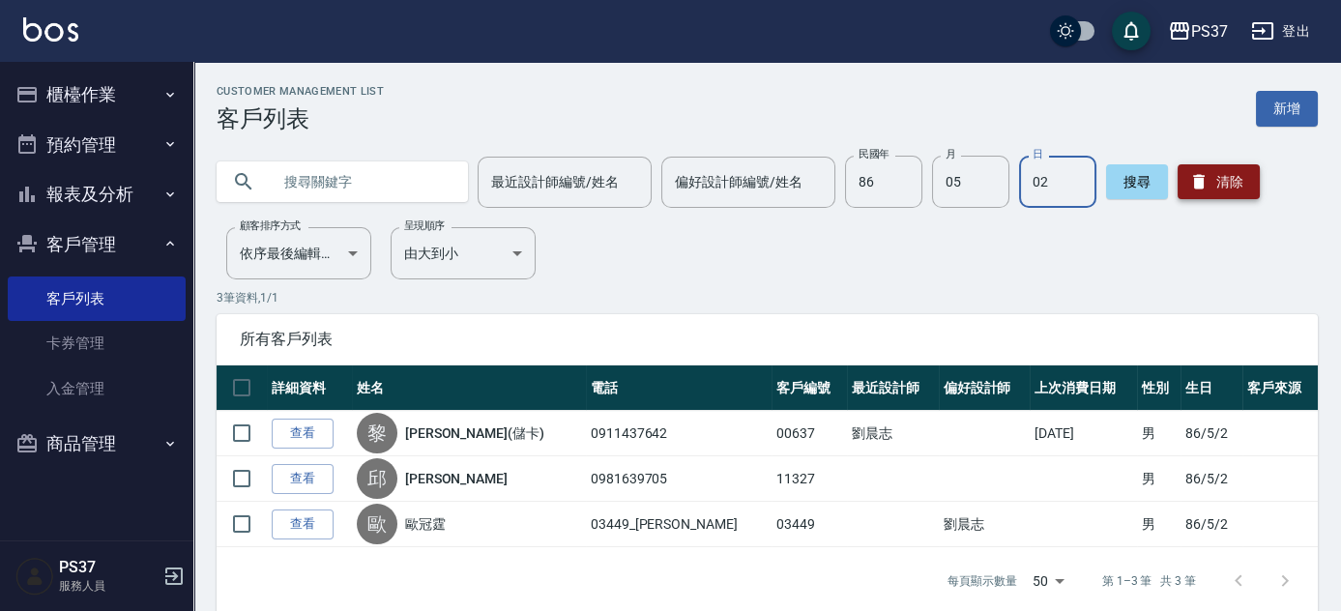
click at [1216, 188] on button "清除" at bounding box center [1218, 181] width 82 height 35
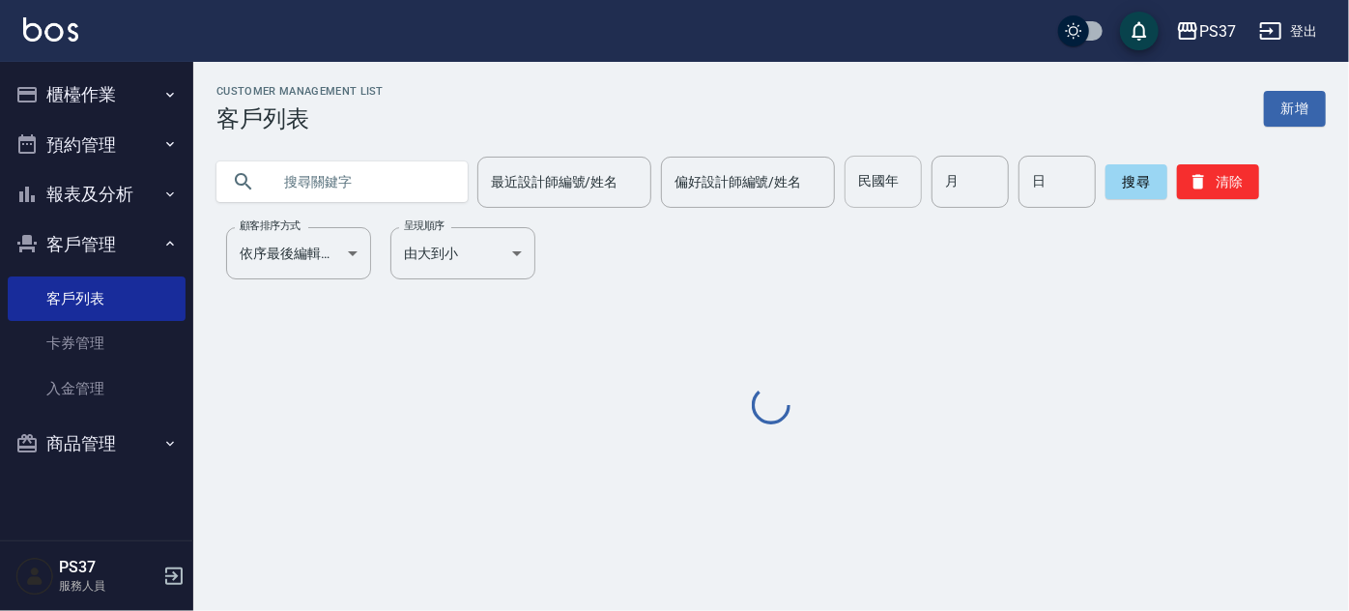
click at [893, 202] on input "民國年" at bounding box center [883, 182] width 77 height 52
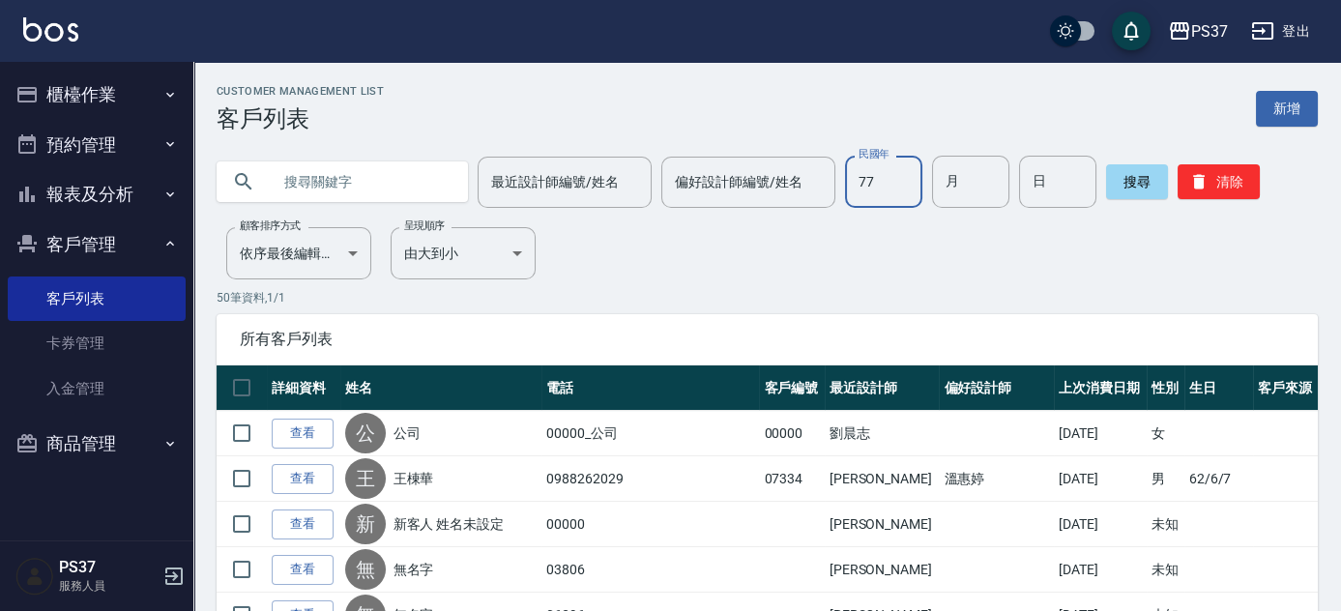
type input "77"
type input "1"
type input "07"
type input "18"
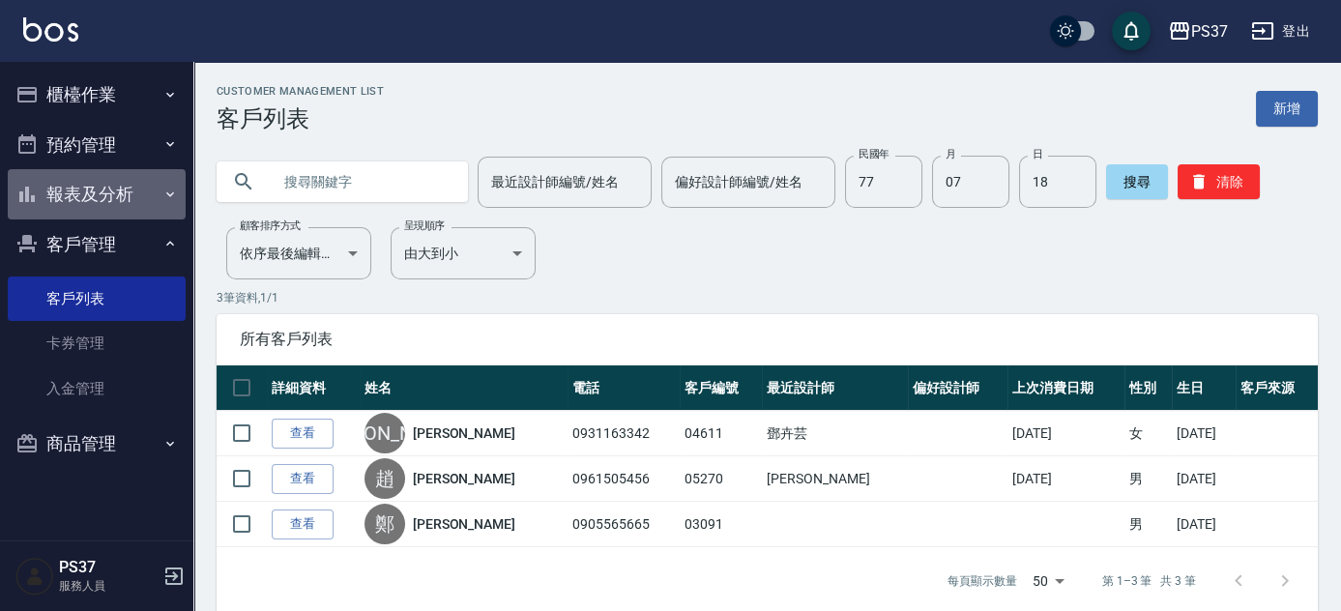
click at [74, 186] on button "報表及分析" at bounding box center [97, 194] width 178 height 50
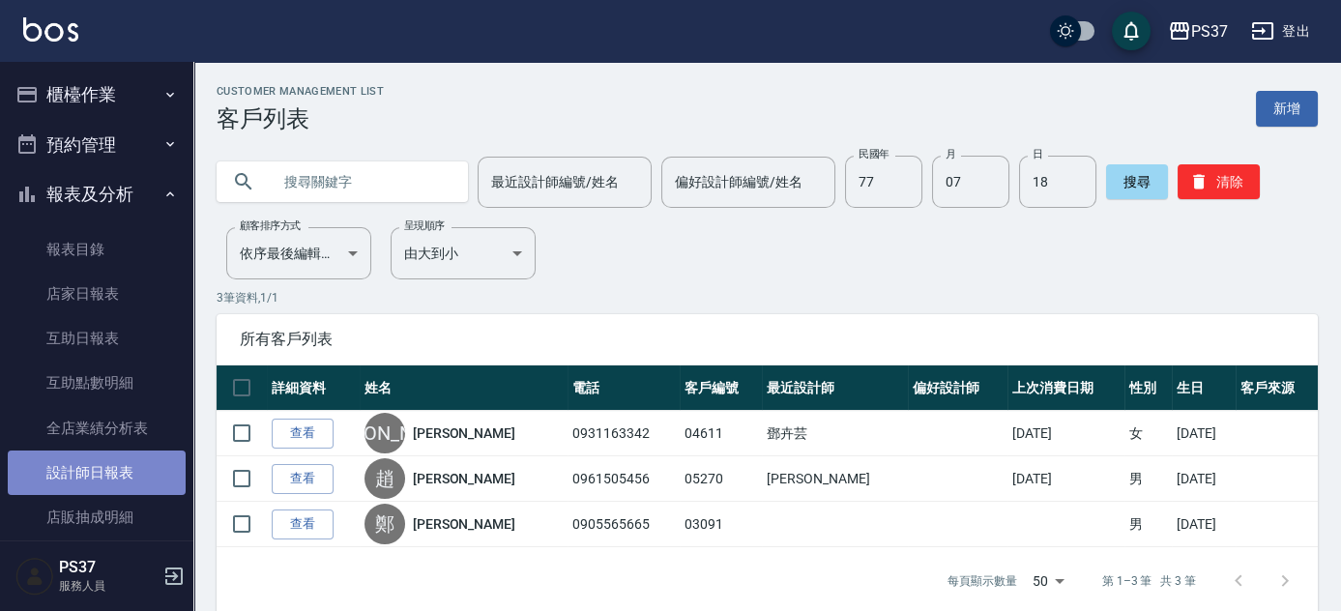
click at [104, 467] on link "設計師日報表" at bounding box center [97, 472] width 178 height 44
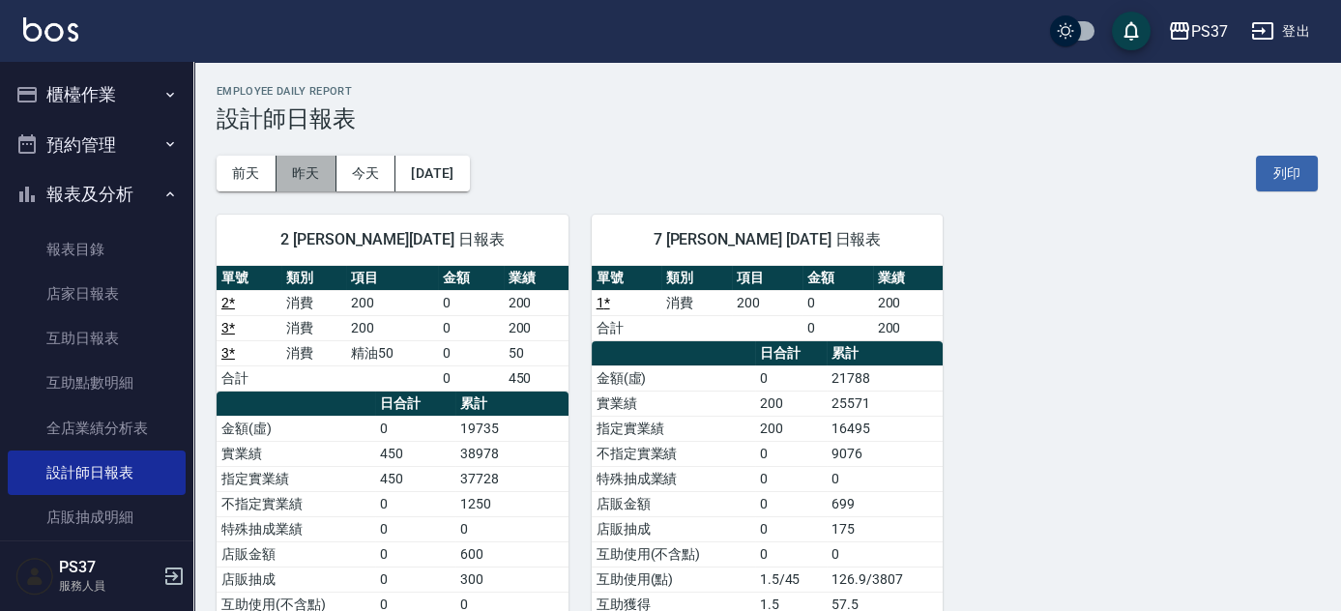
click at [307, 173] on button "昨天" at bounding box center [306, 174] width 60 height 36
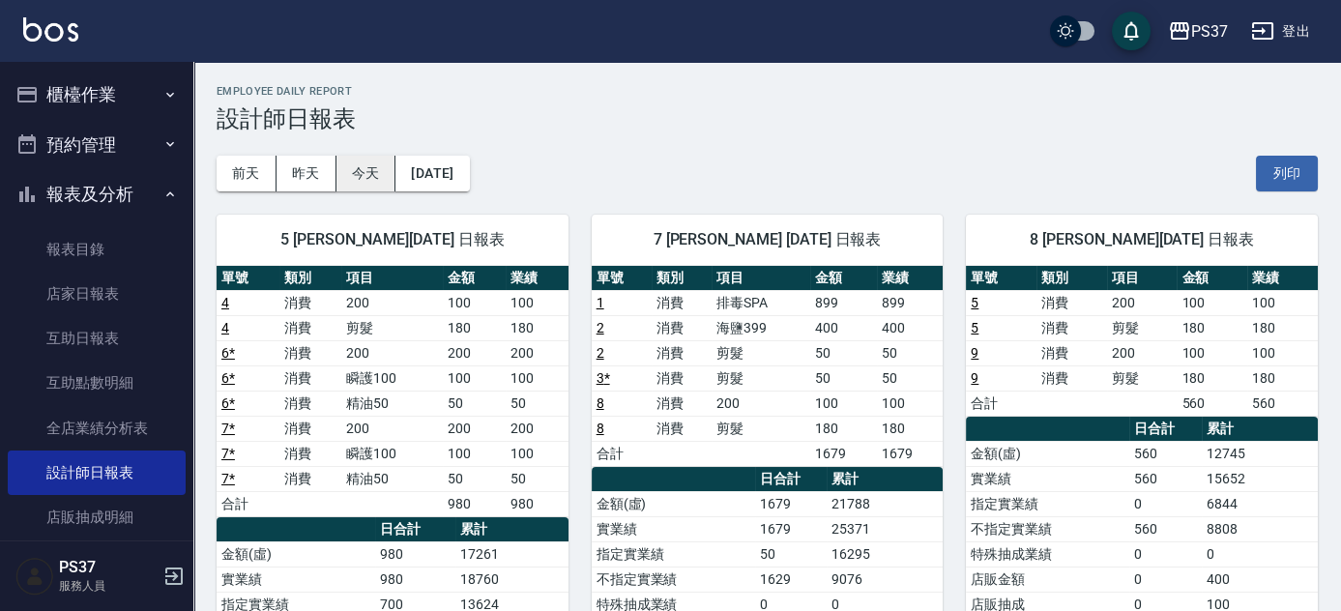
click at [376, 172] on button "今天" at bounding box center [366, 174] width 60 height 36
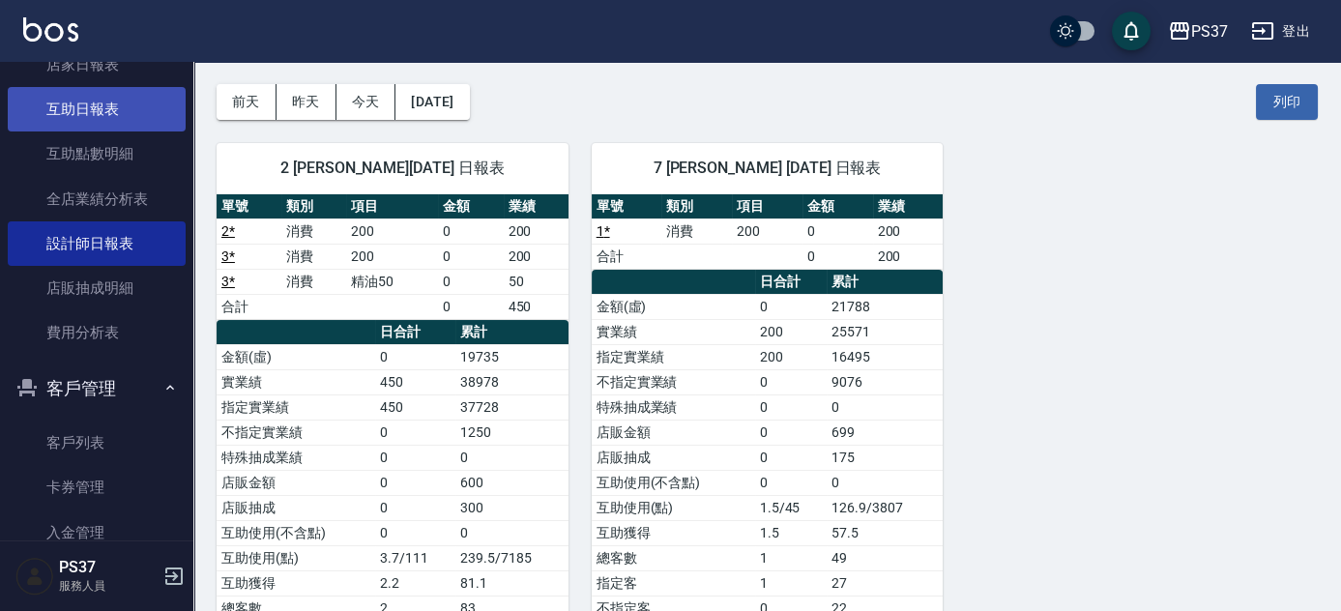
scroll to position [263, 0]
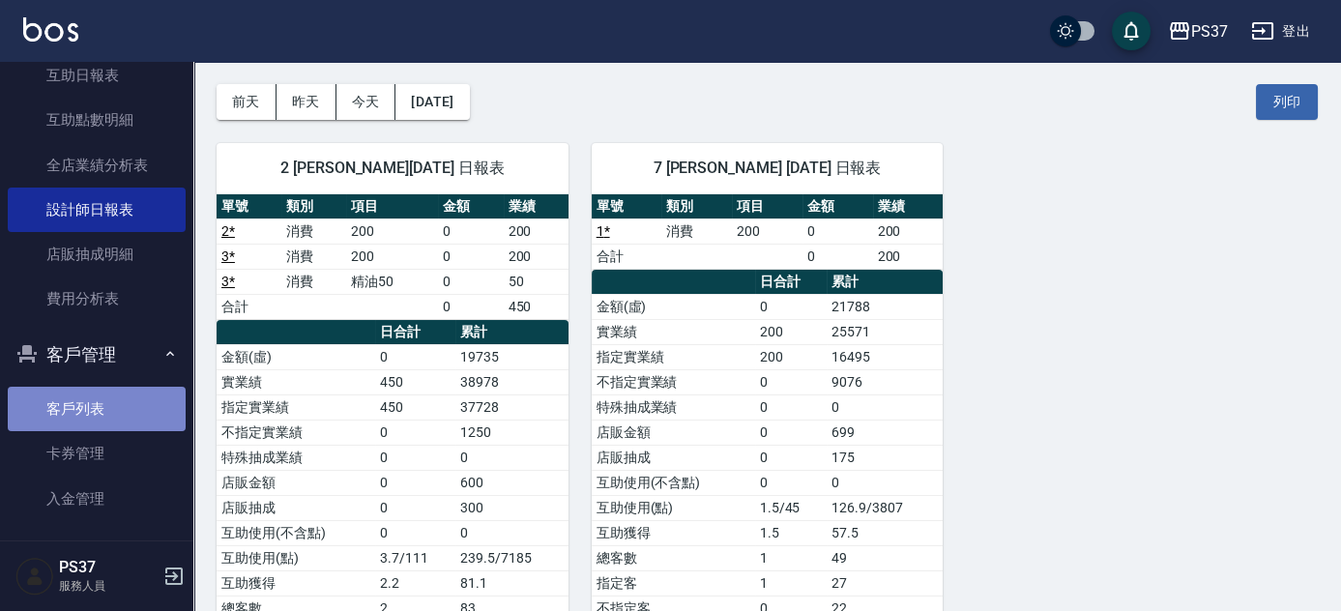
click at [97, 397] on link "客戶列表" at bounding box center [97, 409] width 178 height 44
